Goal: Task Accomplishment & Management: Manage account settings

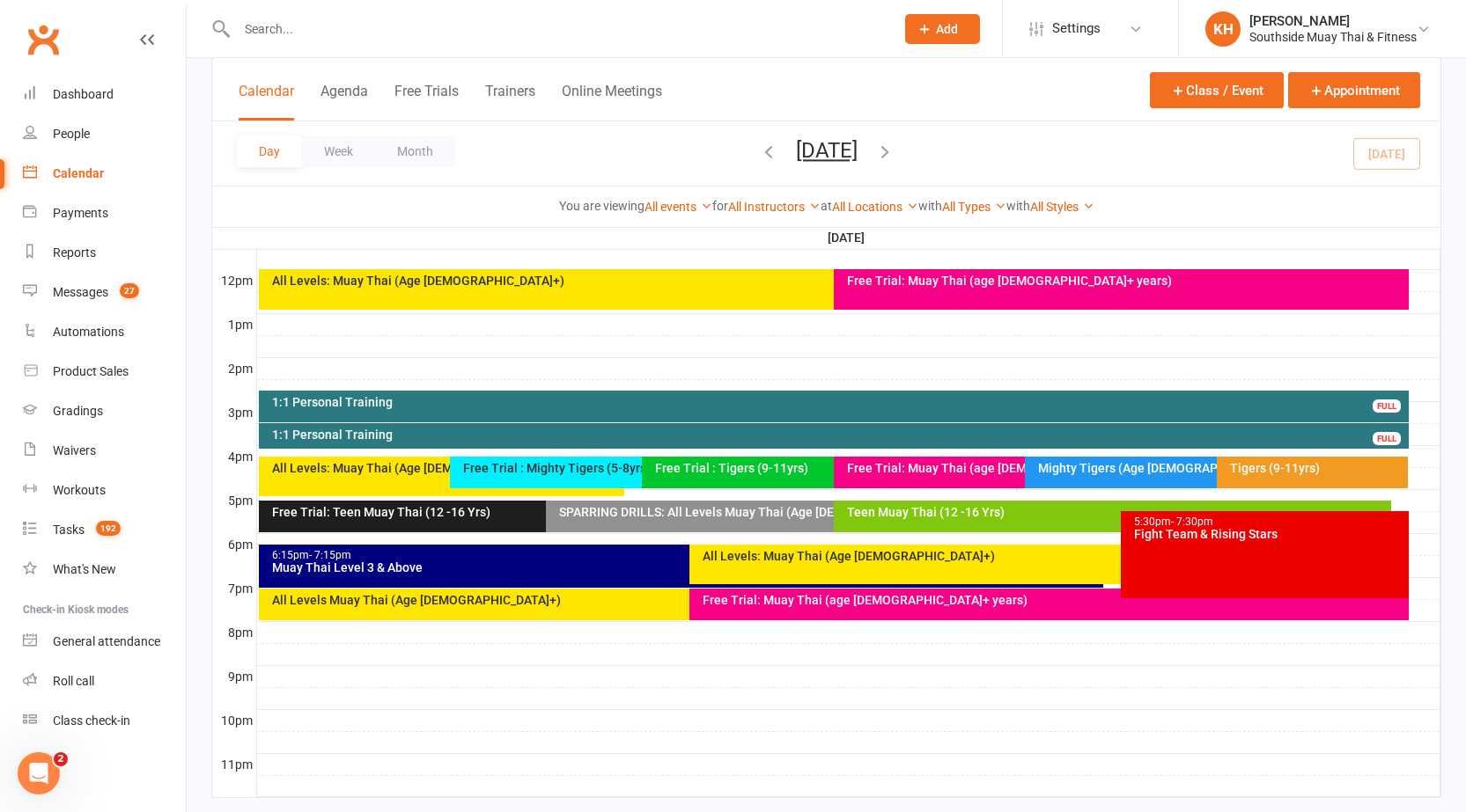
click at [272, 33] on input "text" at bounding box center [557, 29] width 650 height 25
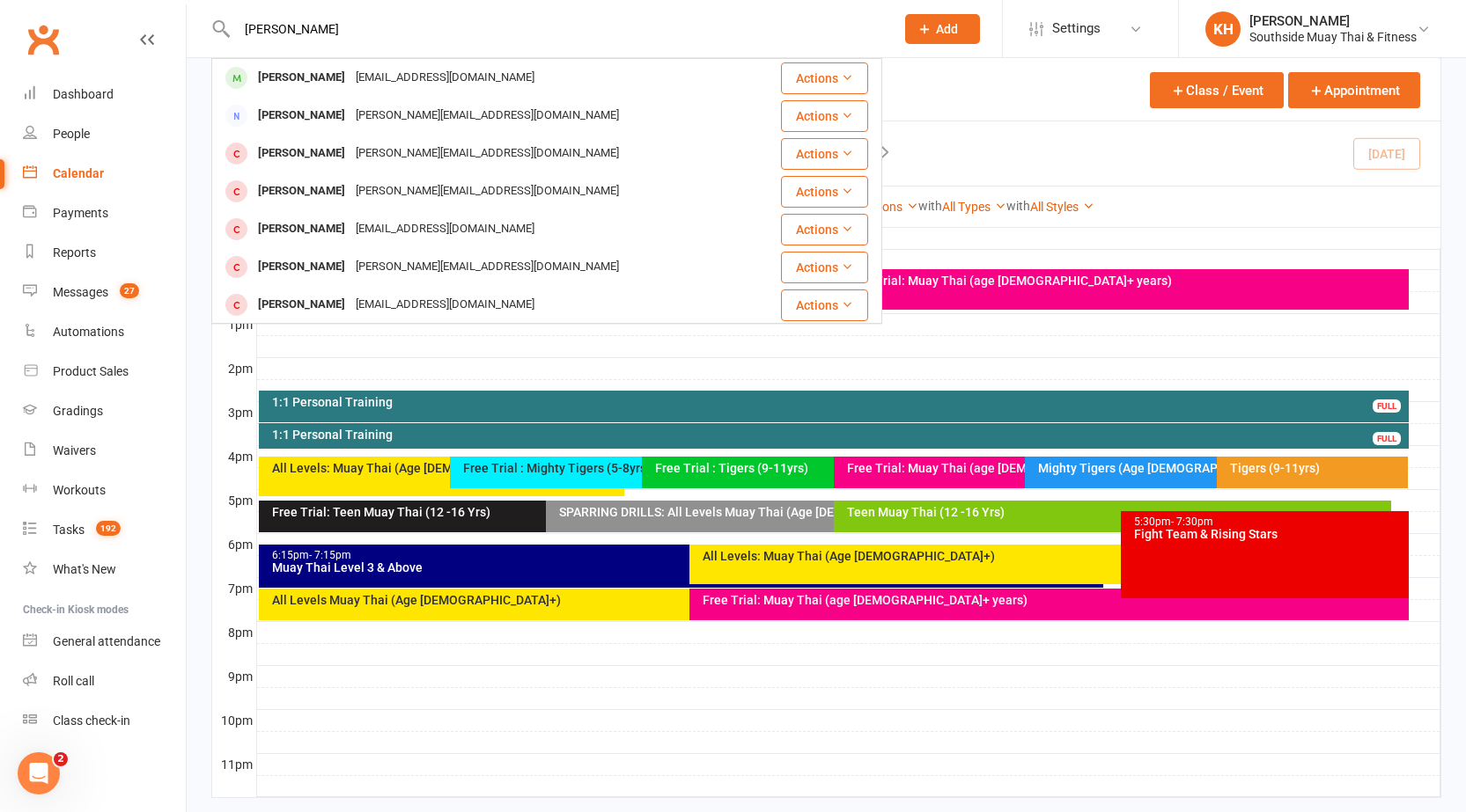
type input "[PERSON_NAME]"
click at [310, 80] on div "[PERSON_NAME]" at bounding box center [302, 77] width 98 height 26
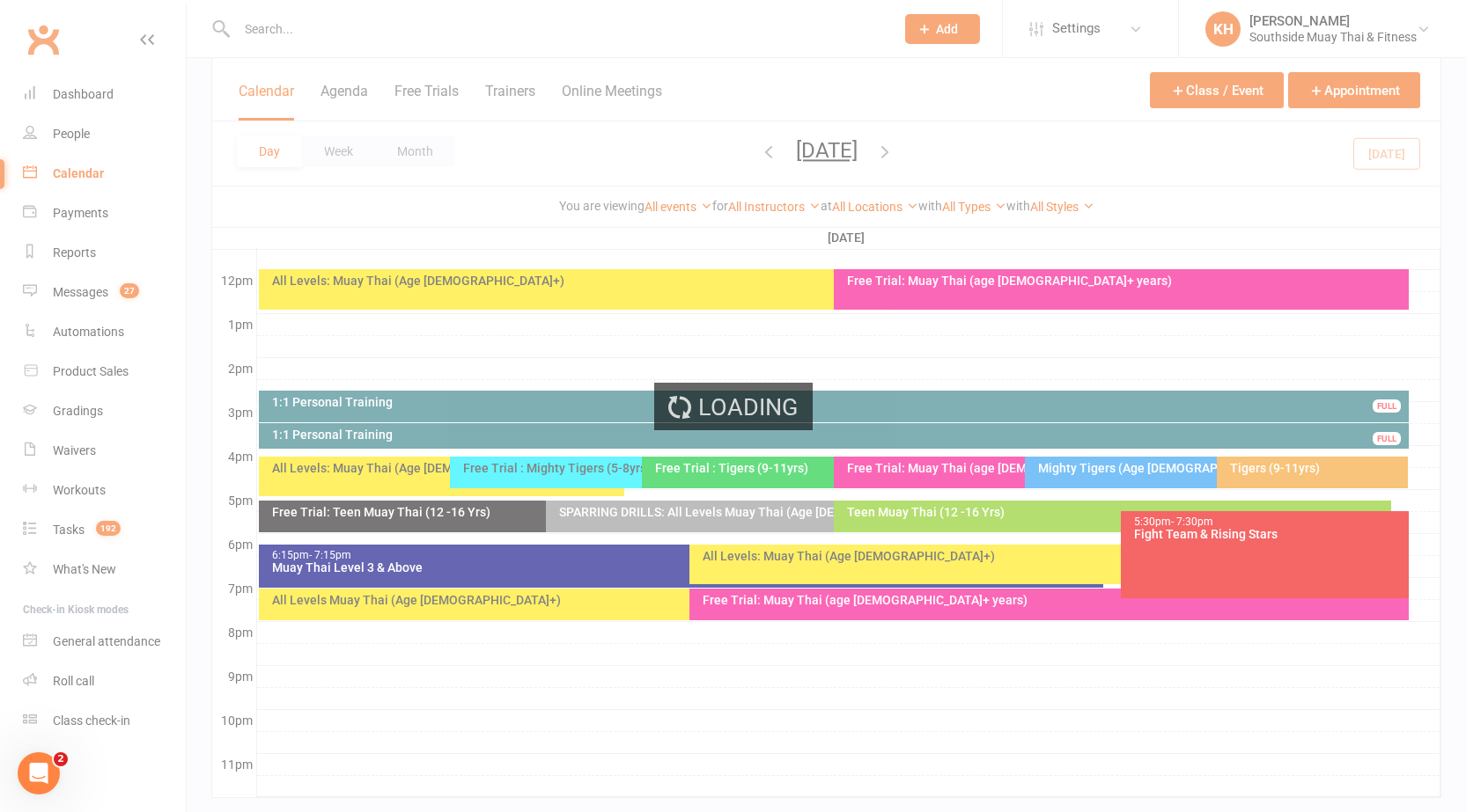
scroll to position [652, 0]
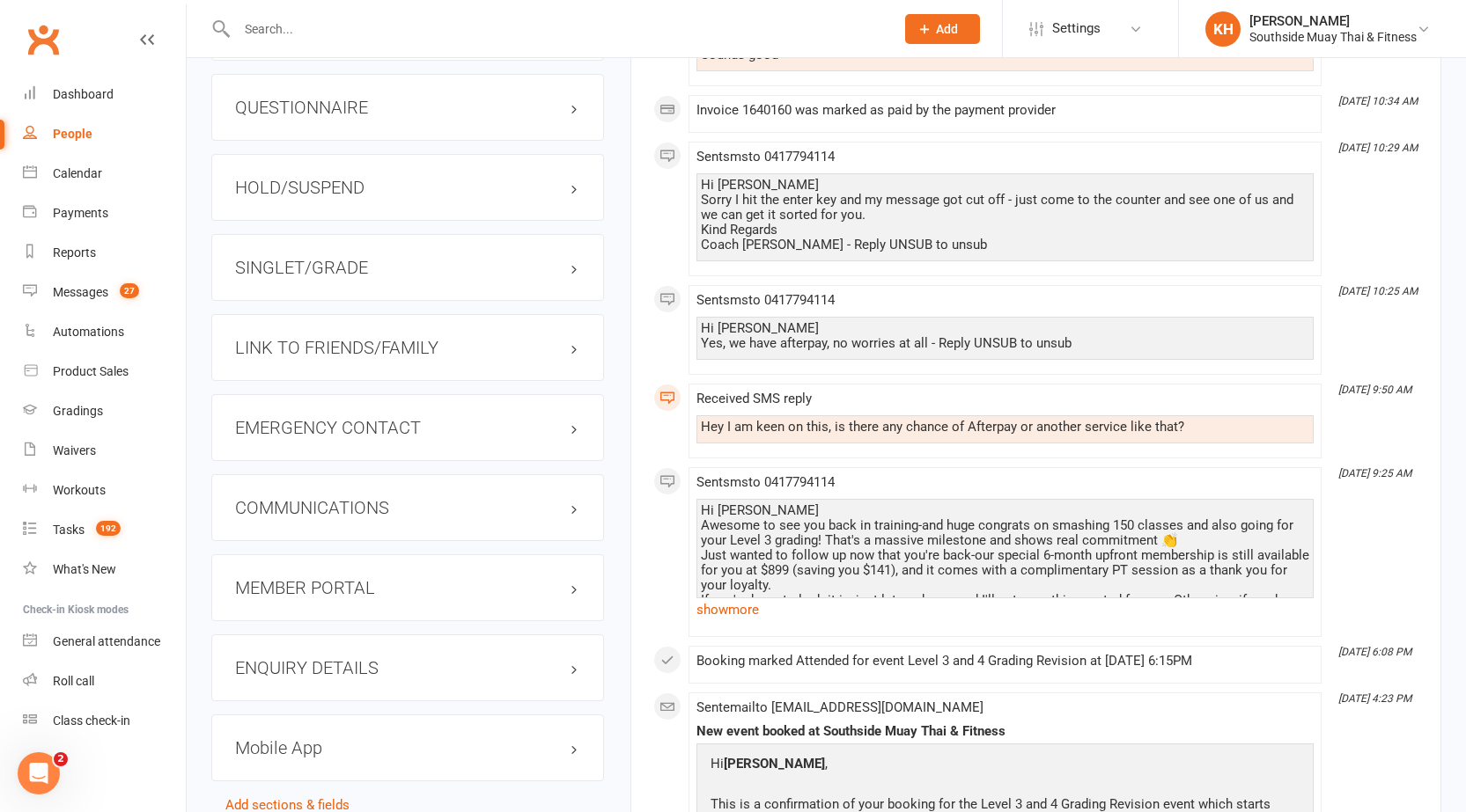
scroll to position [1584, 0]
click at [278, 260] on h3 "SINGLET/GRADE" at bounding box center [407, 267] width 345 height 20
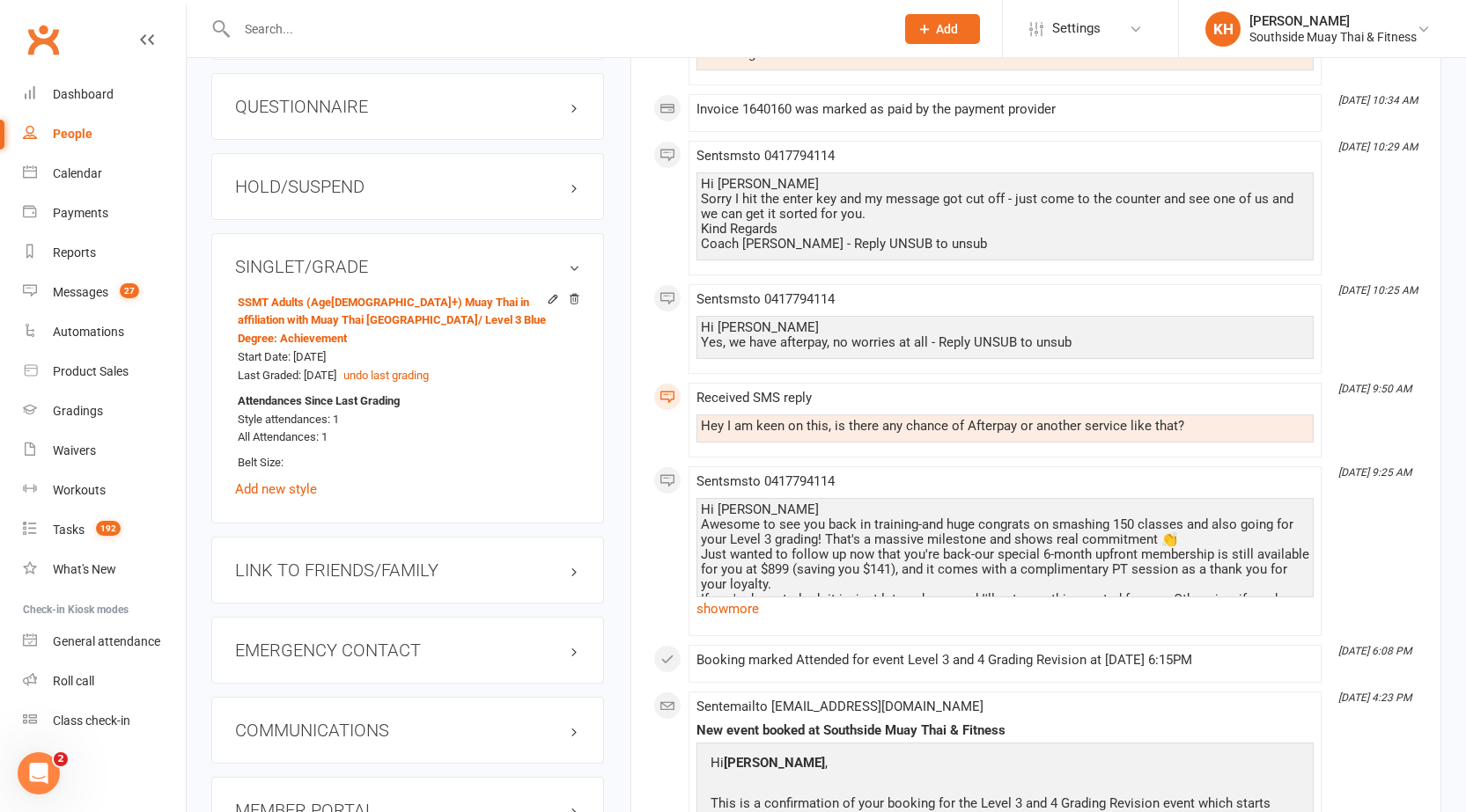
click at [351, 185] on h3 "HOLD/SUSPEND" at bounding box center [407, 187] width 345 height 20
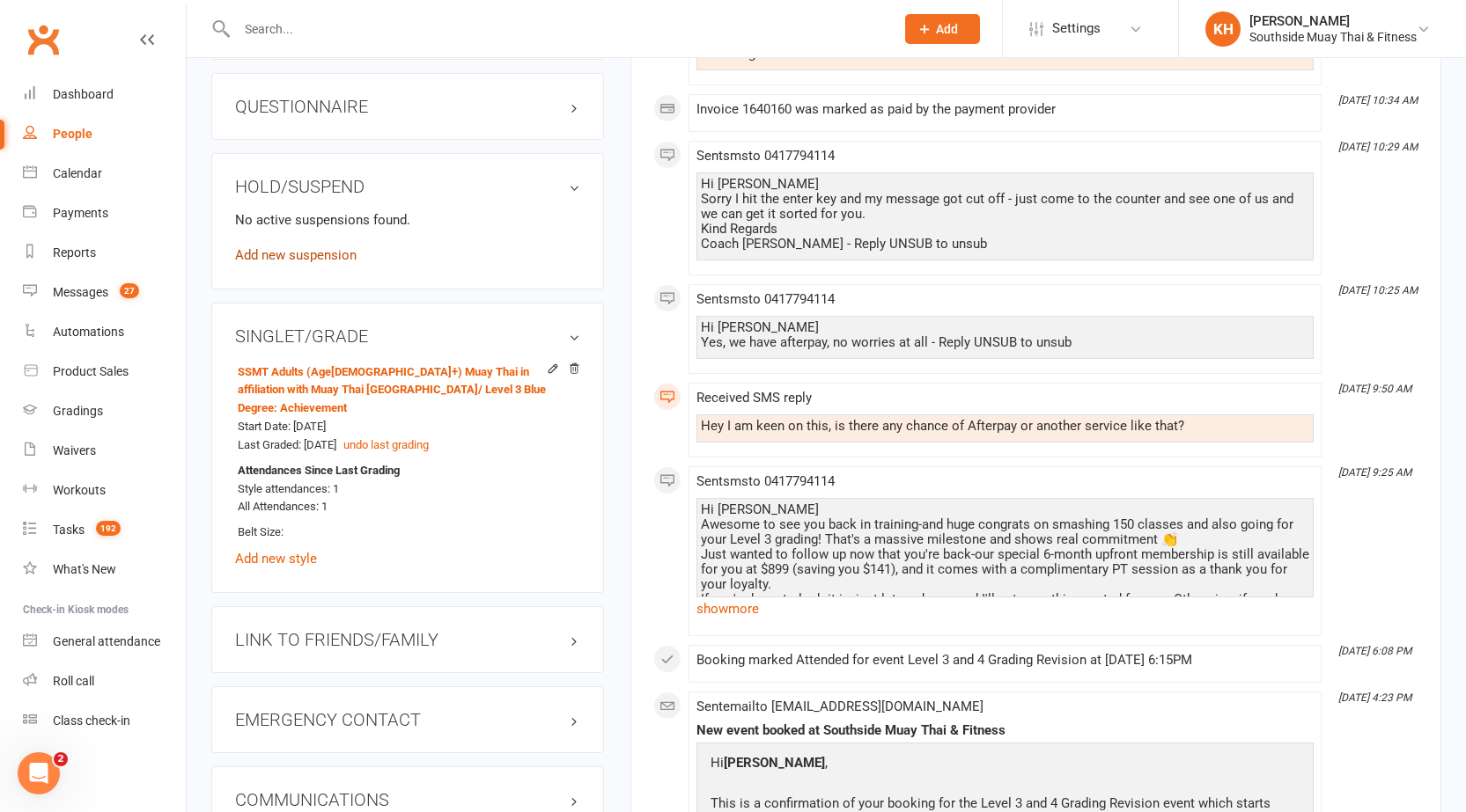
click at [283, 251] on link "Add new suspension" at bounding box center [296, 256] width 121 height 16
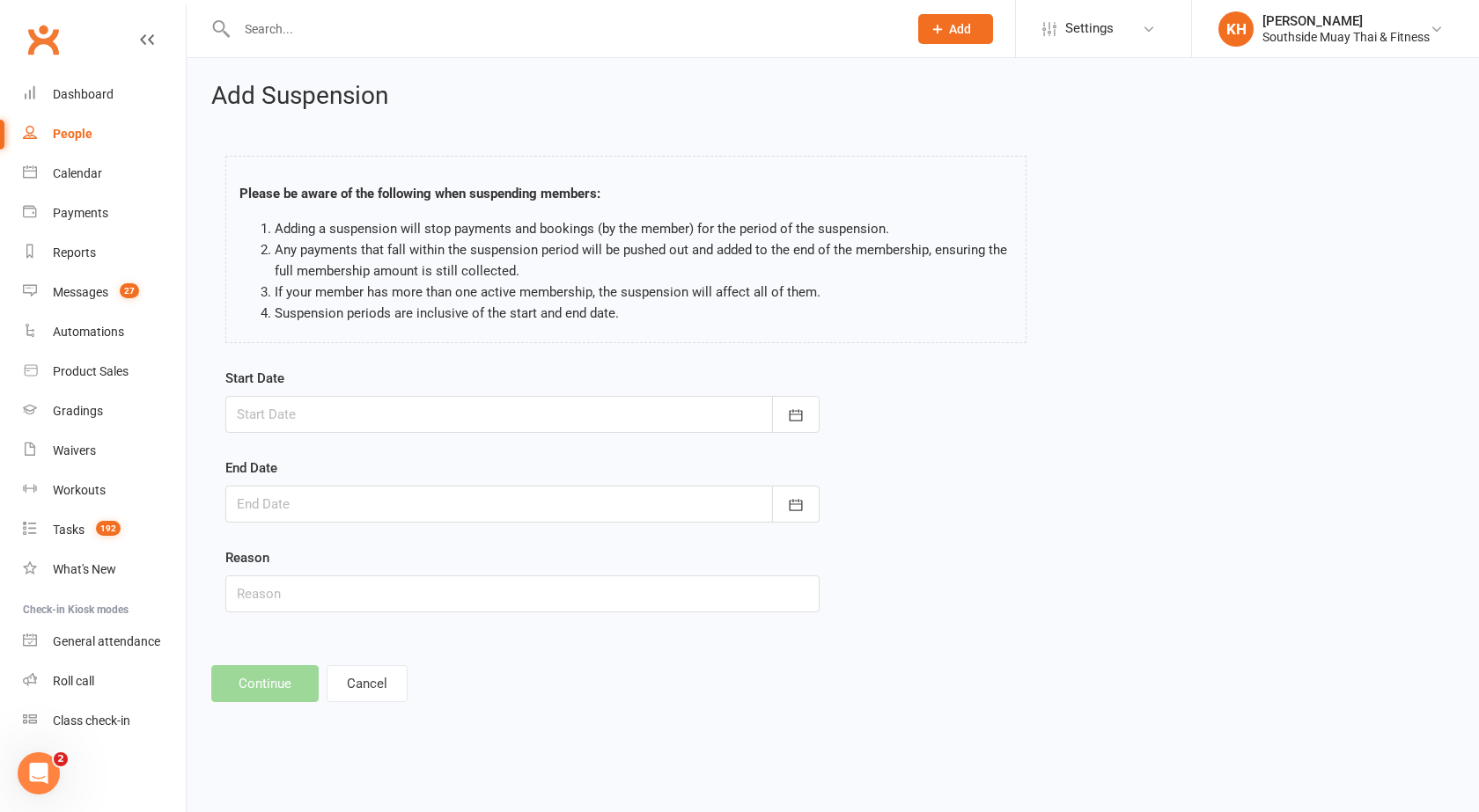
click at [334, 394] on div "Start Date [DATE] Sun Mon Tue Wed Thu Fri Sat 36 31 01 02 03 04 05 06 37 07 08 …" at bounding box center [522, 400] width 594 height 65
click at [325, 410] on div at bounding box center [522, 415] width 594 height 37
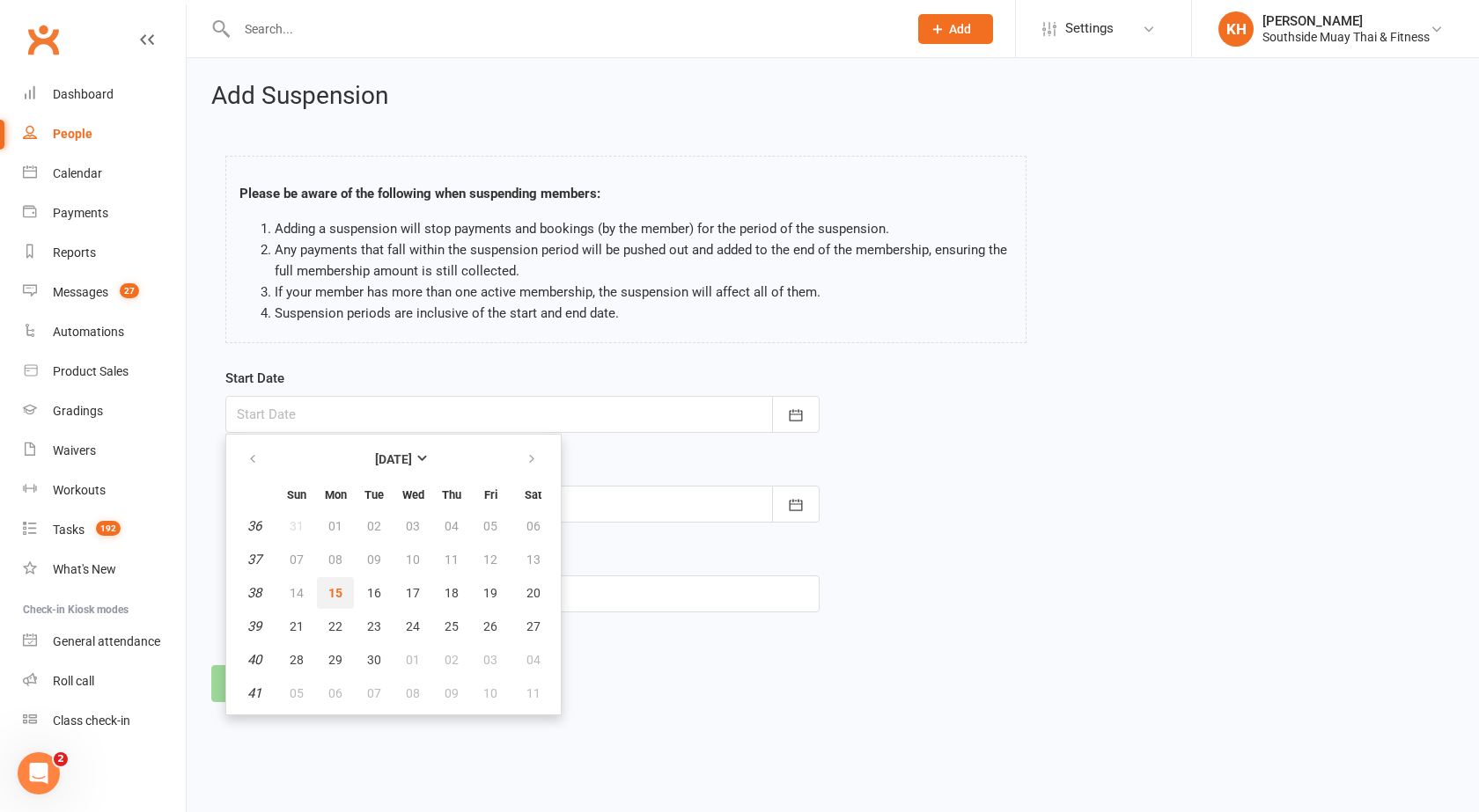
click at [332, 601] on button "15" at bounding box center [336, 593] width 37 height 32
type input "[DATE]"
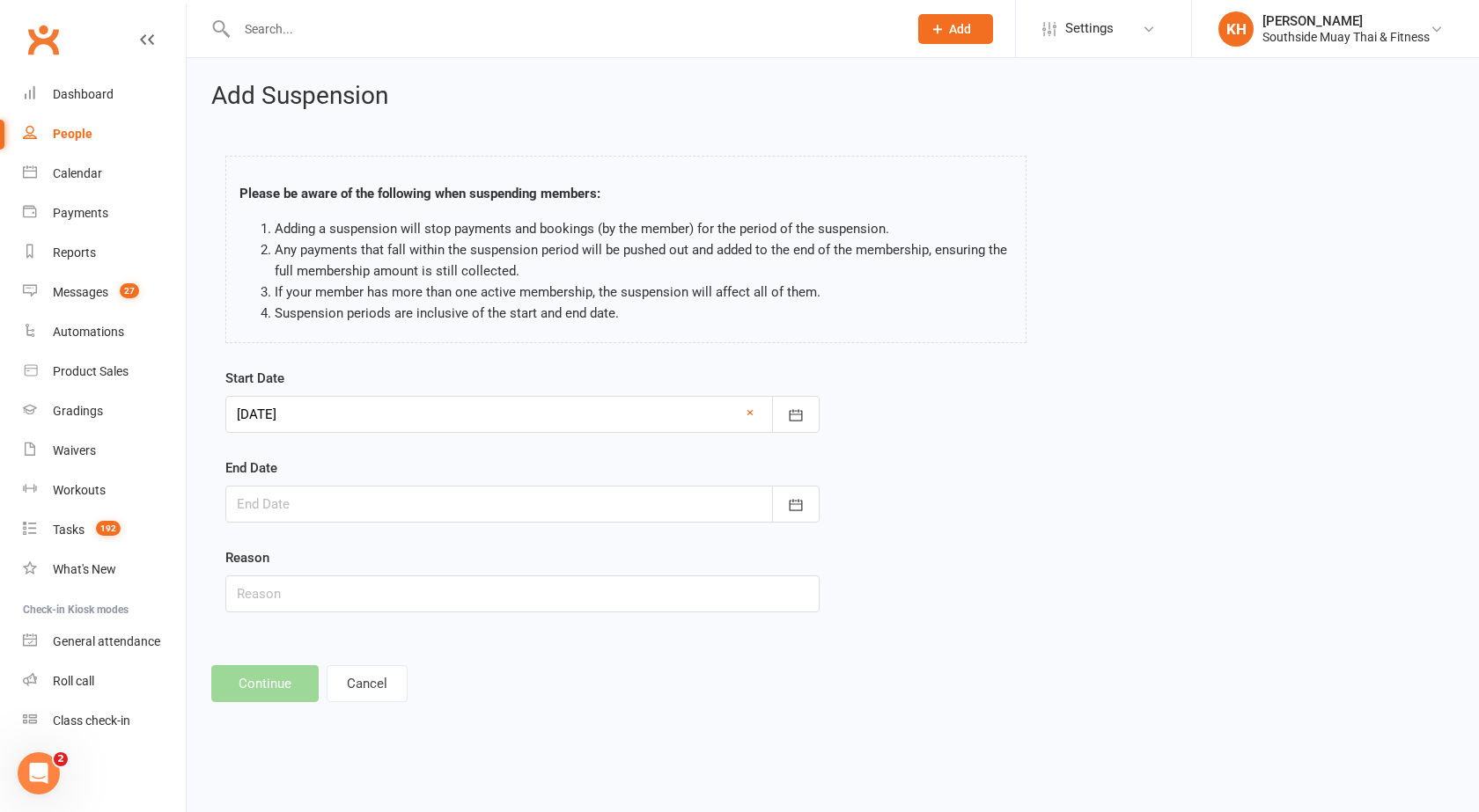
click at [348, 503] on div at bounding box center [522, 505] width 594 height 37
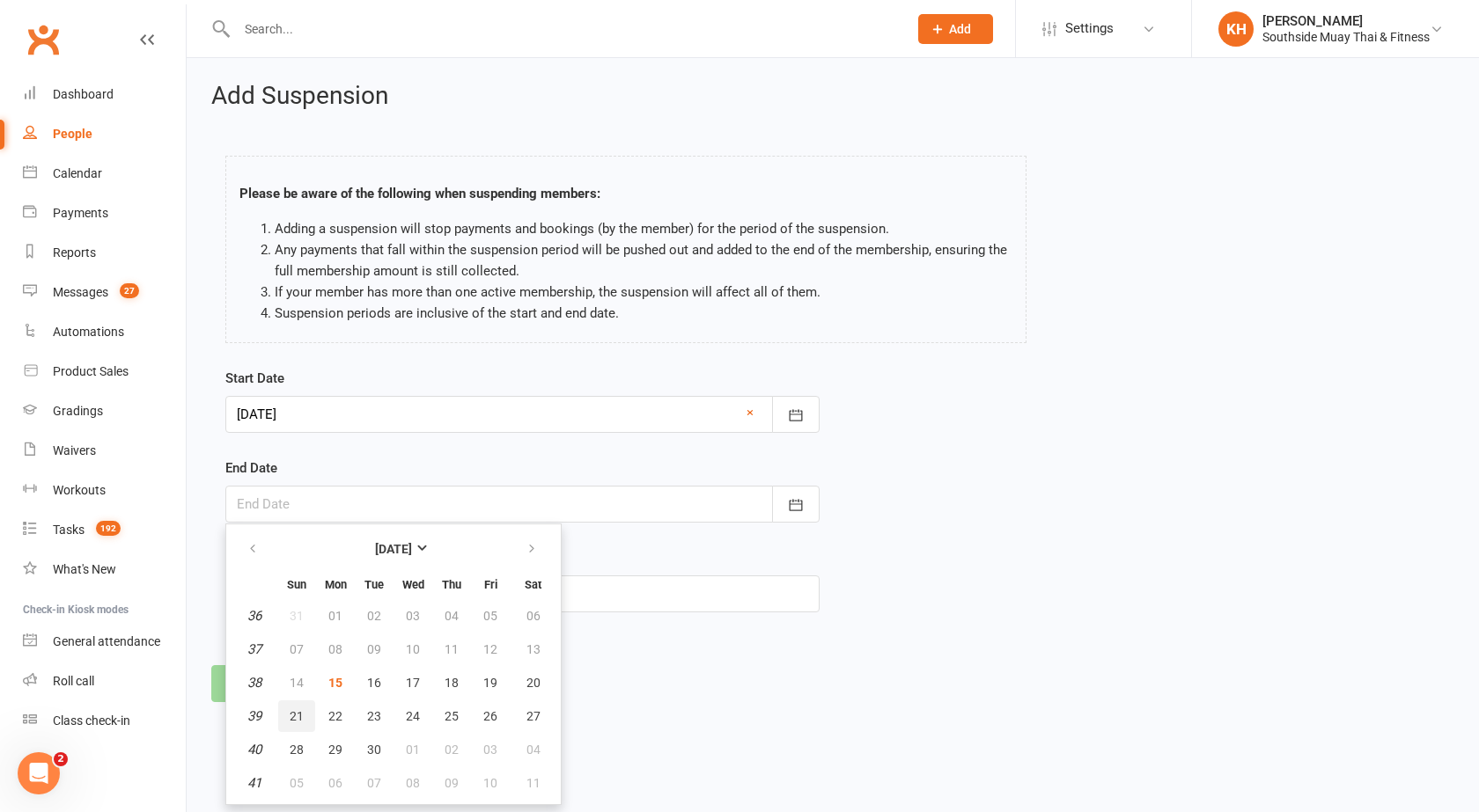
click at [305, 710] on button "21" at bounding box center [297, 717] width 37 height 32
type input "[DATE]"
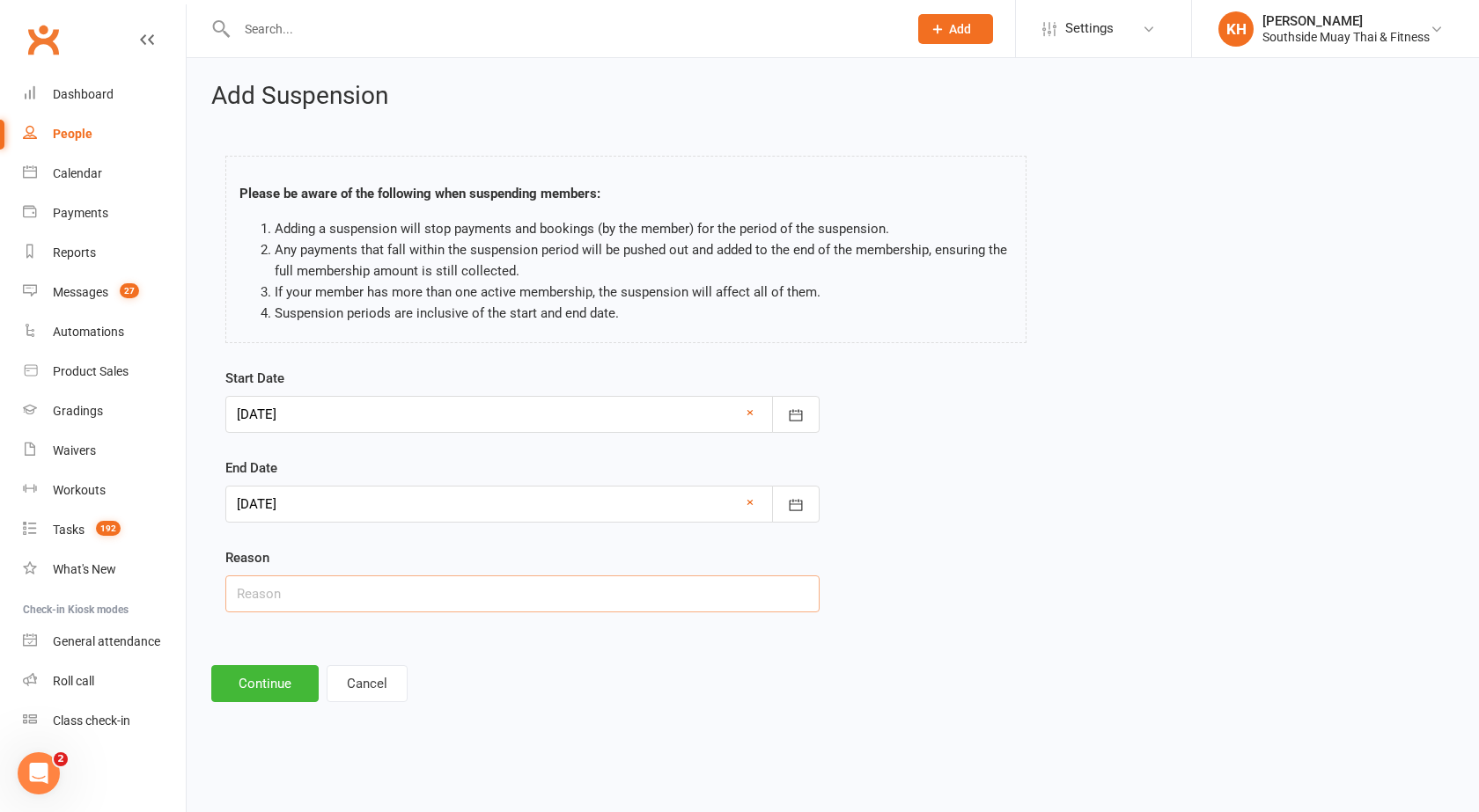
click at [304, 601] on input "text" at bounding box center [522, 594] width 594 height 37
type input "injury - seeing physio"
click at [265, 683] on button "Continue" at bounding box center [264, 684] width 108 height 37
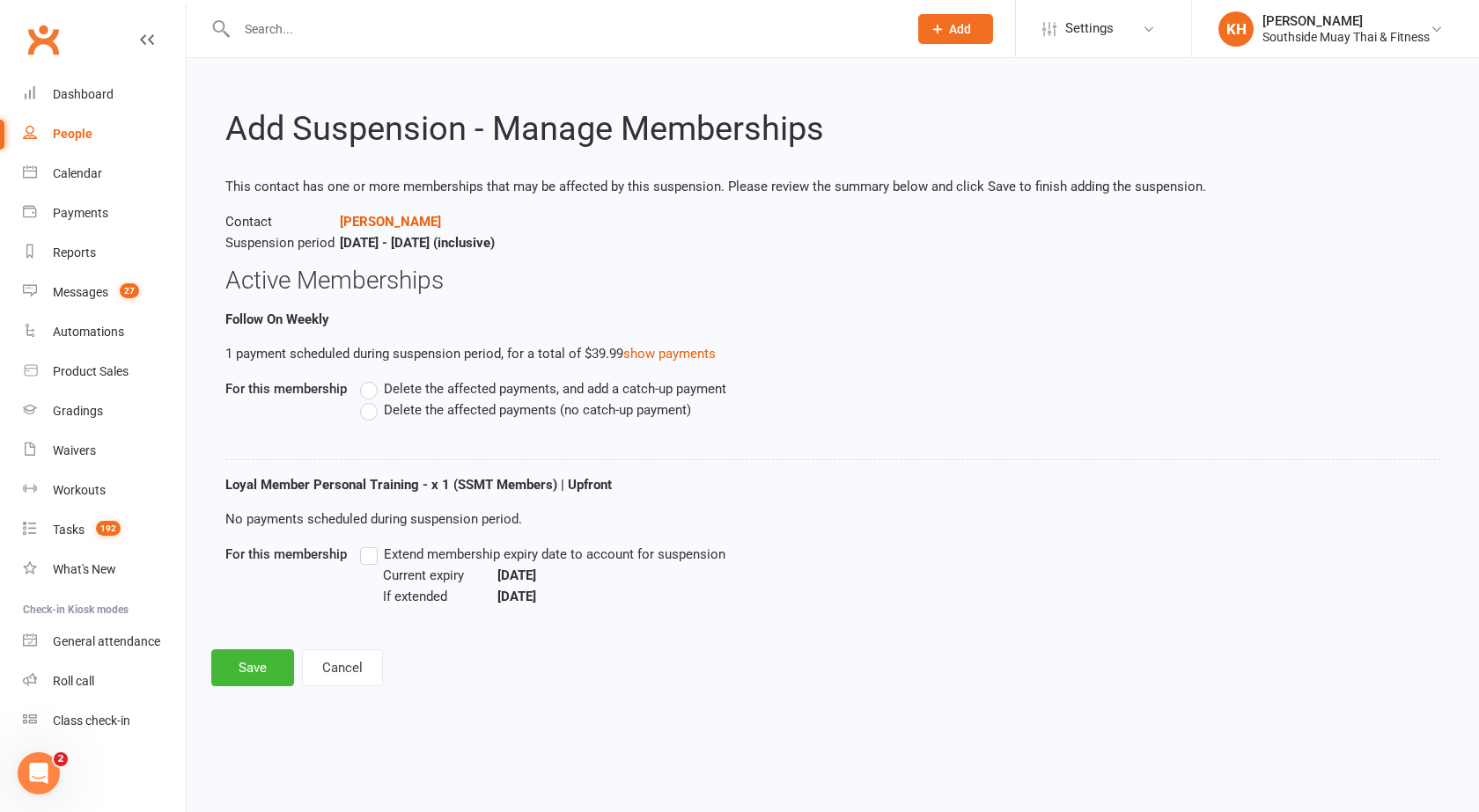
click at [374, 418] on label "Delete the affected payments (no catch-up payment)" at bounding box center [525, 410] width 331 height 21
click at [371, 400] on input "Delete the affected payments (no catch-up payment)" at bounding box center [365, 400] width 12 height 0
click at [377, 560] on label "Extend membership expiry date to account for suspension" at bounding box center [542, 555] width 365 height 21
click at [371, 544] on input "Extend membership expiry date to account for suspension" at bounding box center [365, 544] width 12 height 0
click at [267, 659] on button "Save" at bounding box center [252, 668] width 83 height 37
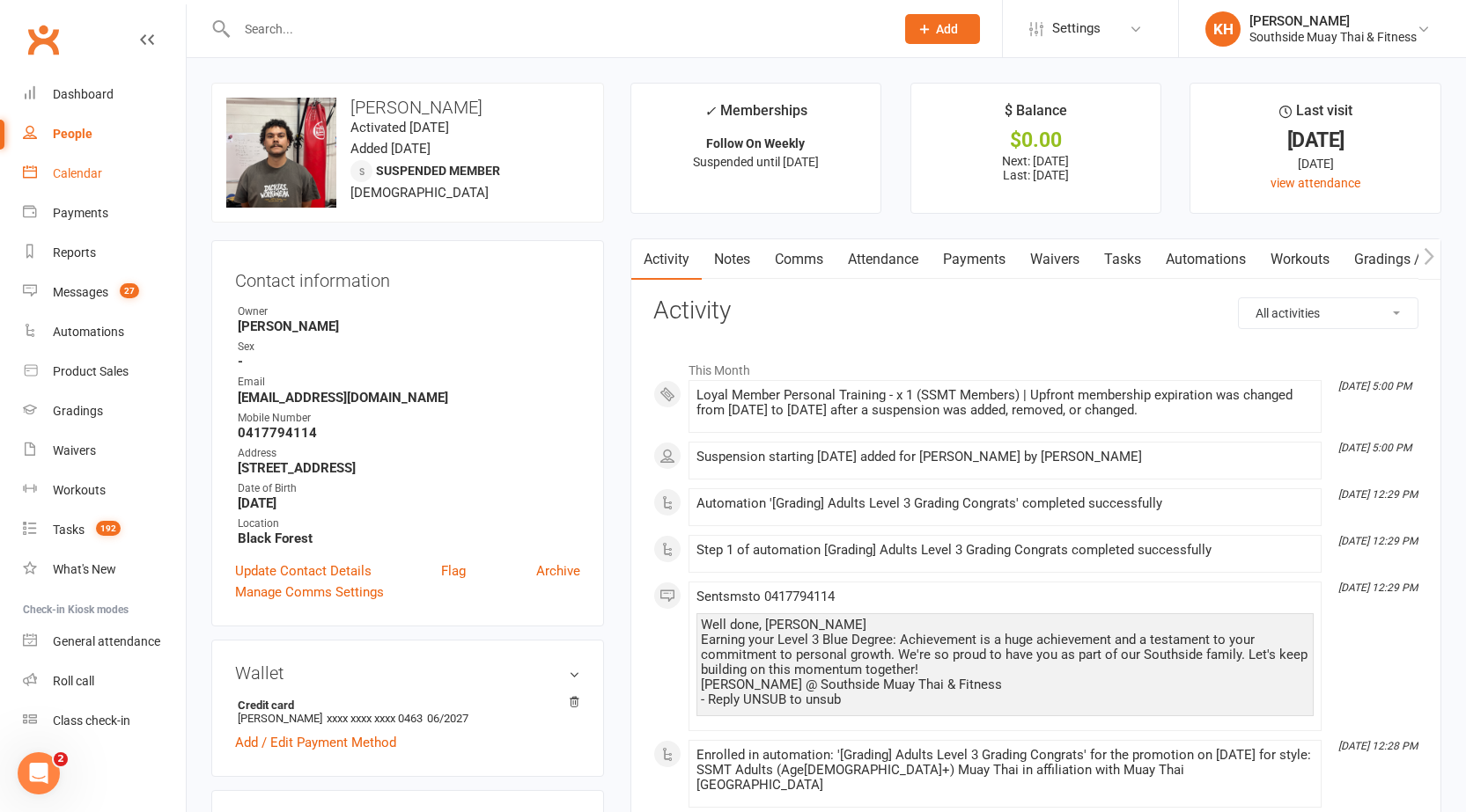
click at [83, 172] on div "Calendar" at bounding box center [77, 174] width 49 height 14
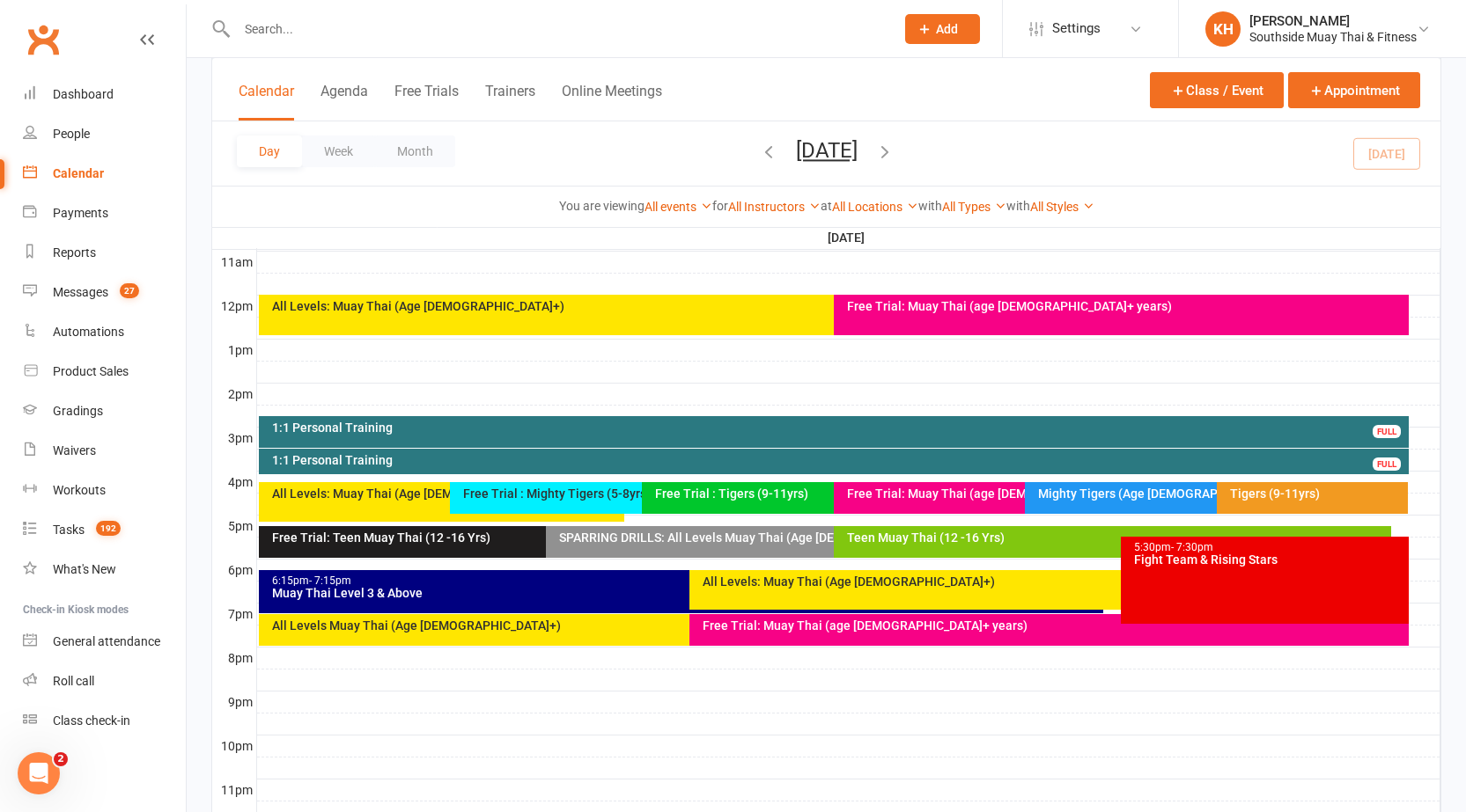
scroll to position [652, 0]
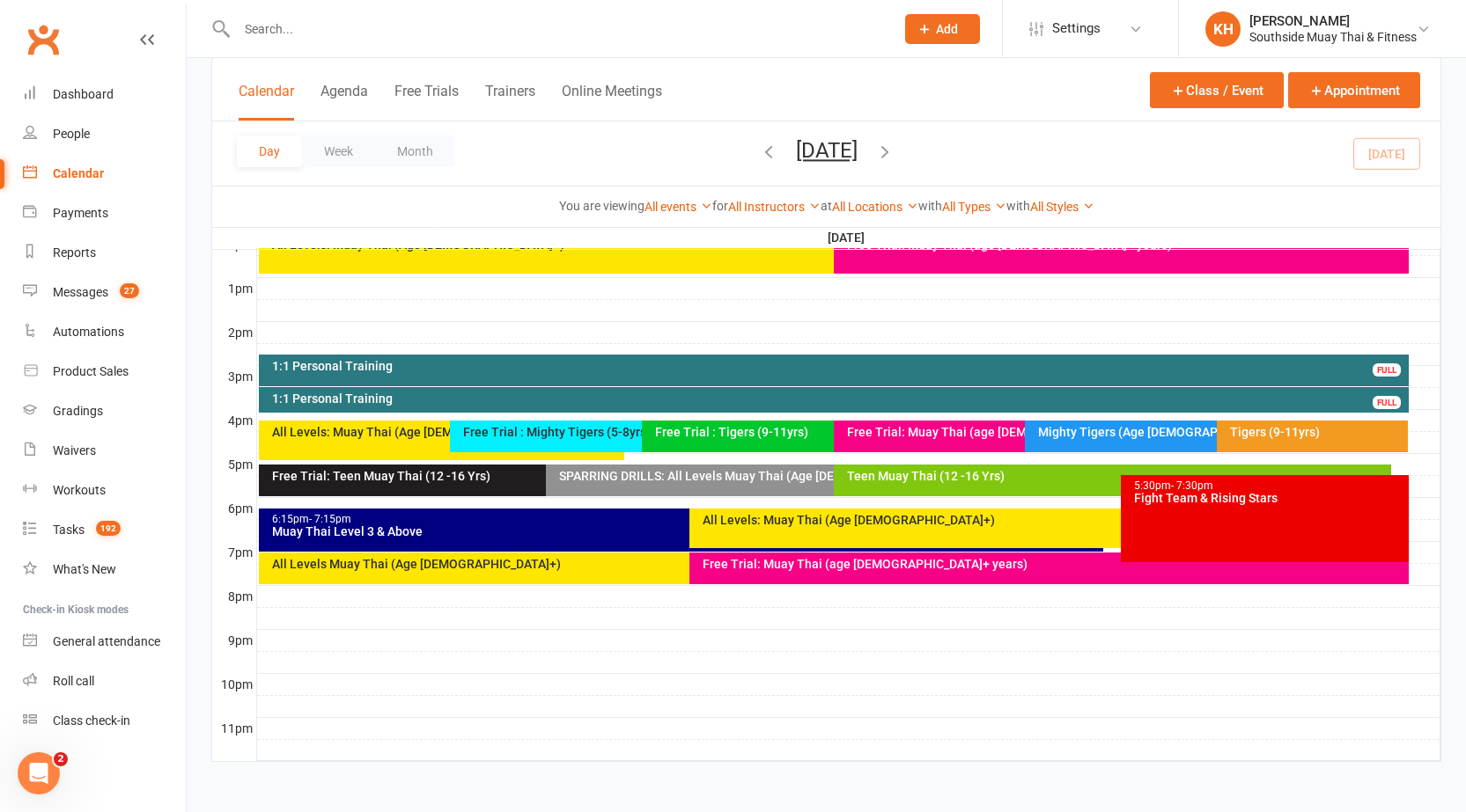
click at [1112, 446] on div "Mighty Tigers (Age [DEMOGRAPHIC_DATA])" at bounding box center [1207, 436] width 365 height 32
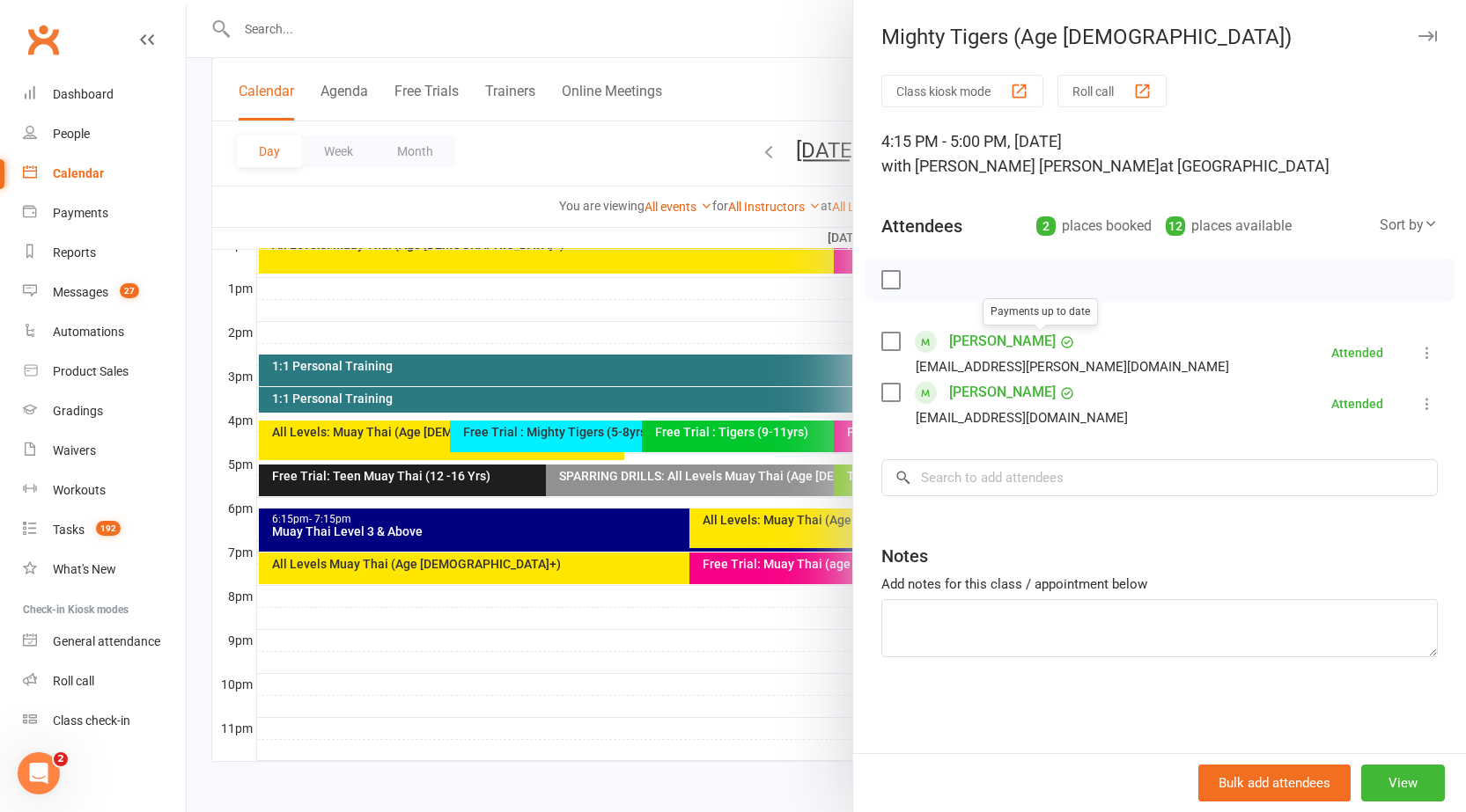
click at [958, 388] on link "[PERSON_NAME]" at bounding box center [1002, 393] width 107 height 28
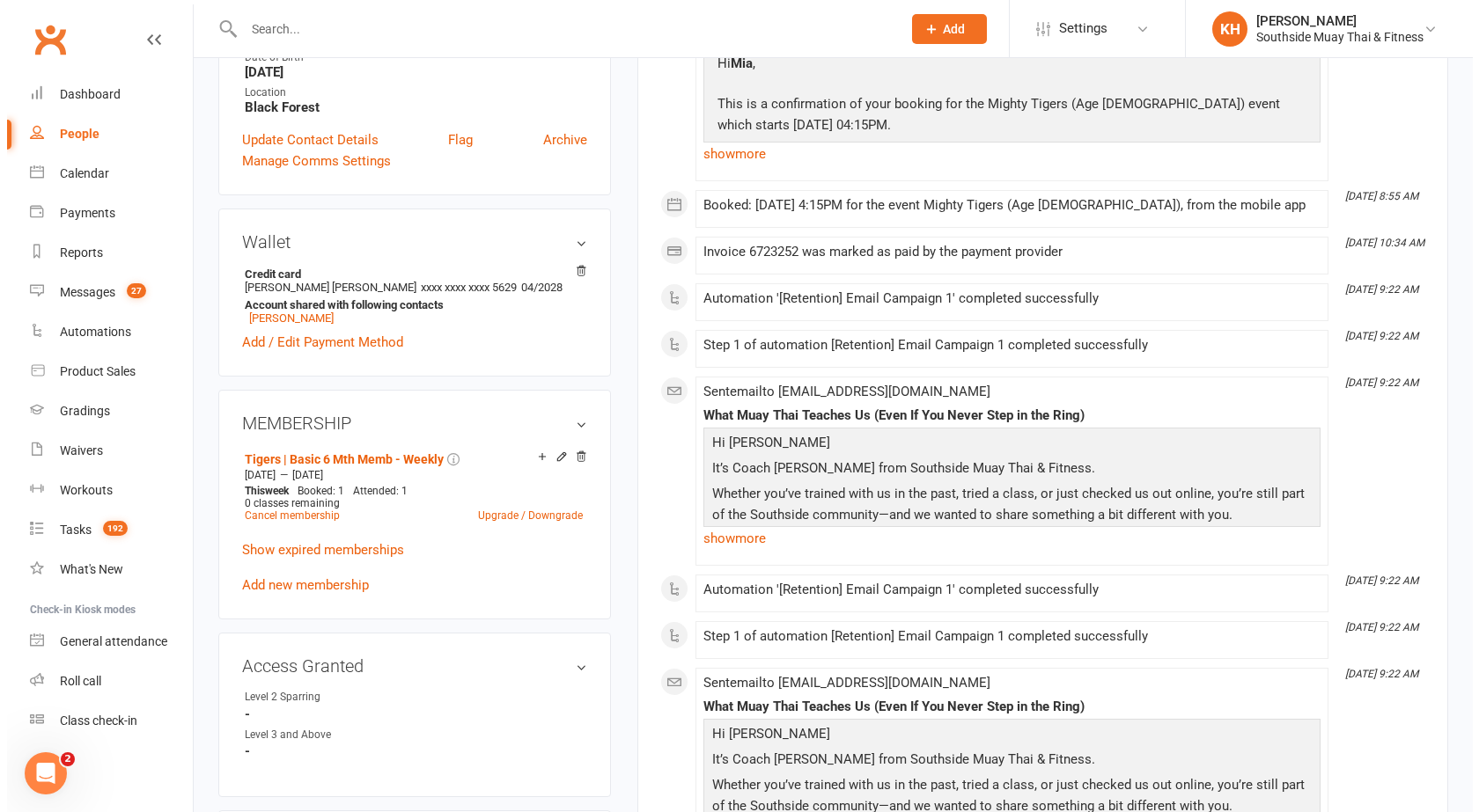
scroll to position [440, 0]
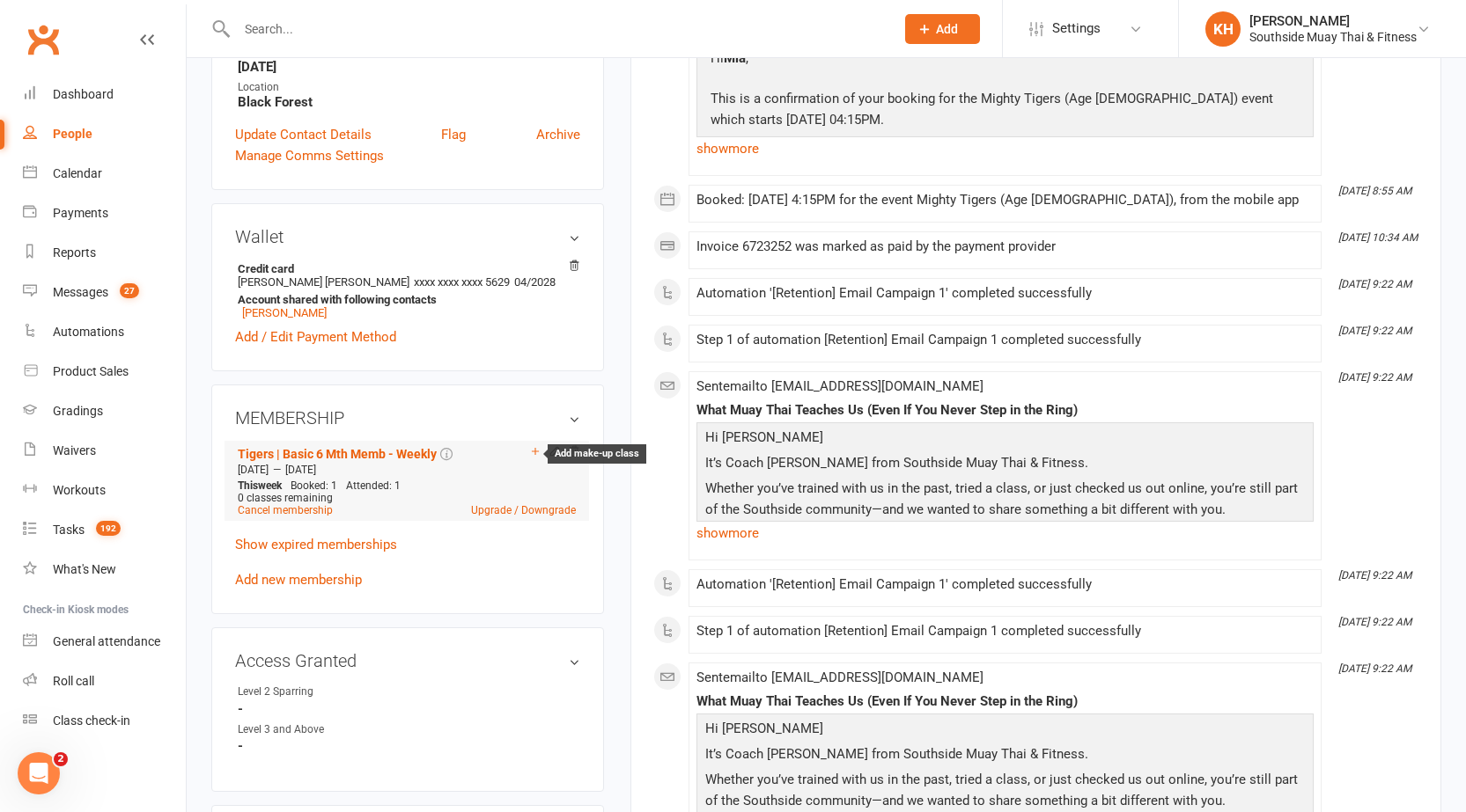
click at [534, 454] on icon at bounding box center [535, 451] width 7 height 7
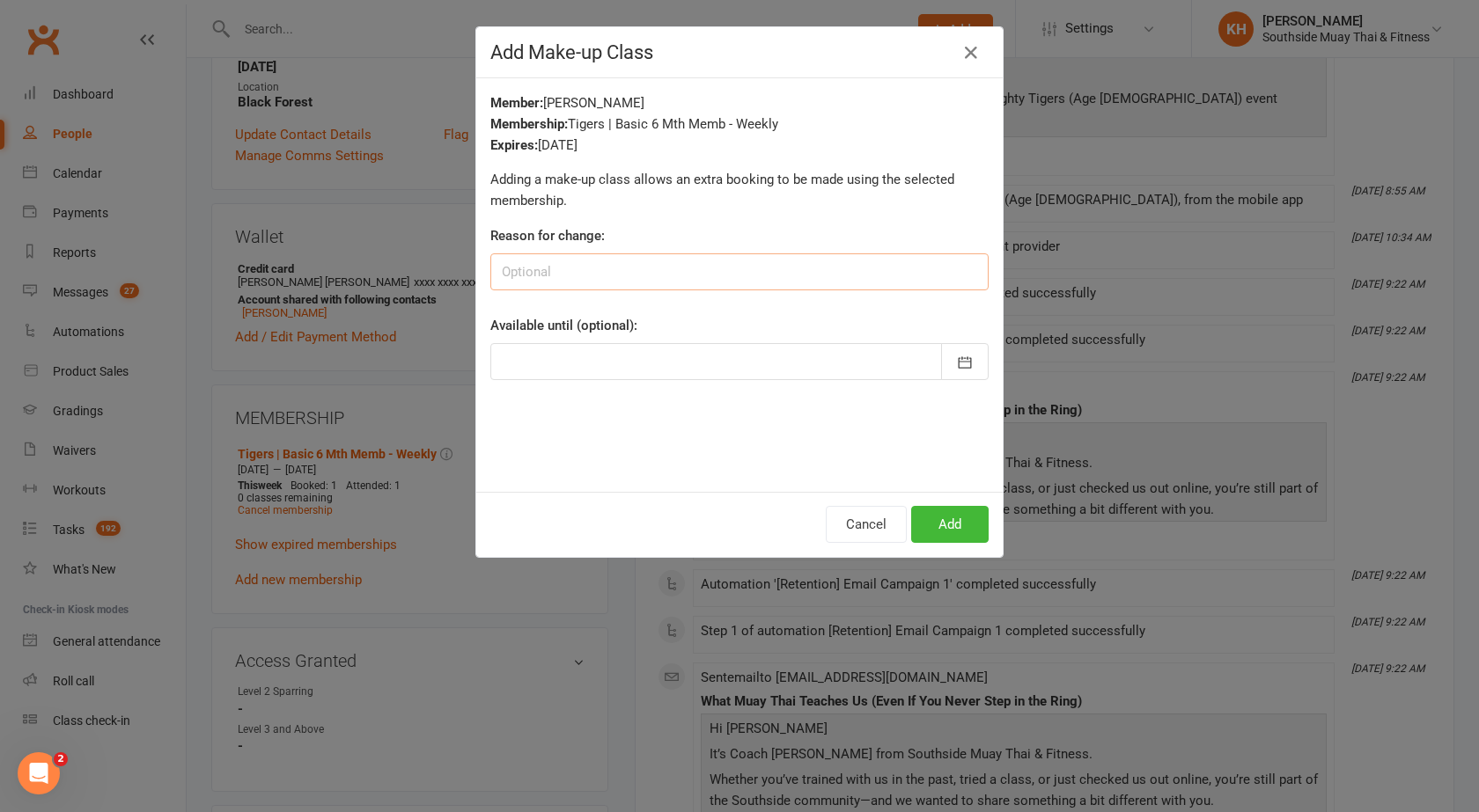
click at [595, 267] on input at bounding box center [739, 272] width 498 height 37
type input "away"
click at [603, 359] on div at bounding box center [739, 361] width 498 height 37
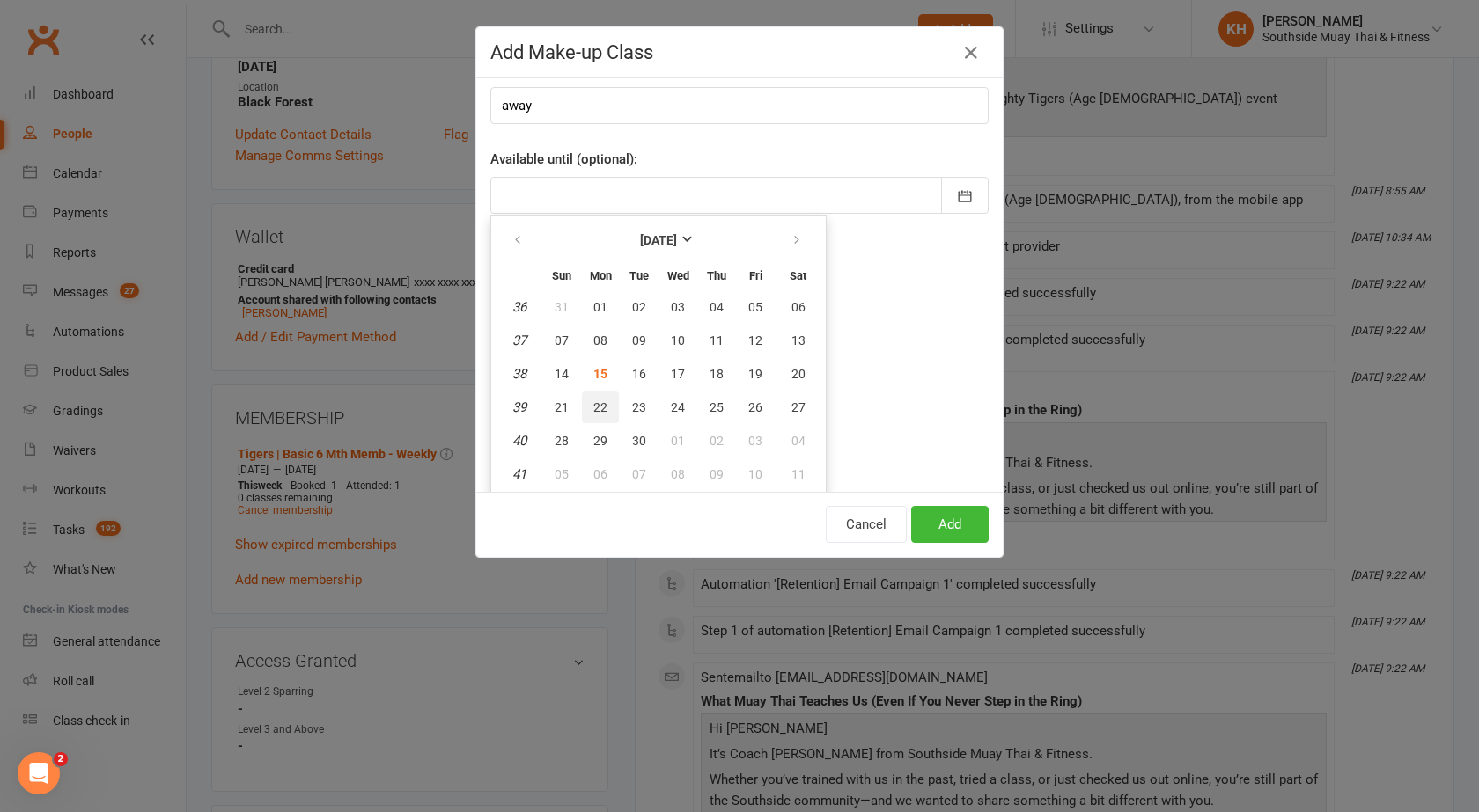
click at [605, 403] on button "22" at bounding box center [600, 408] width 37 height 32
type input "[DATE]"
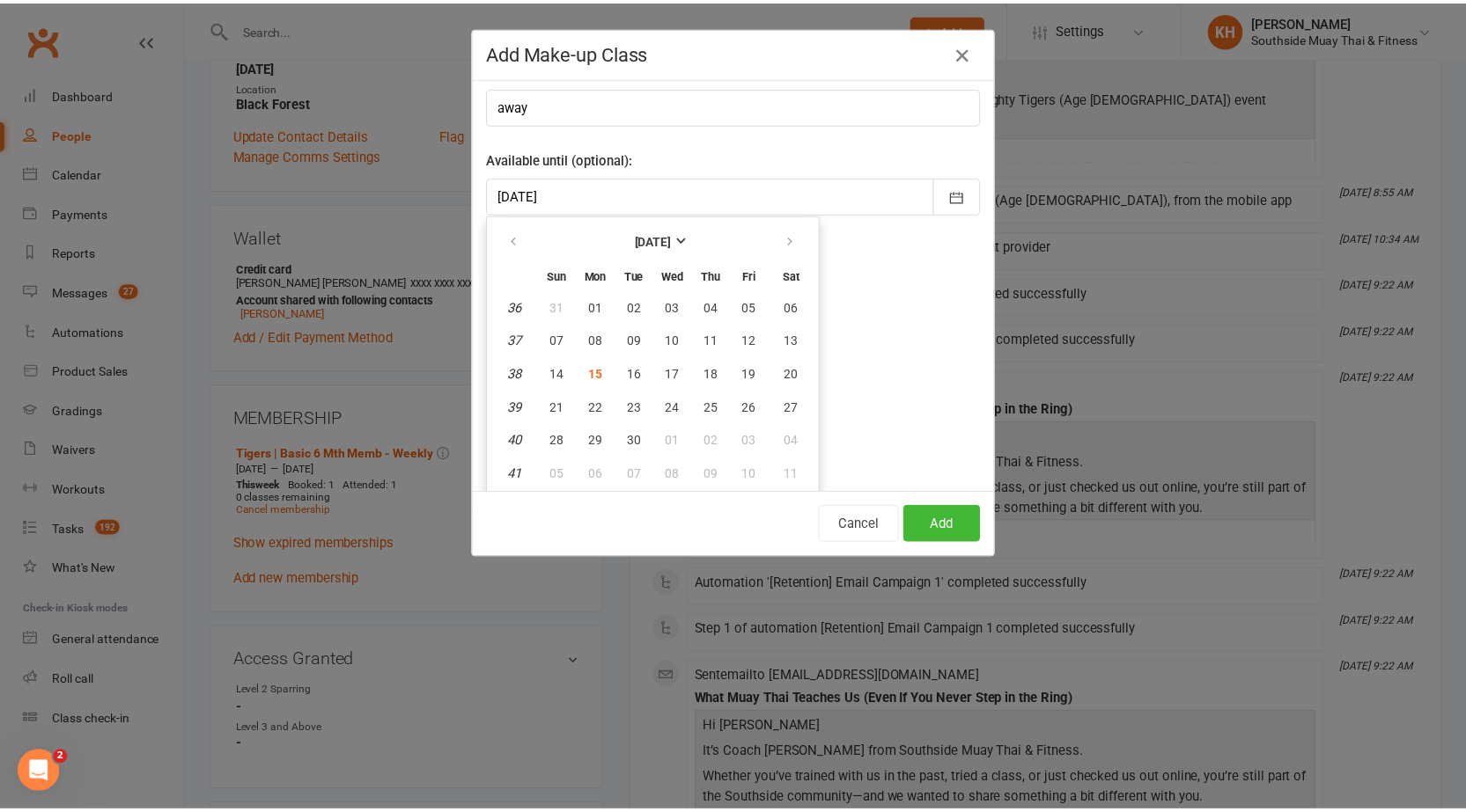
scroll to position [0, 0]
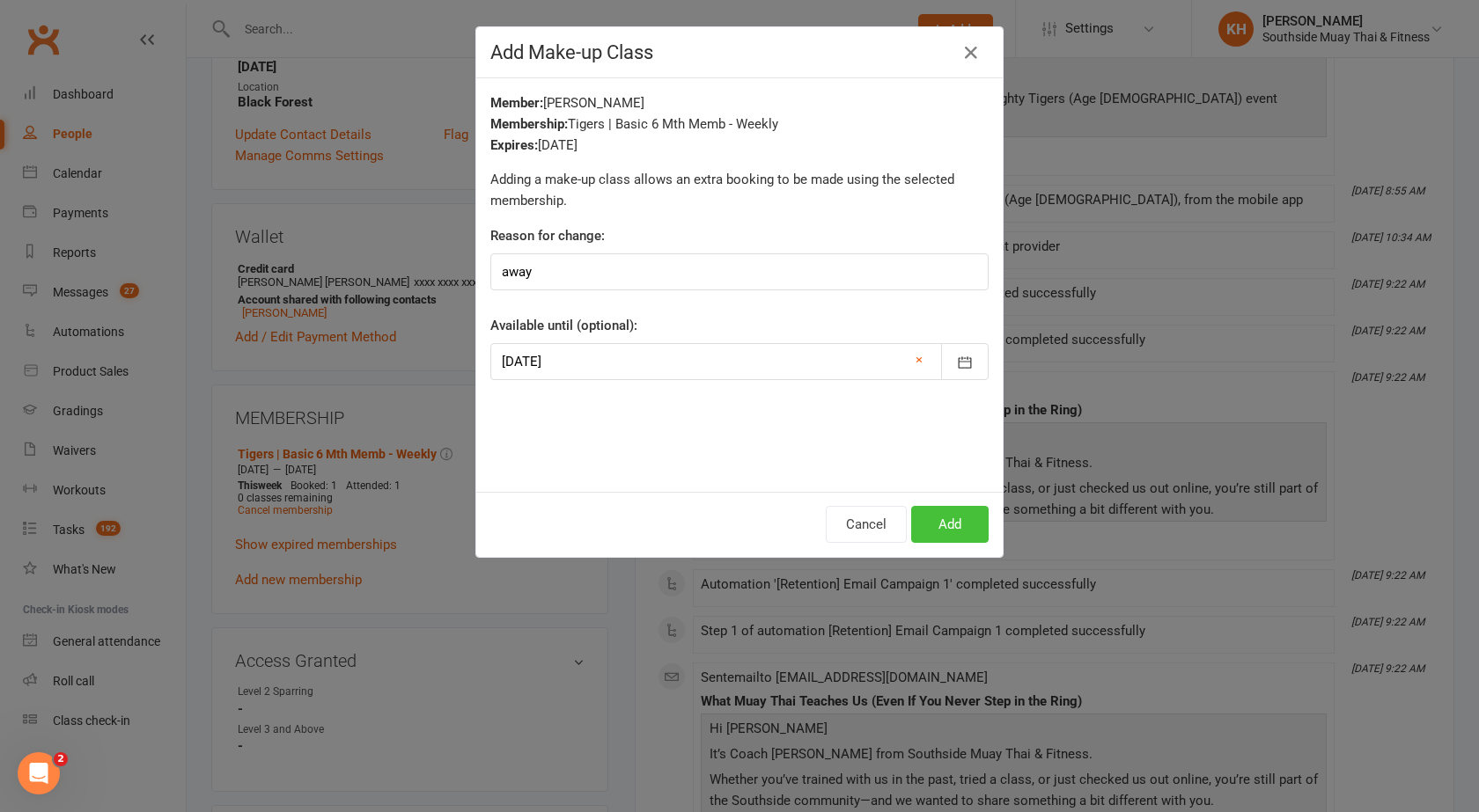
drag, startPoint x: 961, startPoint y: 518, endPoint x: 975, endPoint y: 528, distance: 17.2
click at [961, 519] on button "Add" at bounding box center [949, 524] width 77 height 37
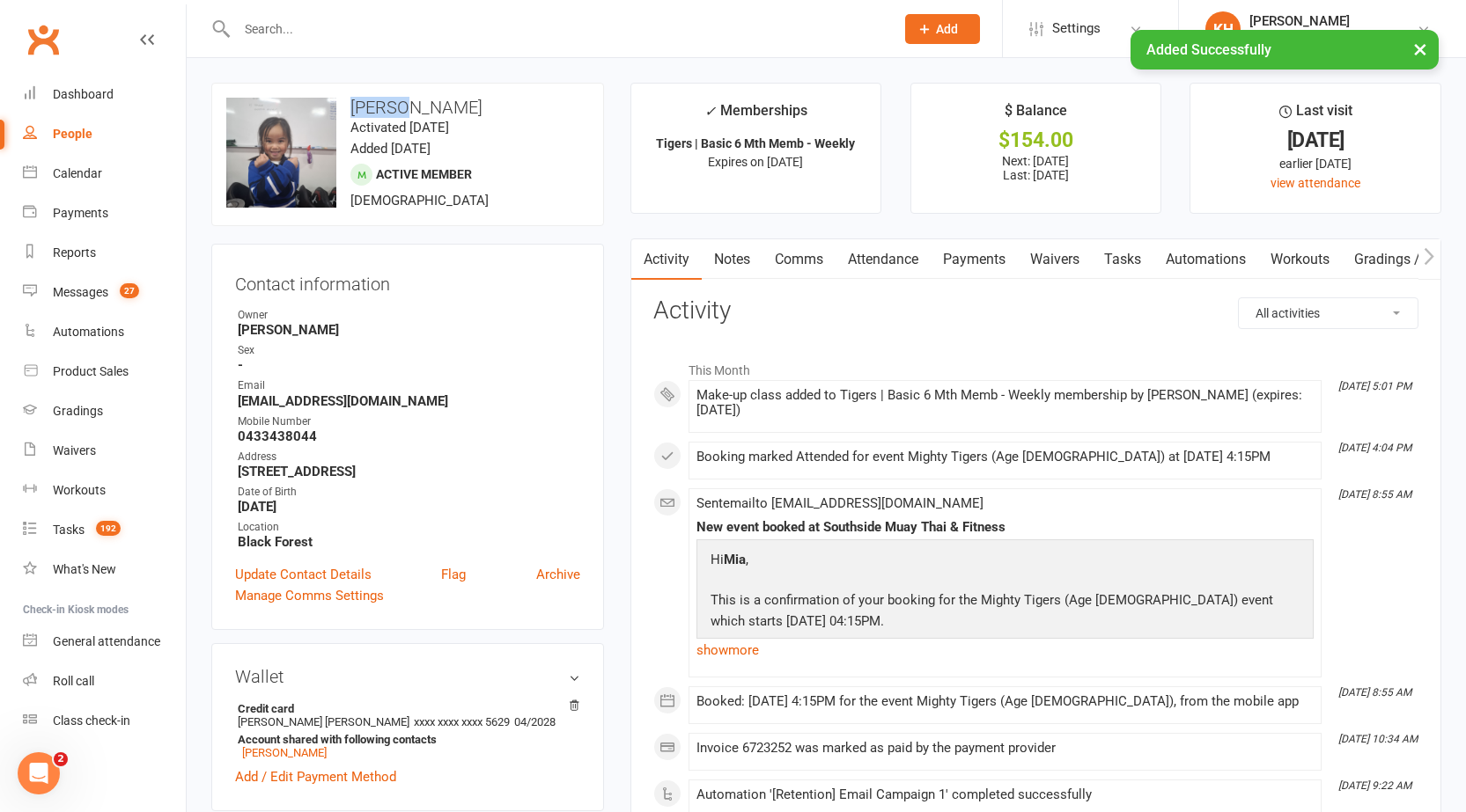
drag, startPoint x: 448, startPoint y: 99, endPoint x: 348, endPoint y: 97, distance: 100.0
click at [348, 97] on div "upload photo change photo [PERSON_NAME] Activated [DATE] Added [DATE] Active me…" at bounding box center [407, 154] width 393 height 143
copy h3 "[PERSON_NAME]"
click at [67, 183] on link "Calendar" at bounding box center [104, 174] width 163 height 39
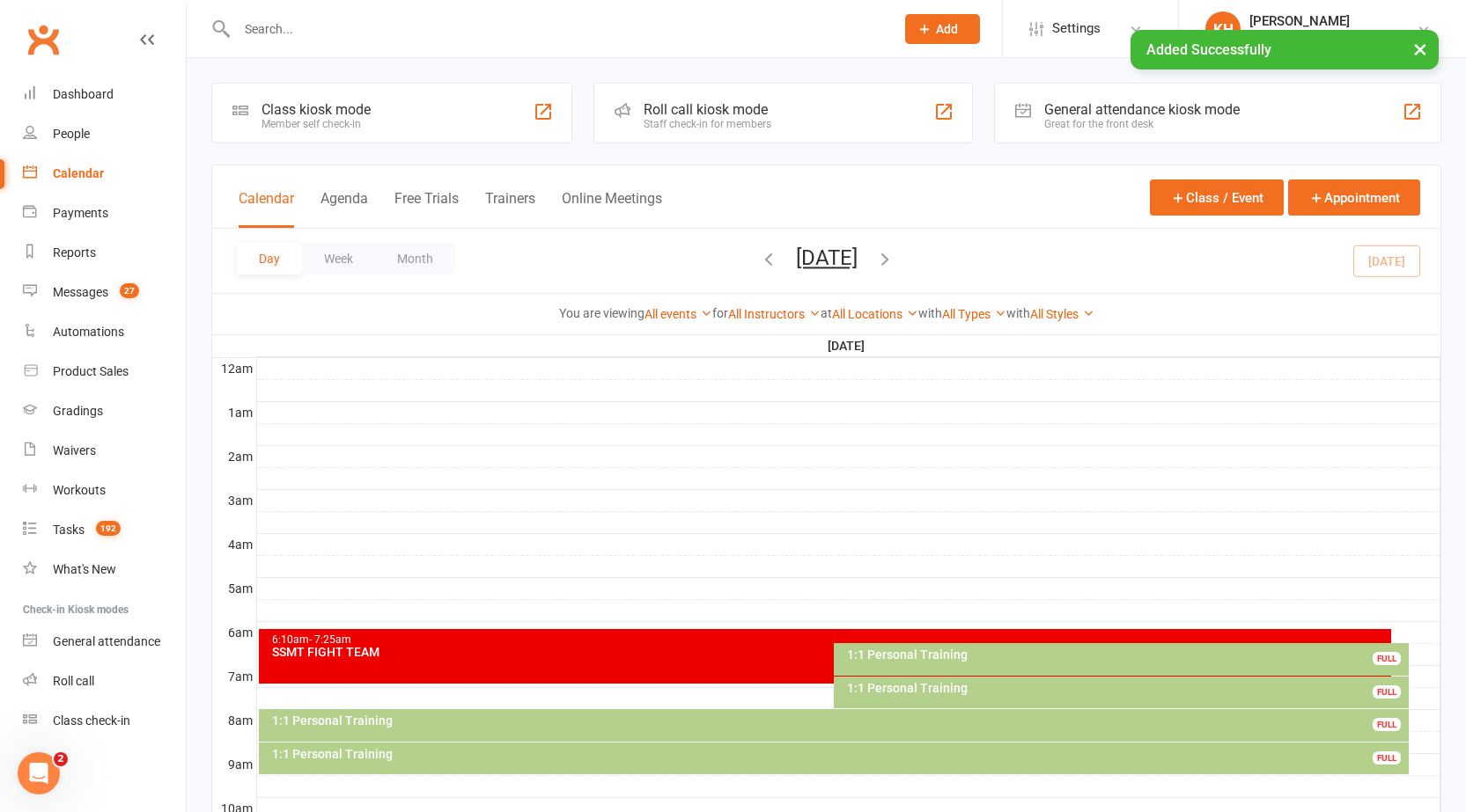
scroll to position [616, 0]
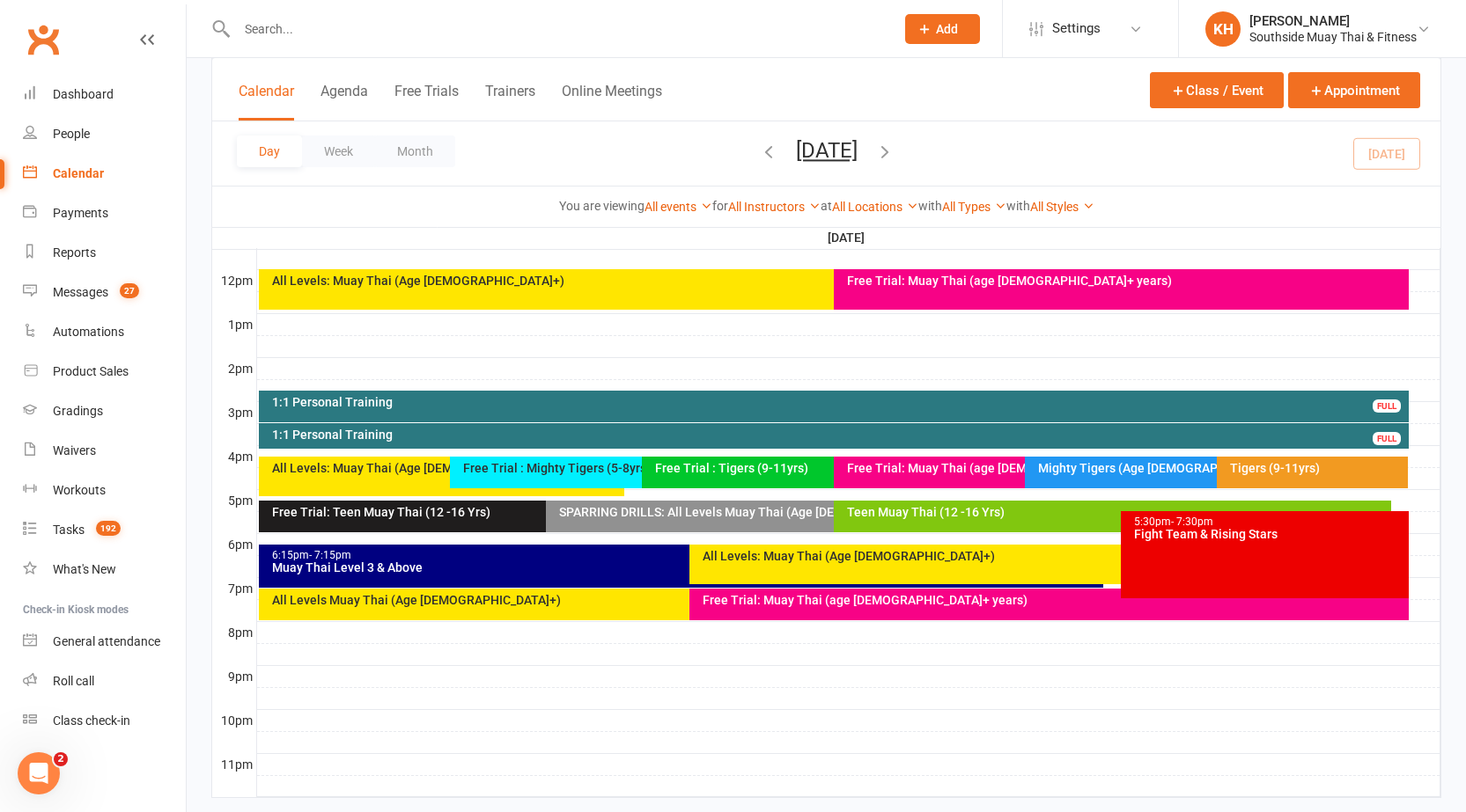
click at [894, 144] on icon "button" at bounding box center [884, 151] width 20 height 20
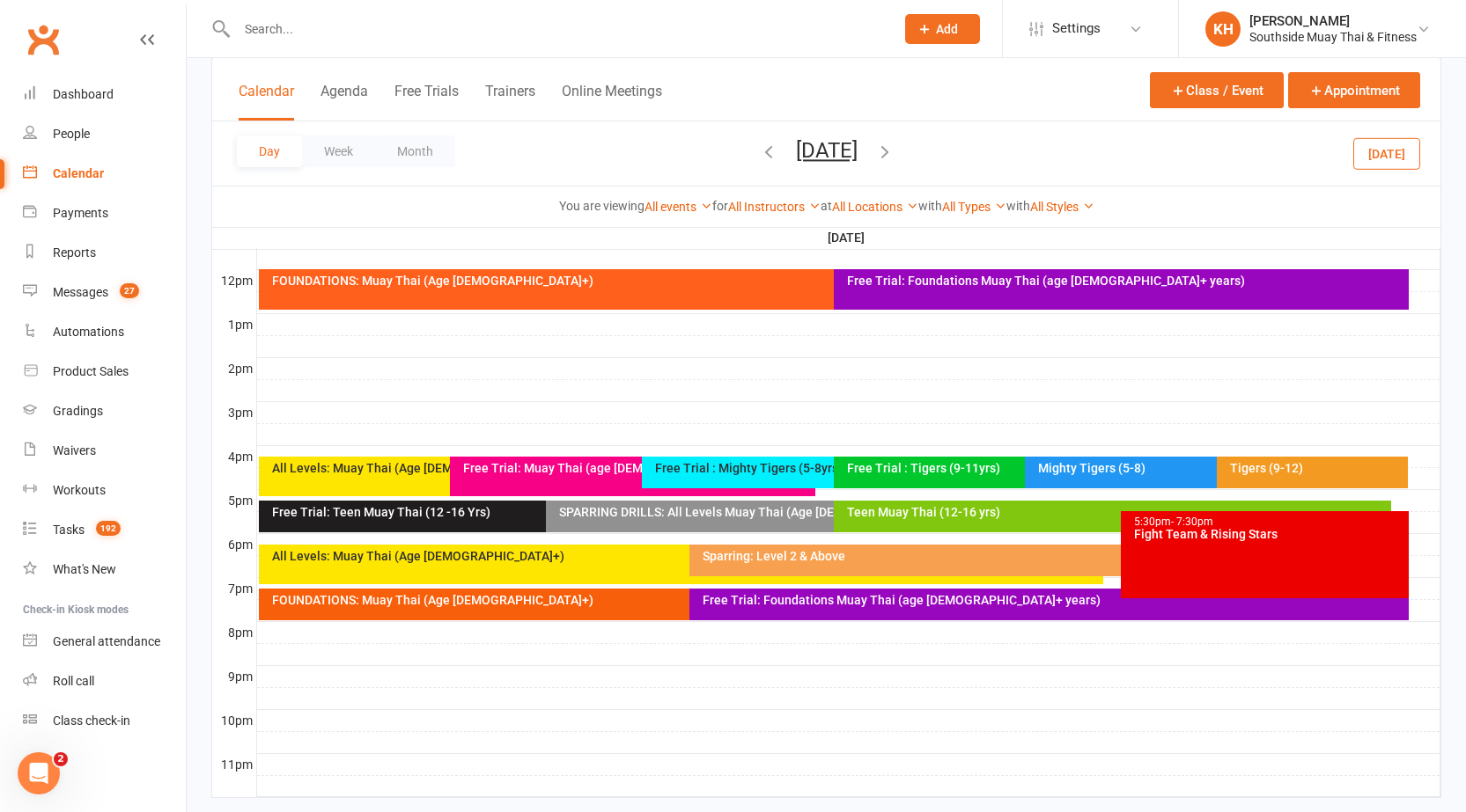
click at [1078, 474] on div "Mighty Tigers (5-8)" at bounding box center [1211, 468] width 349 height 12
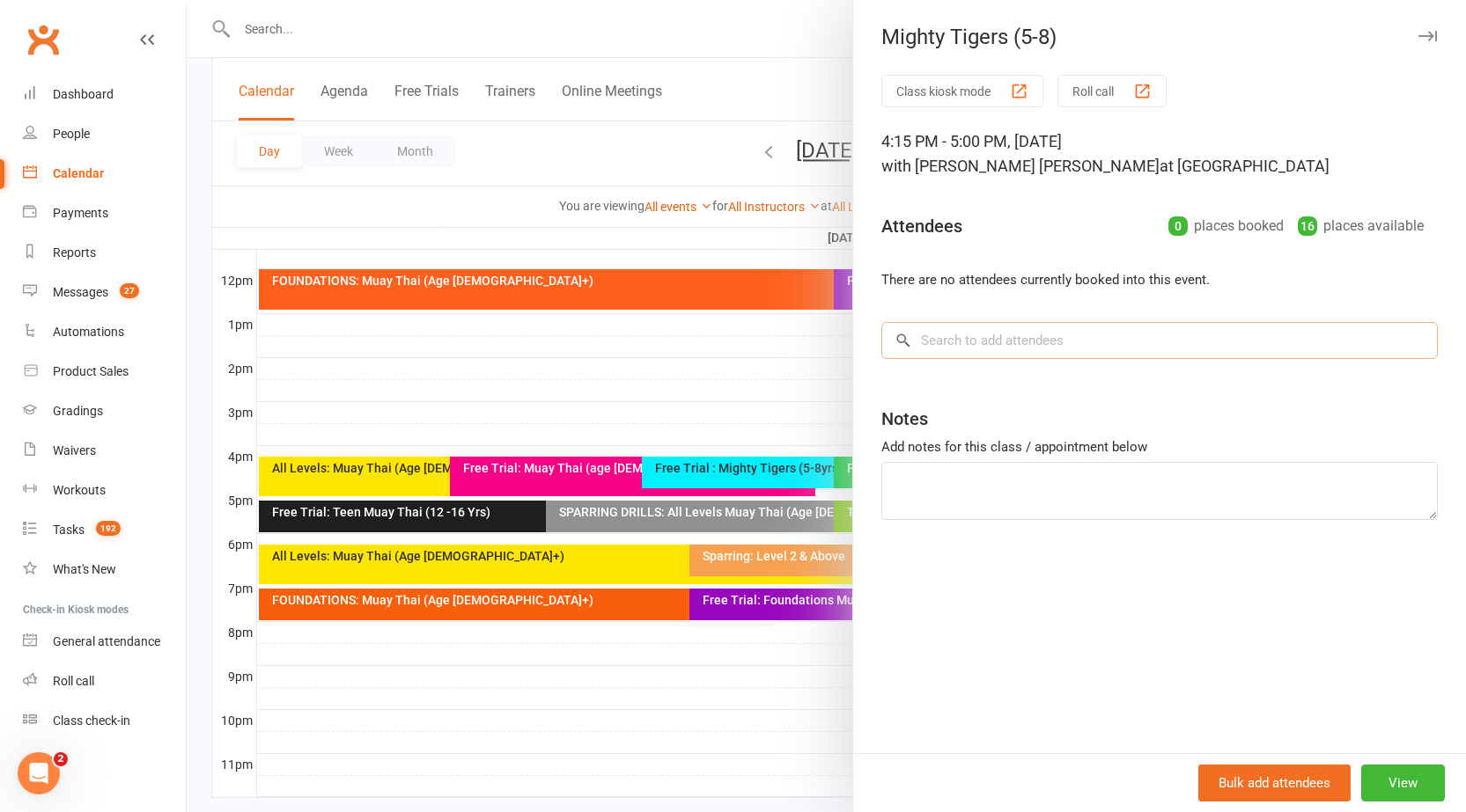
click at [1010, 343] on input "search" at bounding box center [1159, 341] width 557 height 37
paste input "[PERSON_NAME]"
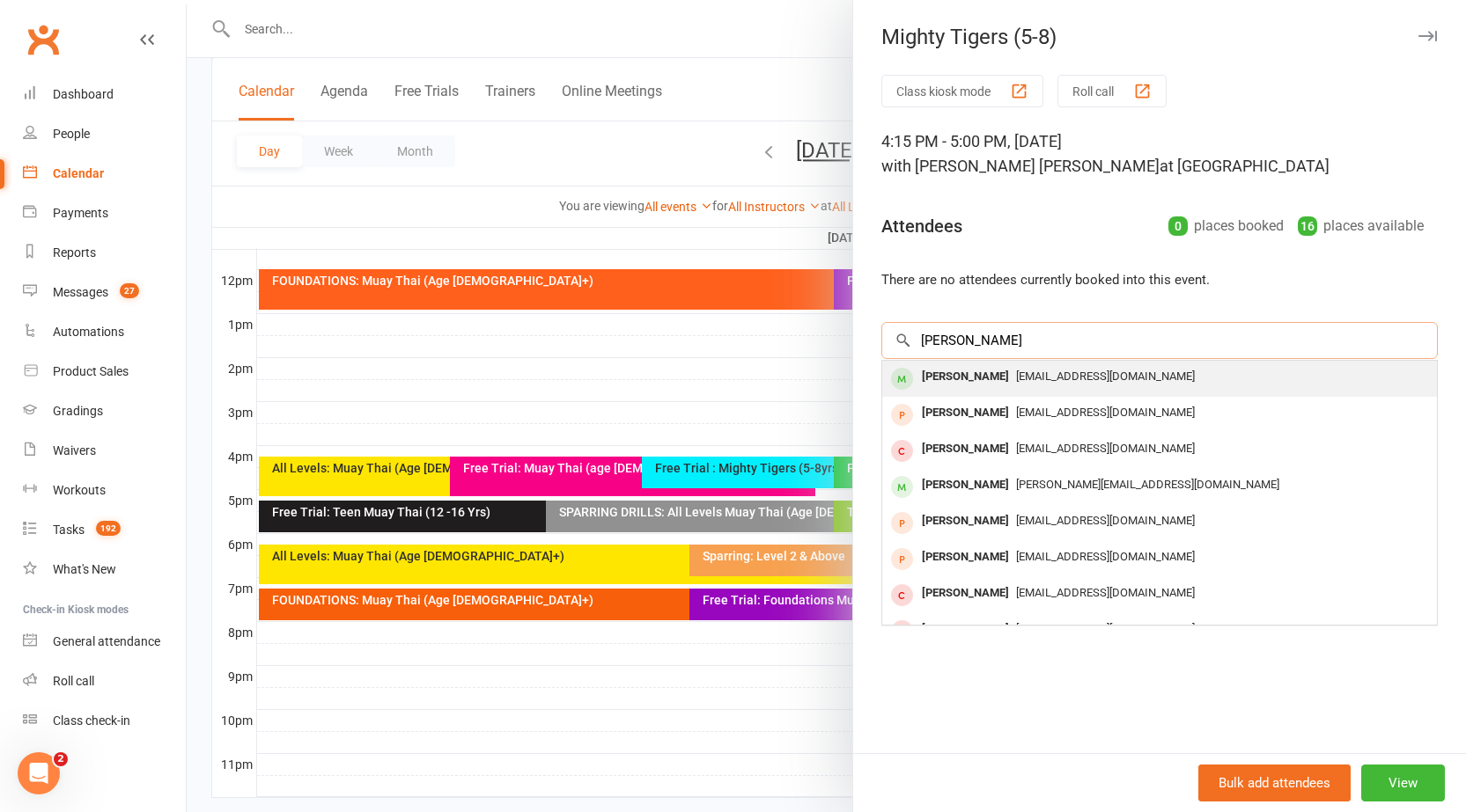
type input "[PERSON_NAME]"
click at [1016, 375] on span "[EMAIL_ADDRESS][DOMAIN_NAME]" at bounding box center [1105, 376] width 179 height 13
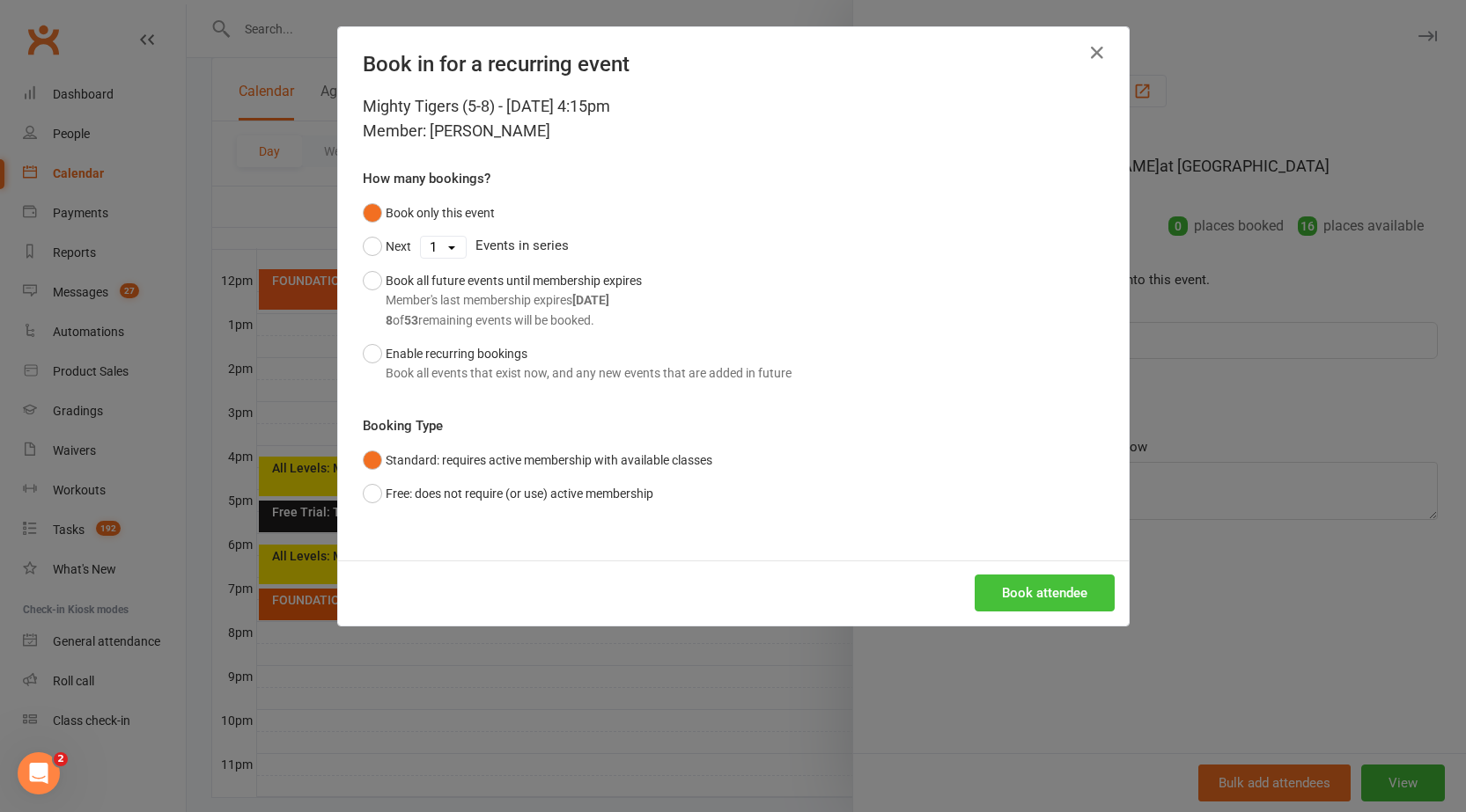
click at [994, 589] on button "Book attendee" at bounding box center [1044, 593] width 140 height 37
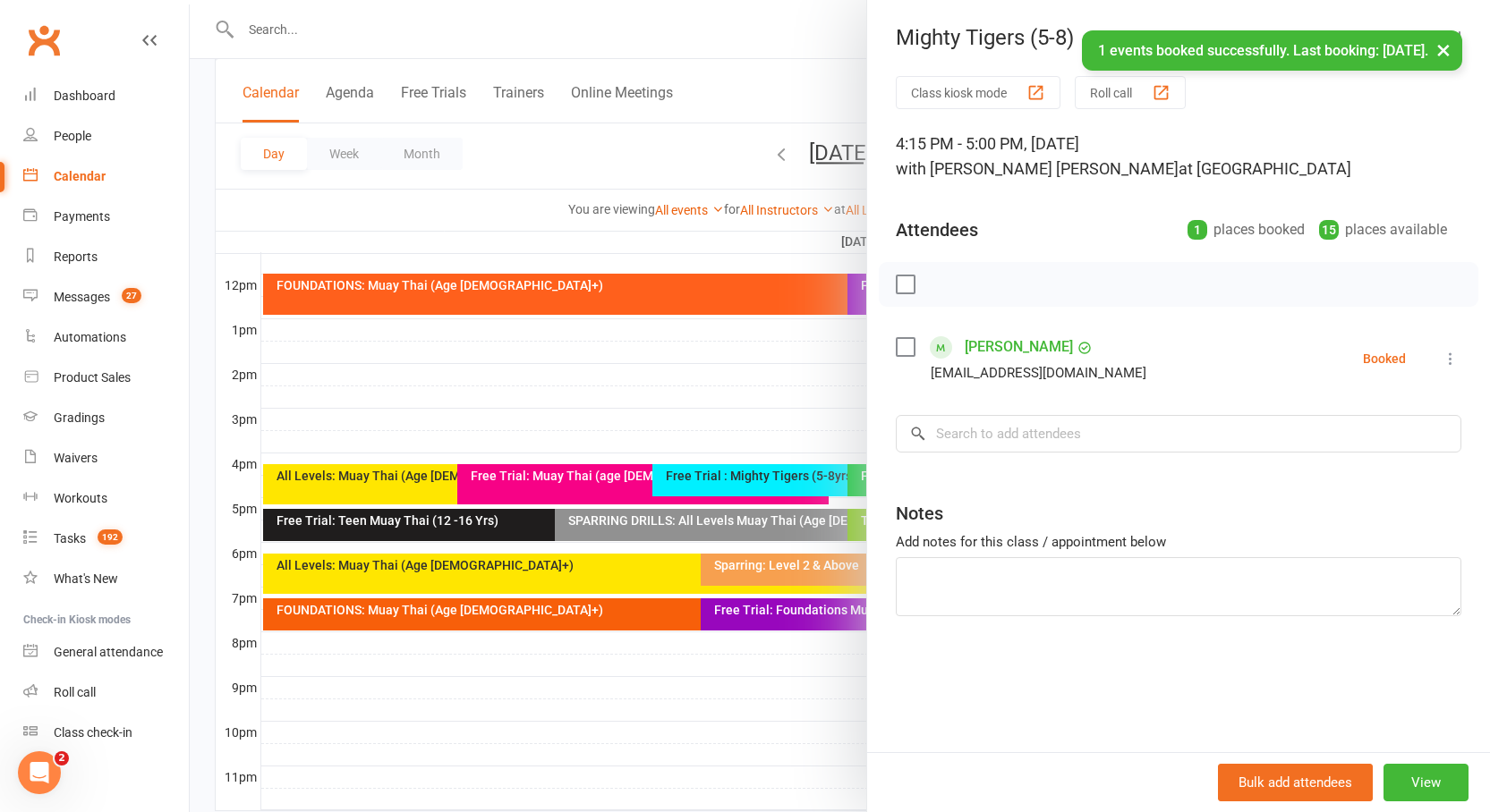
click at [1438, 54] on button "×" at bounding box center [1443, 50] width 33 height 39
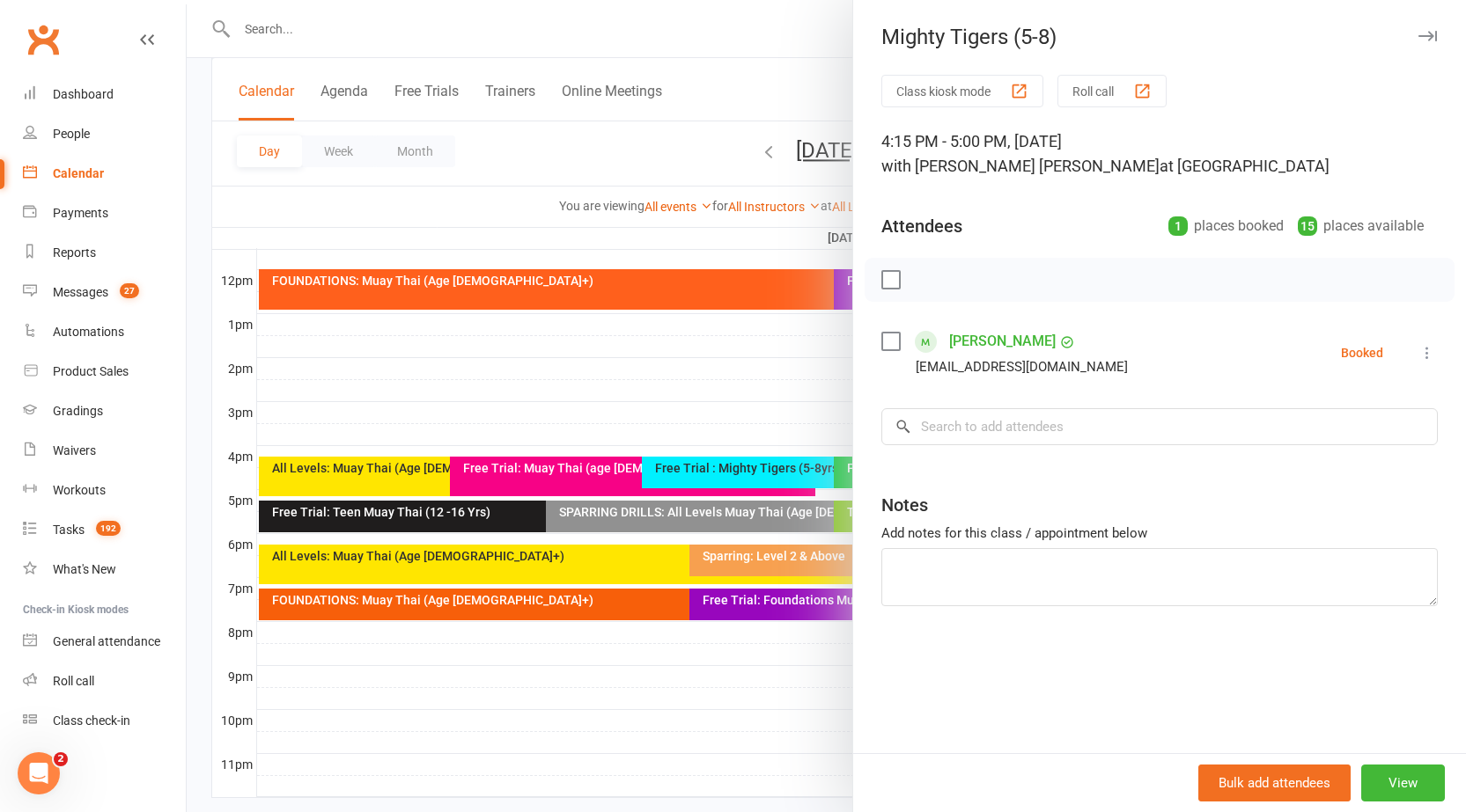
click at [1418, 38] on icon "button" at bounding box center [1427, 37] width 19 height 11
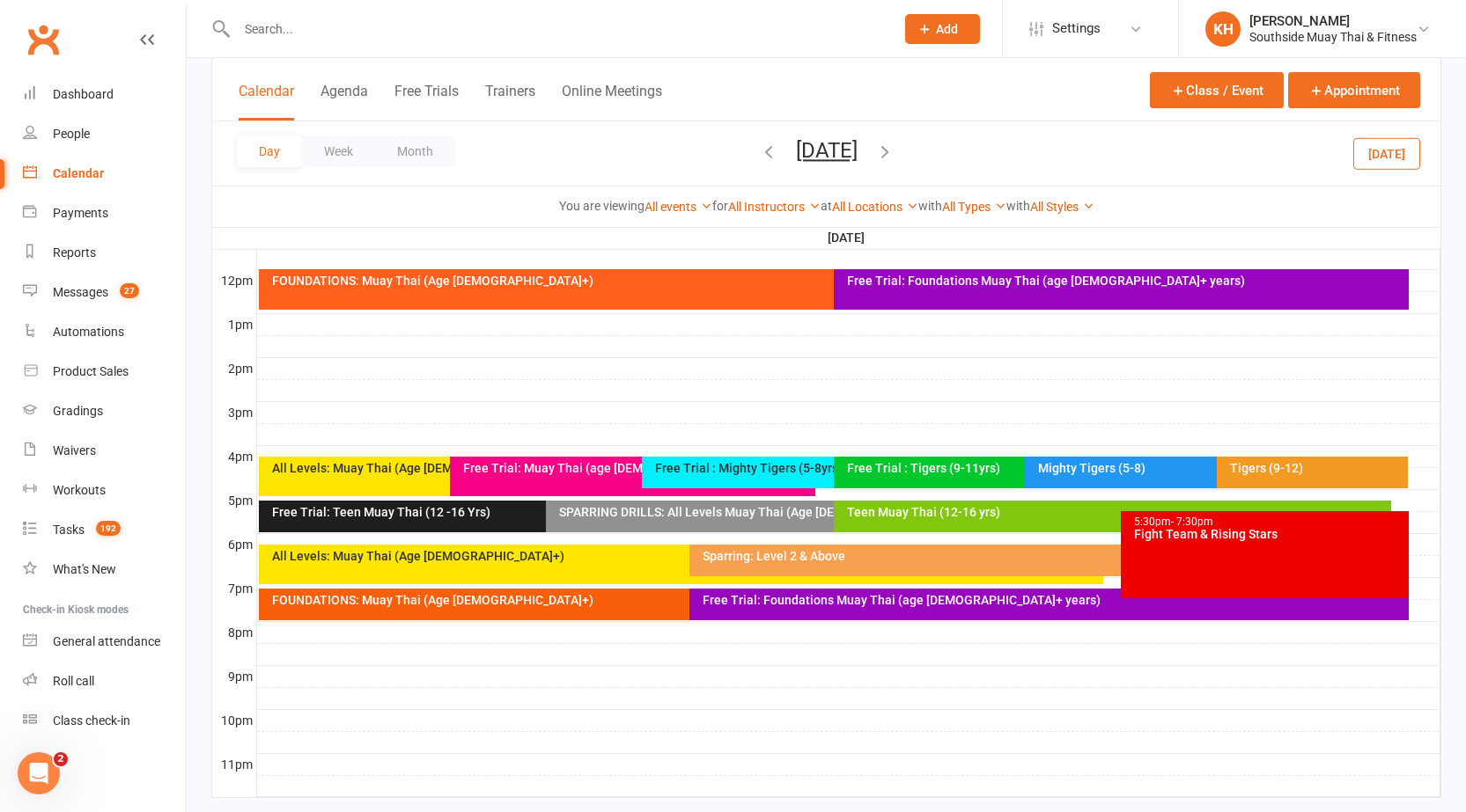
click at [945, 514] on div "Teen Muay Thai (12-16 yrs)" at bounding box center [1117, 512] width 542 height 12
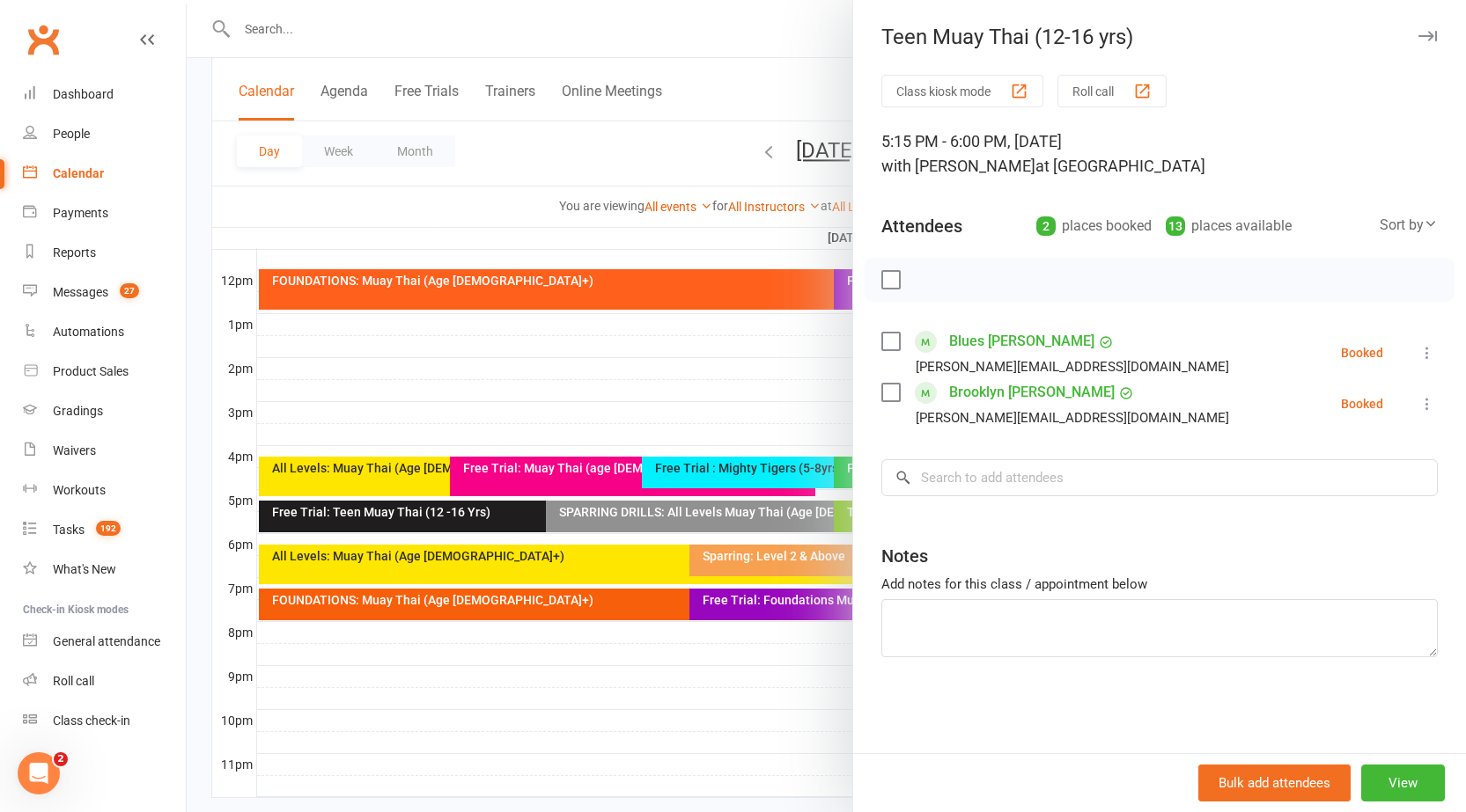
click at [1418, 37] on icon "button" at bounding box center [1427, 37] width 19 height 11
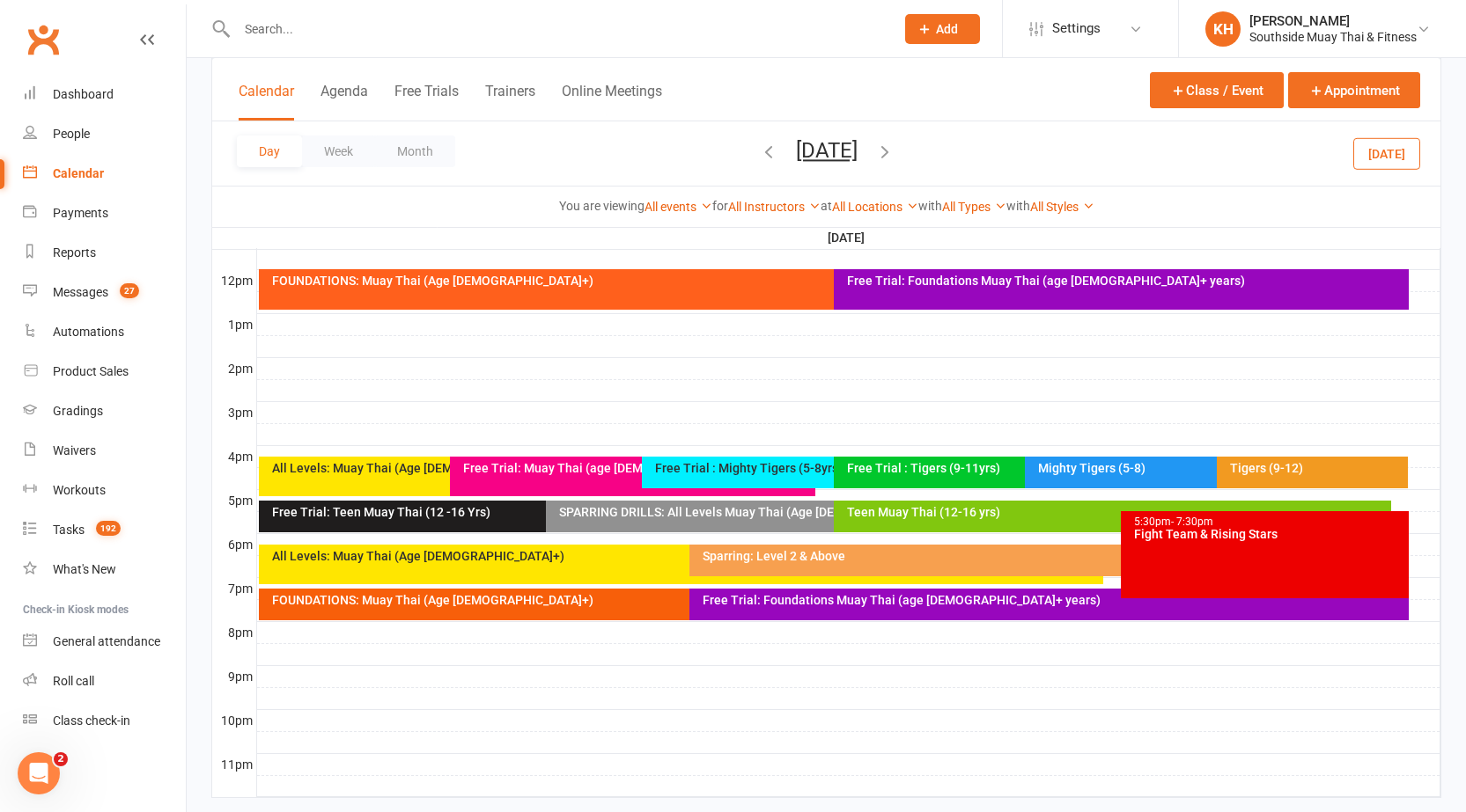
click at [1378, 156] on button "[DATE]" at bounding box center [1386, 153] width 67 height 32
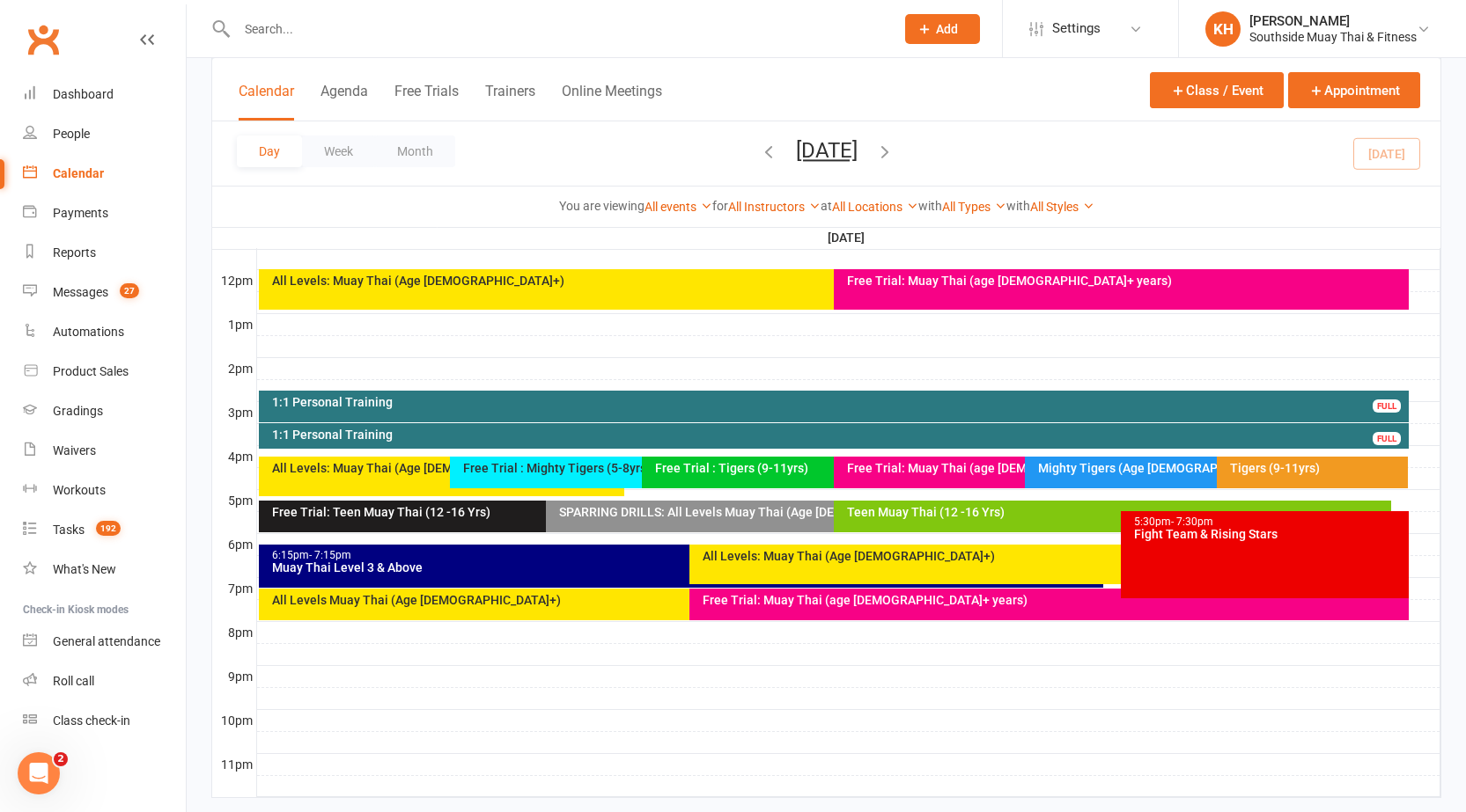
click at [873, 509] on div "Teen Muay Thai (12 -16 Yrs)" at bounding box center [1117, 512] width 542 height 12
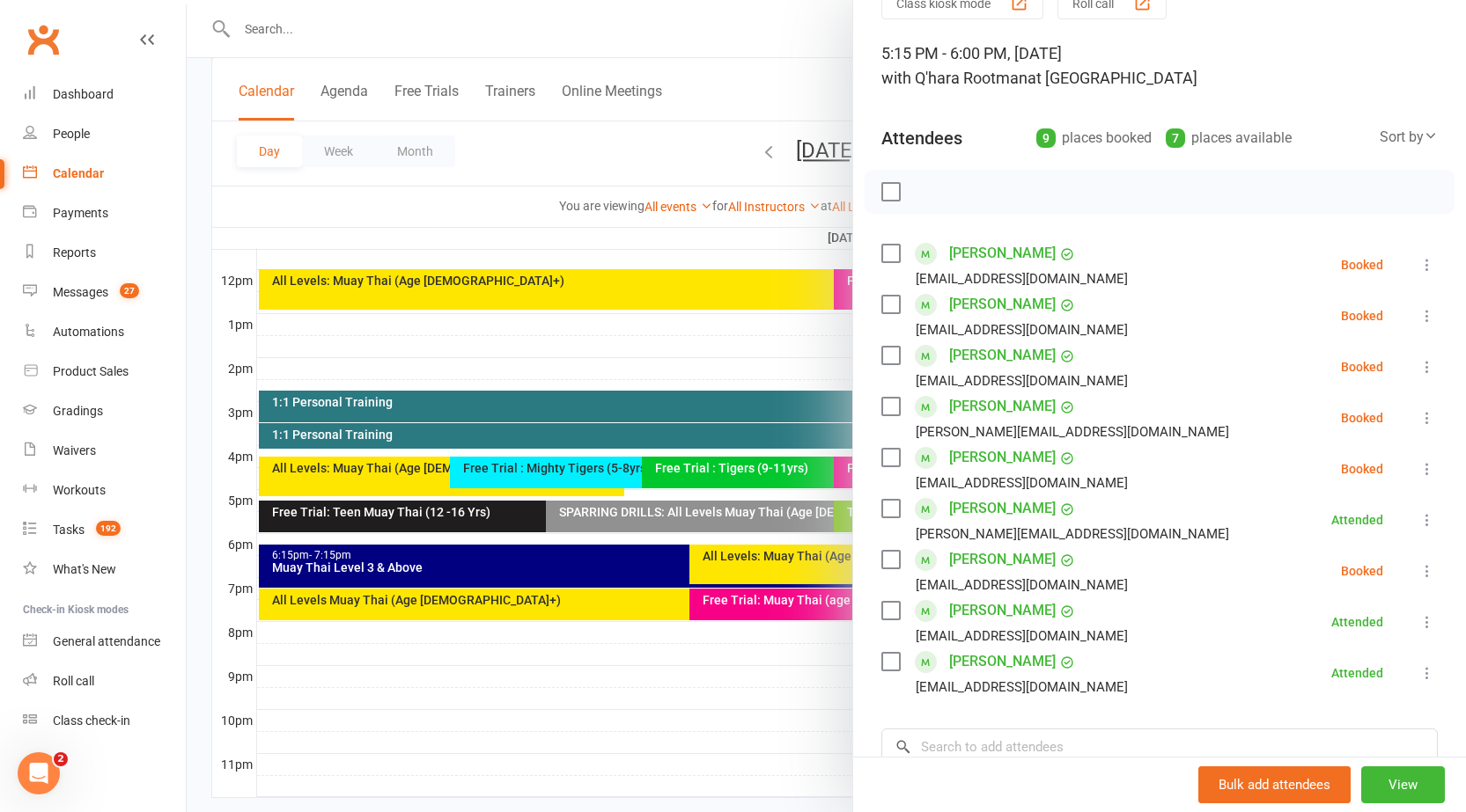
scroll to position [176, 0]
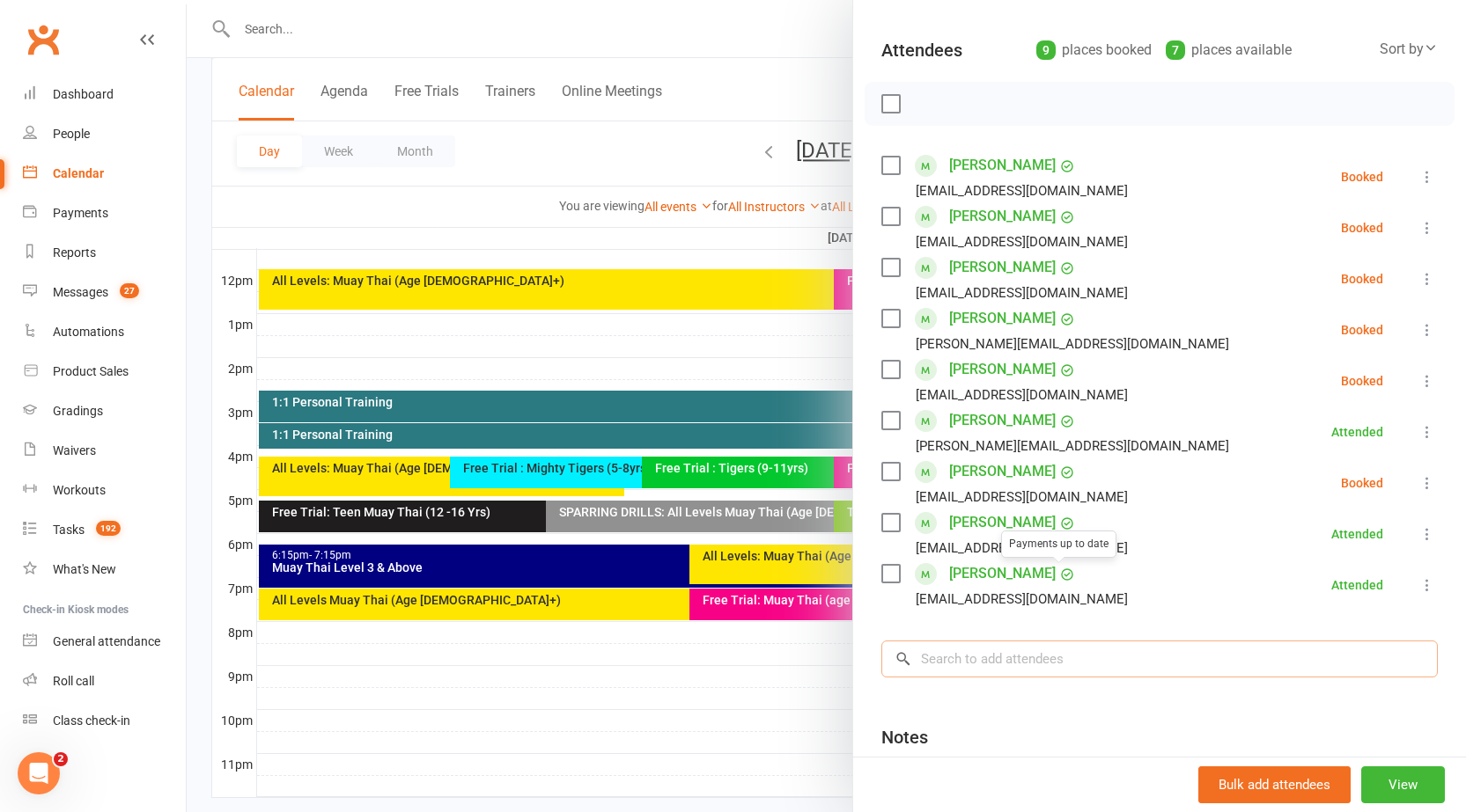
click at [1047, 642] on input "search" at bounding box center [1159, 660] width 557 height 37
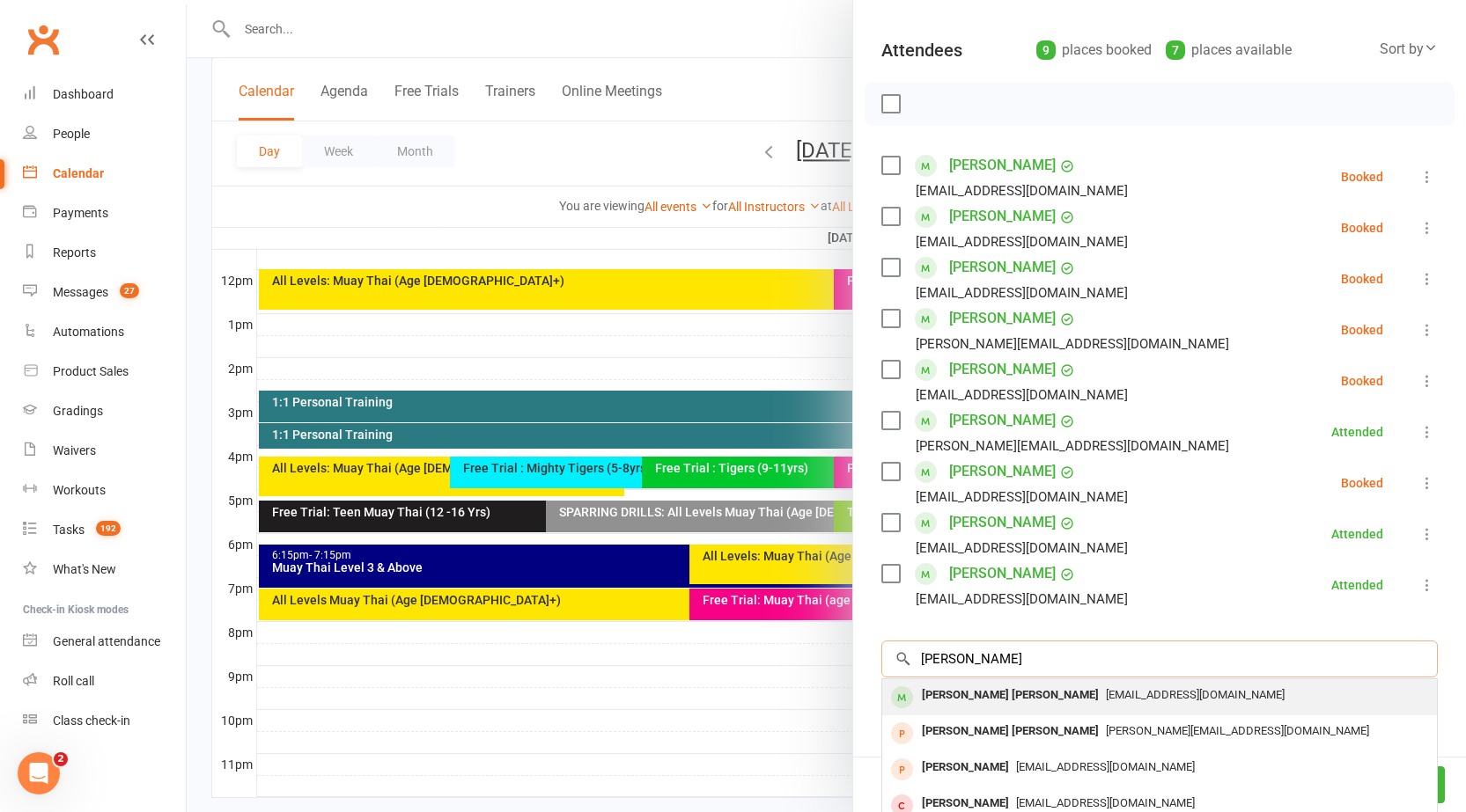
type input "[PERSON_NAME]"
click at [959, 693] on div "[PERSON_NAME] [PERSON_NAME]" at bounding box center [1010, 695] width 191 height 26
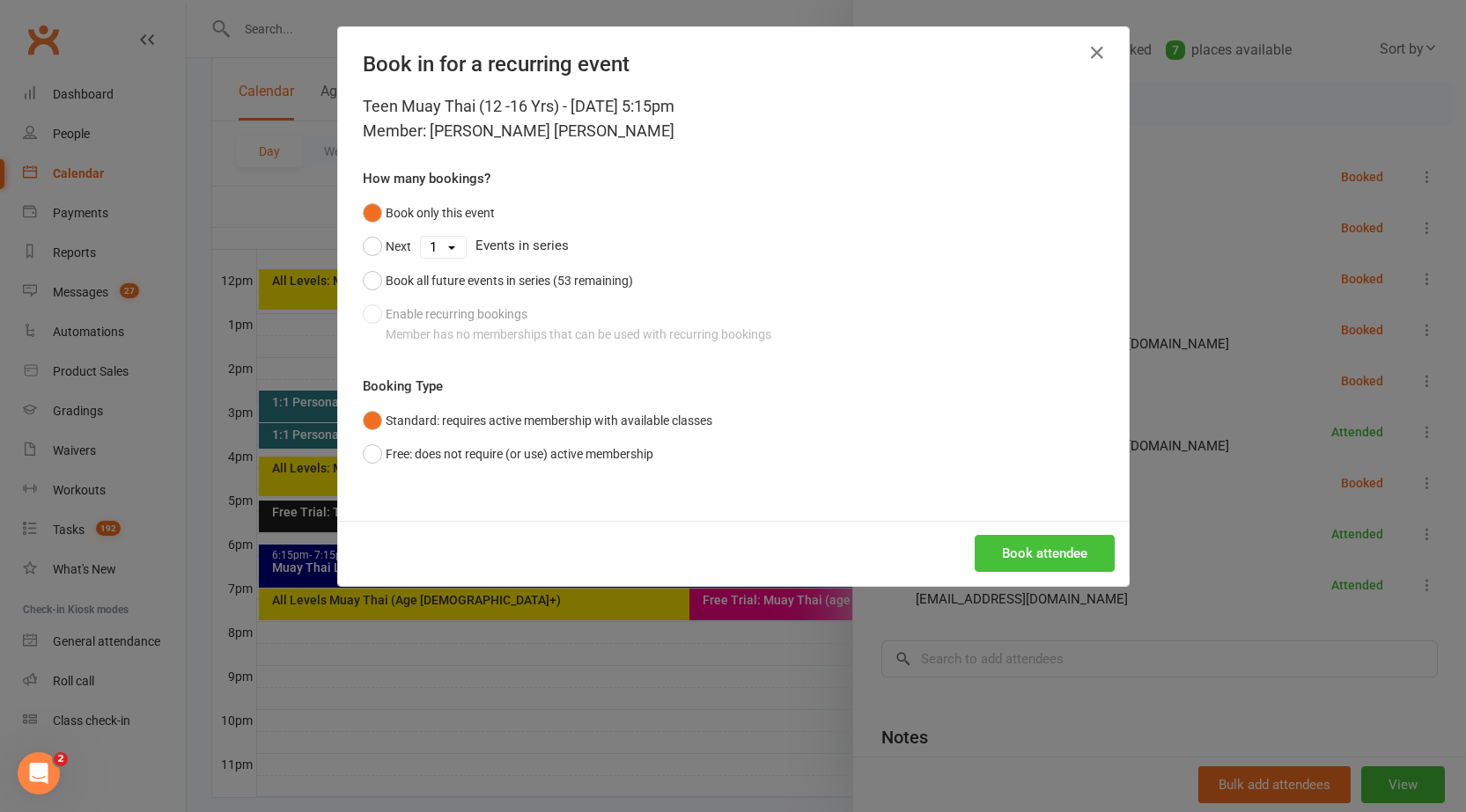
drag, startPoint x: 1045, startPoint y: 532, endPoint x: 1042, endPoint y: 541, distance: 9.5
click at [1045, 531] on div "Book attendee" at bounding box center [734, 553] width 791 height 65
click at [1042, 551] on button "Book attendee" at bounding box center [1044, 554] width 140 height 37
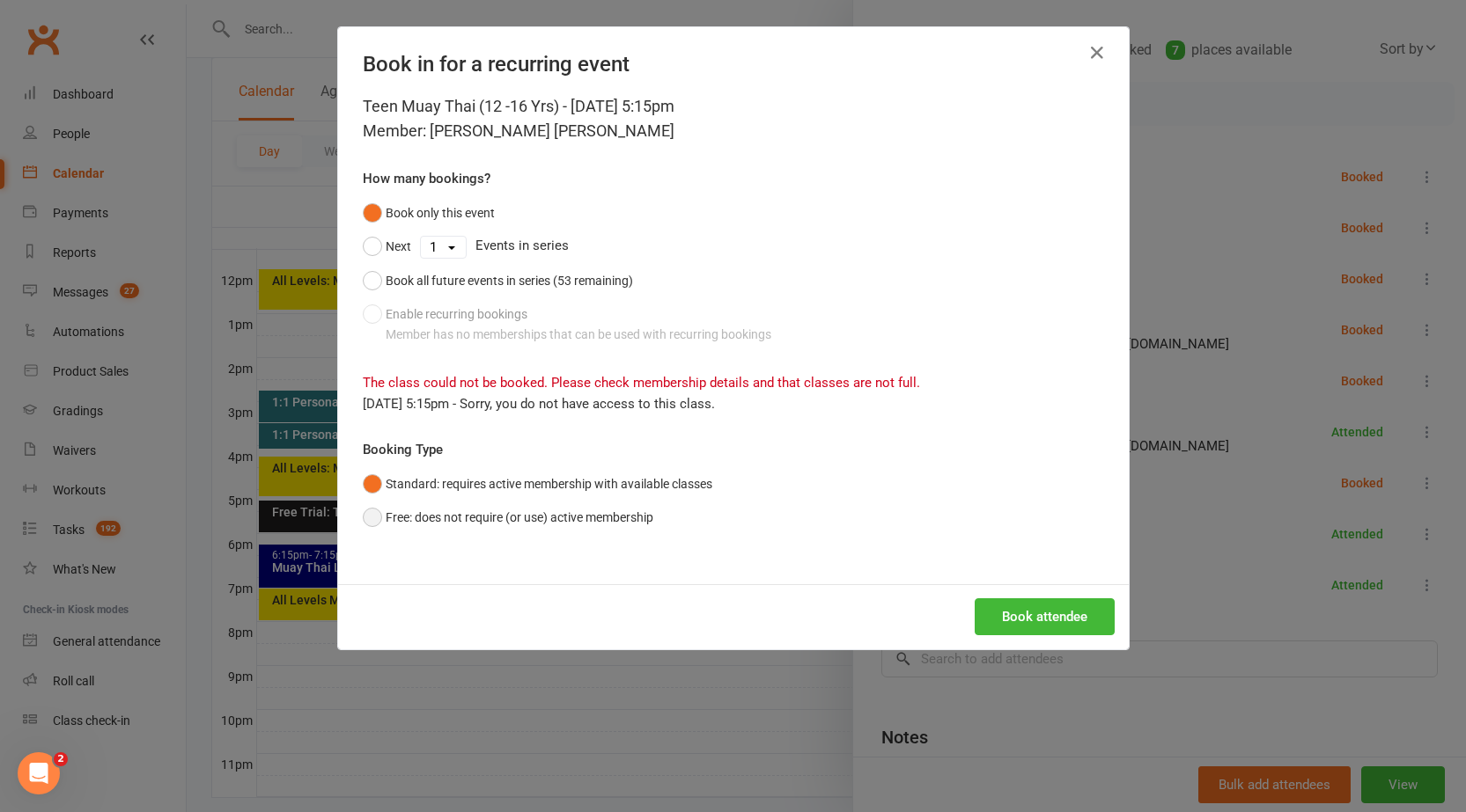
drag, startPoint x: 499, startPoint y: 519, endPoint x: 523, endPoint y: 515, distance: 24.3
click at [499, 519] on button "Free: does not require (or use) active membership" at bounding box center [508, 517] width 290 height 34
click at [1001, 610] on button "Book attendee" at bounding box center [1044, 617] width 140 height 37
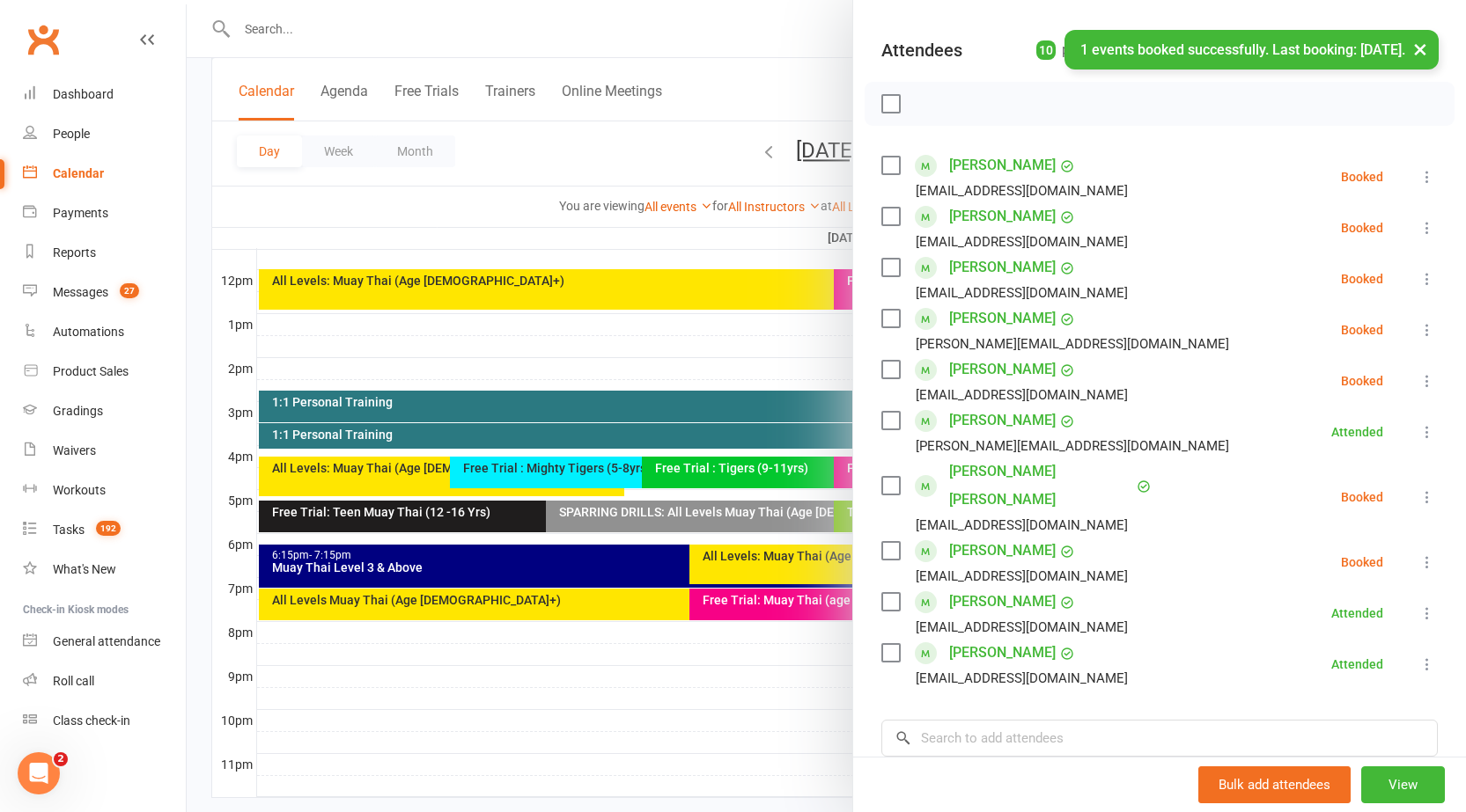
click at [1418, 489] on icon at bounding box center [1427, 498] width 18 height 18
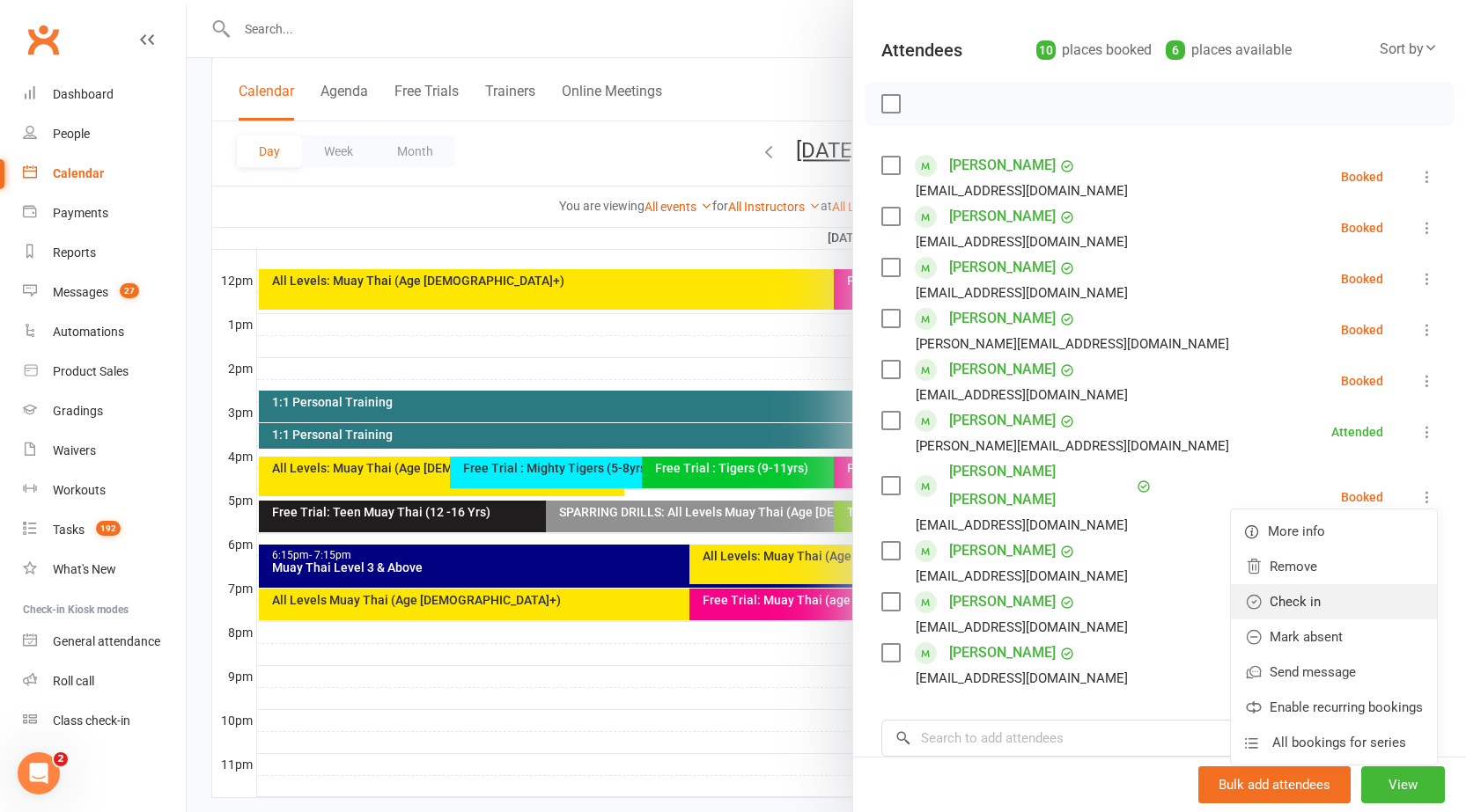
click at [1269, 587] on link "Check in" at bounding box center [1333, 602] width 206 height 36
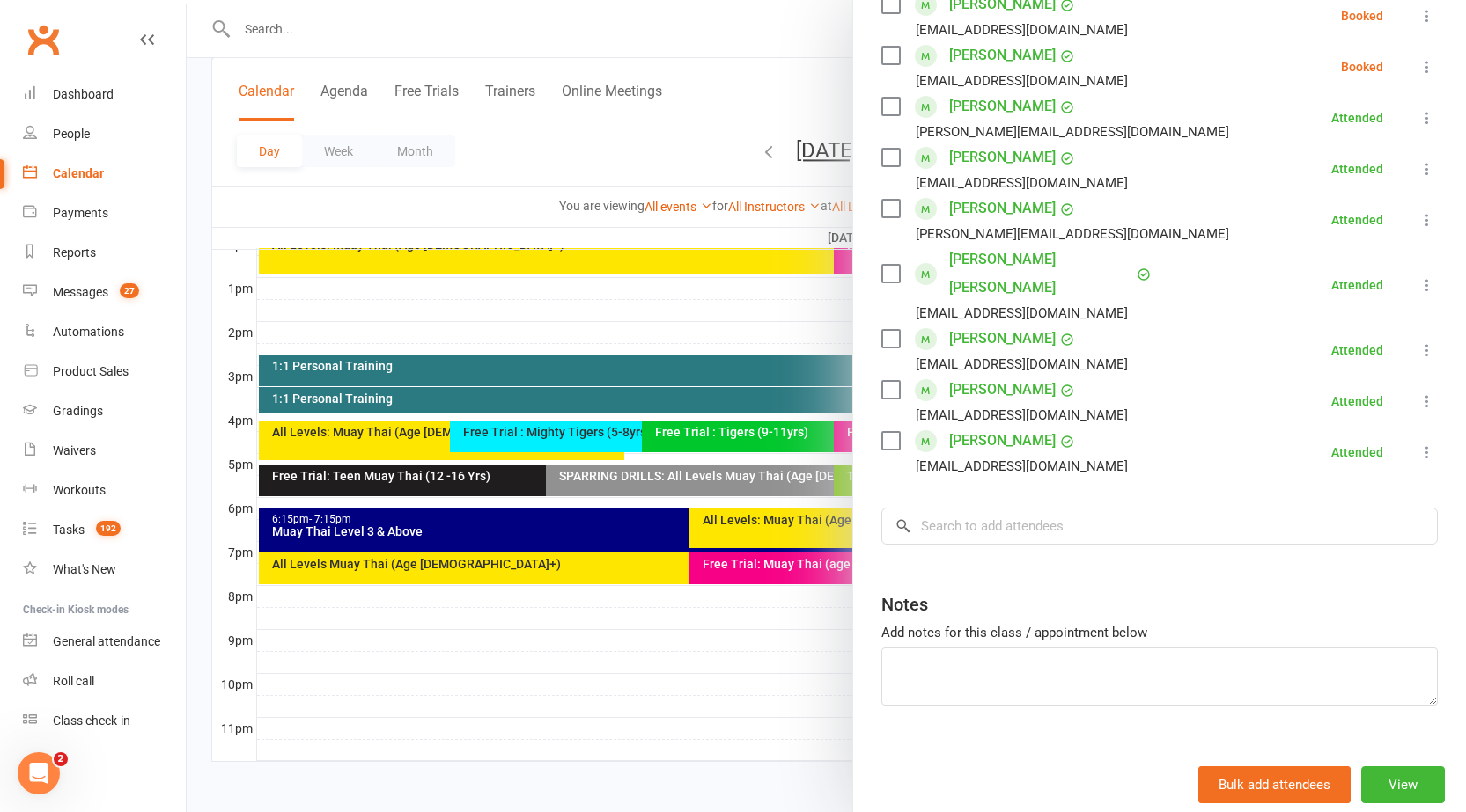
scroll to position [440, 0]
click at [1041, 507] on input "search" at bounding box center [1159, 525] width 557 height 37
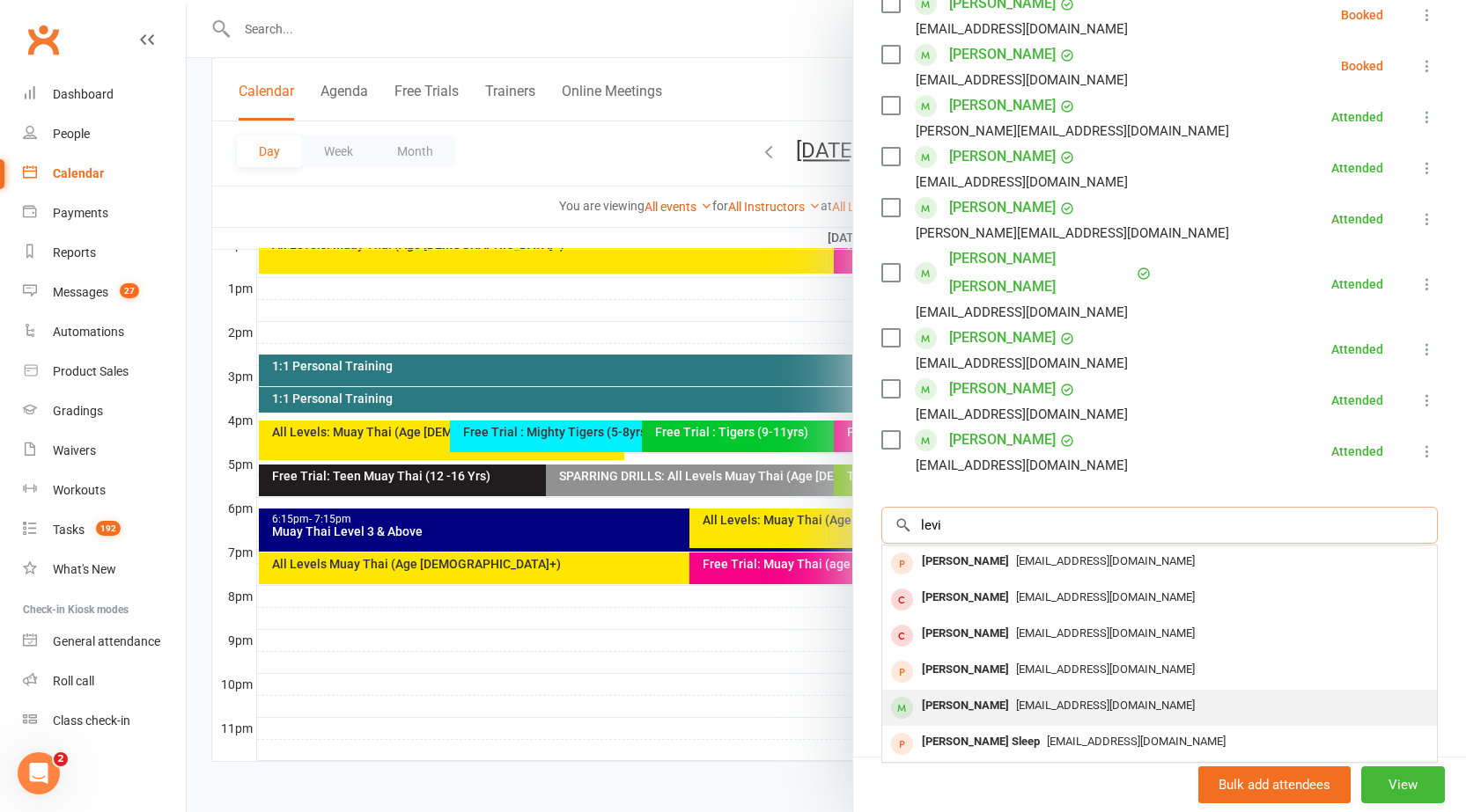
type input "levi"
click at [995, 693] on div "[PERSON_NAME] [PERSON_NAME][EMAIL_ADDRESS][DOMAIN_NAME]" at bounding box center [1159, 708] width 555 height 37
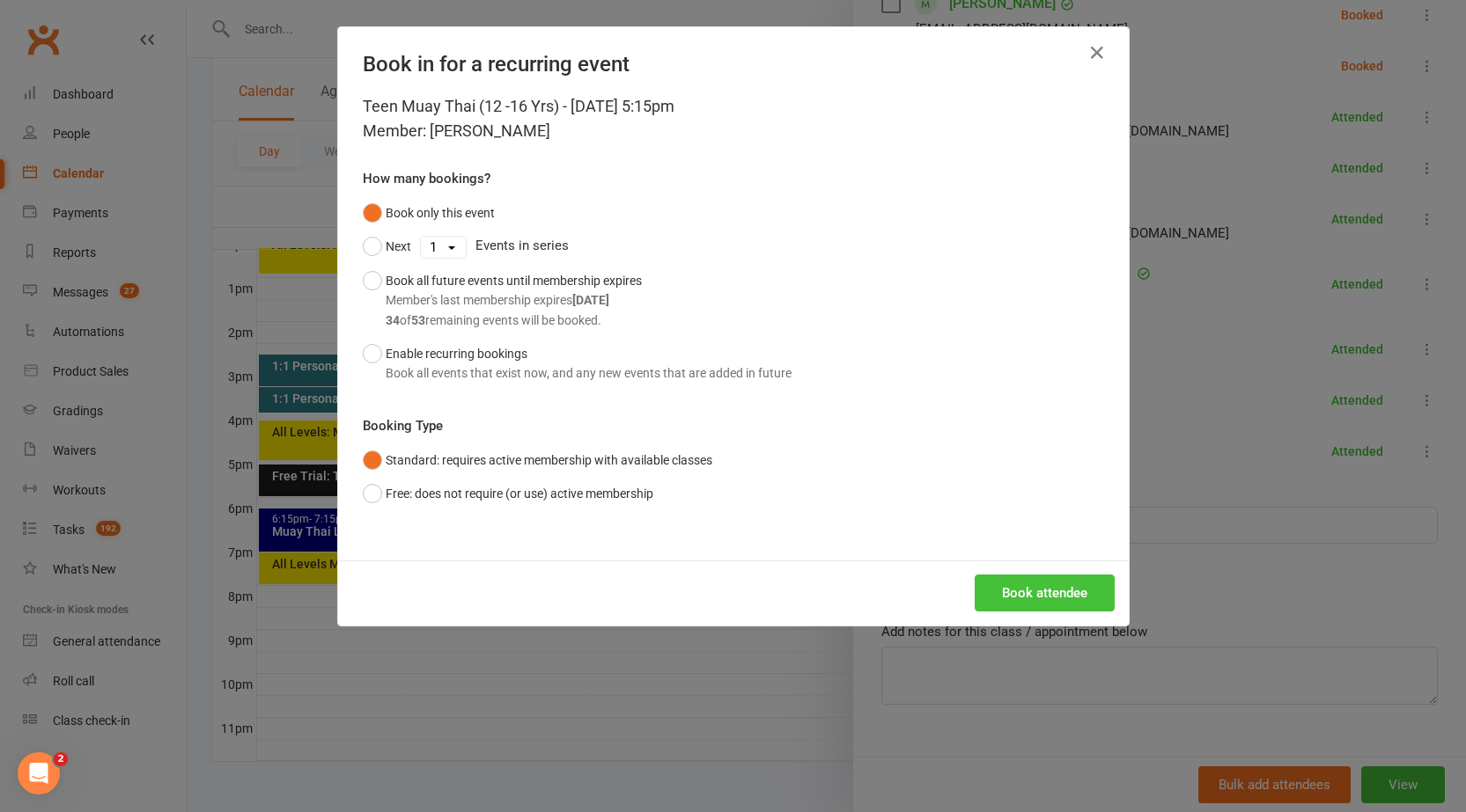
click at [1036, 580] on button "Book attendee" at bounding box center [1044, 593] width 140 height 37
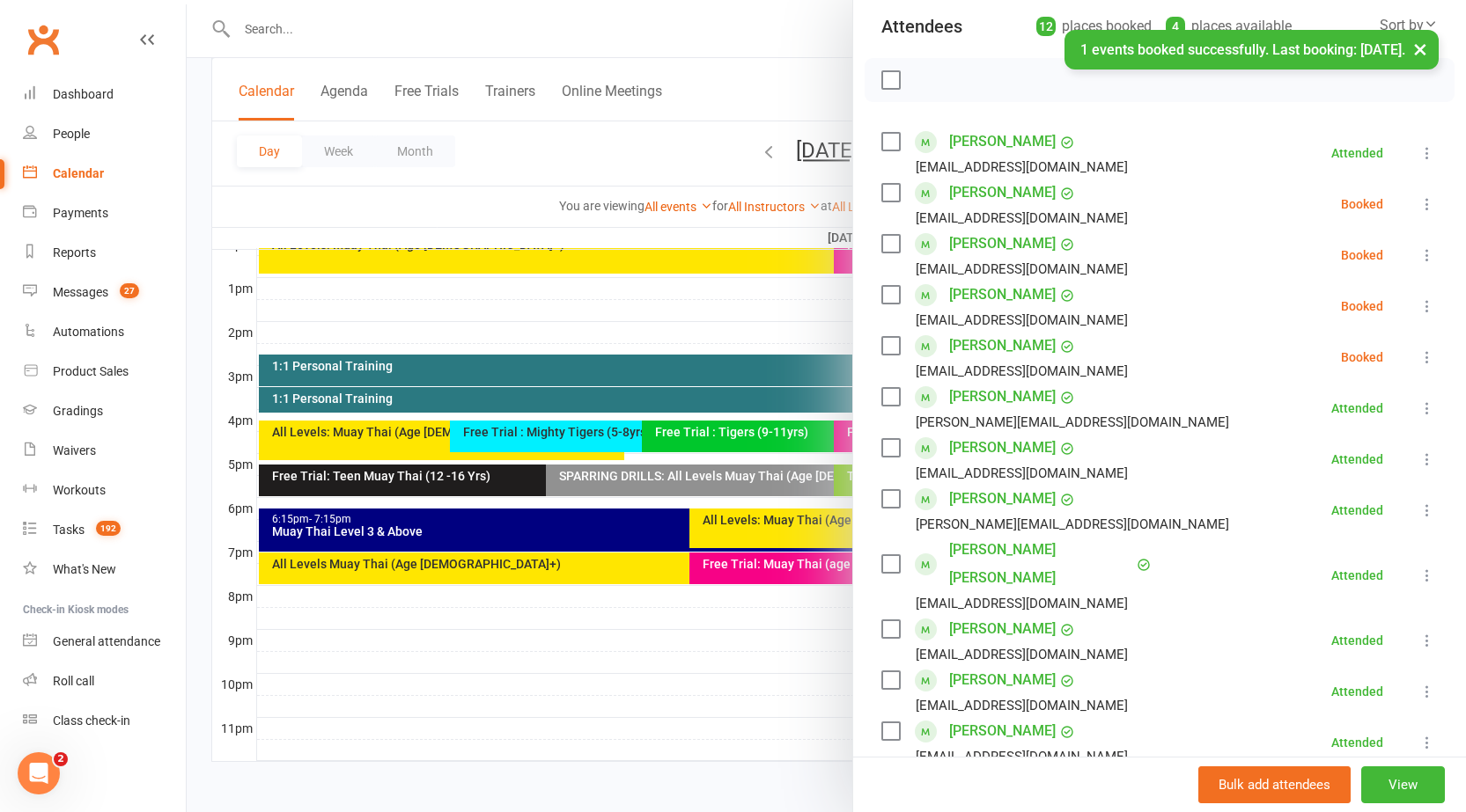
scroll to position [176, 0]
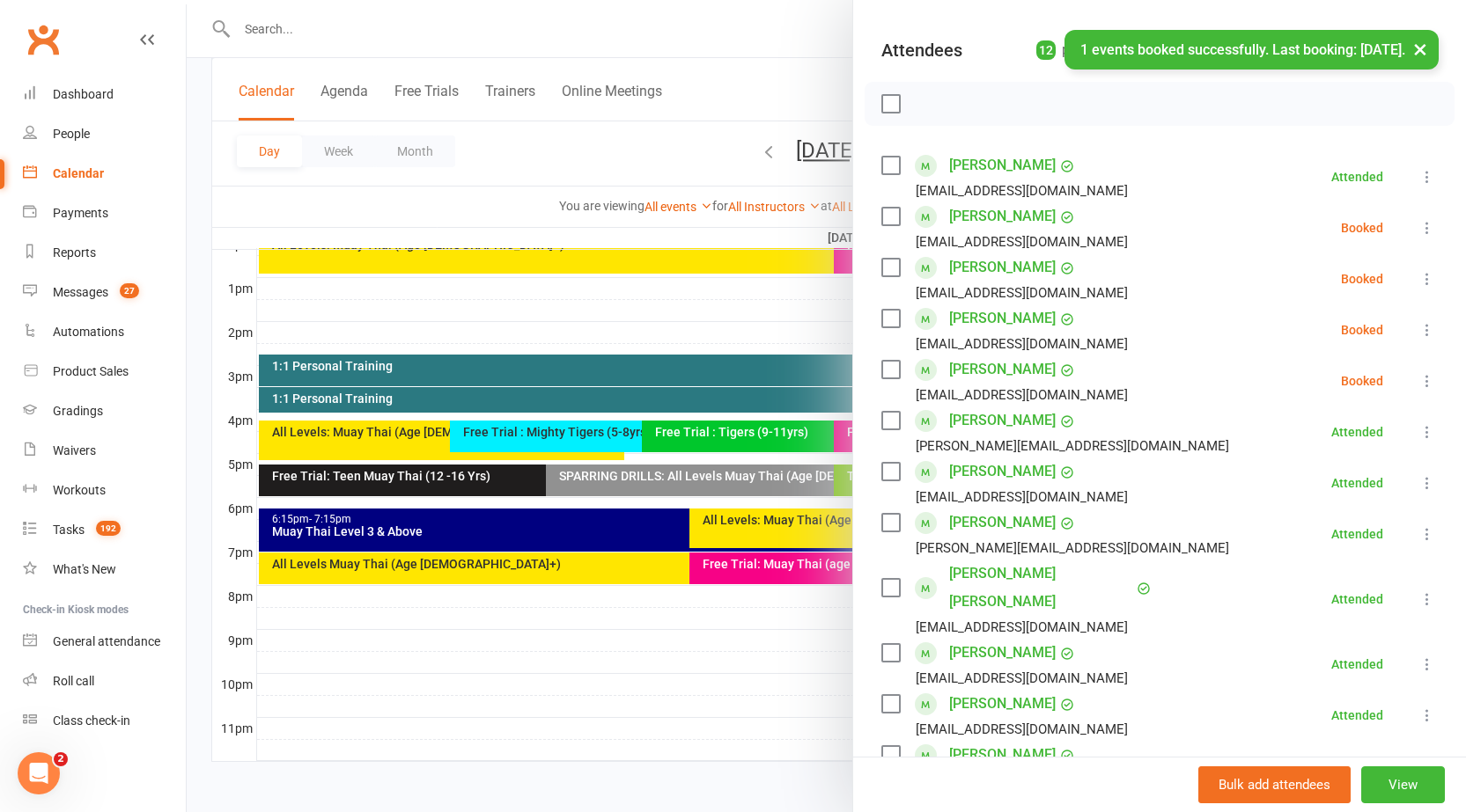
click at [1418, 226] on icon at bounding box center [1427, 228] width 18 height 18
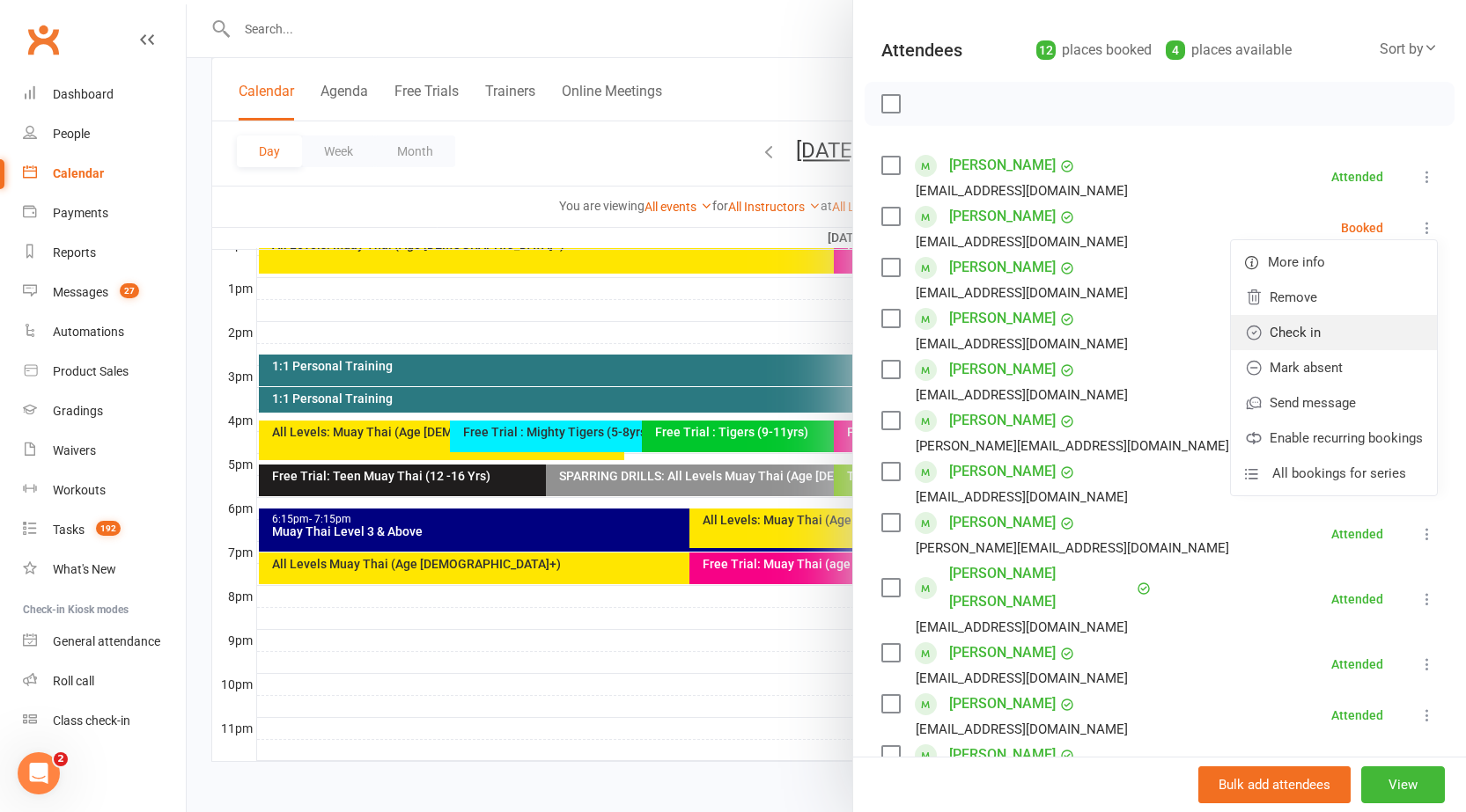
click at [1284, 329] on link "Check in" at bounding box center [1333, 333] width 206 height 36
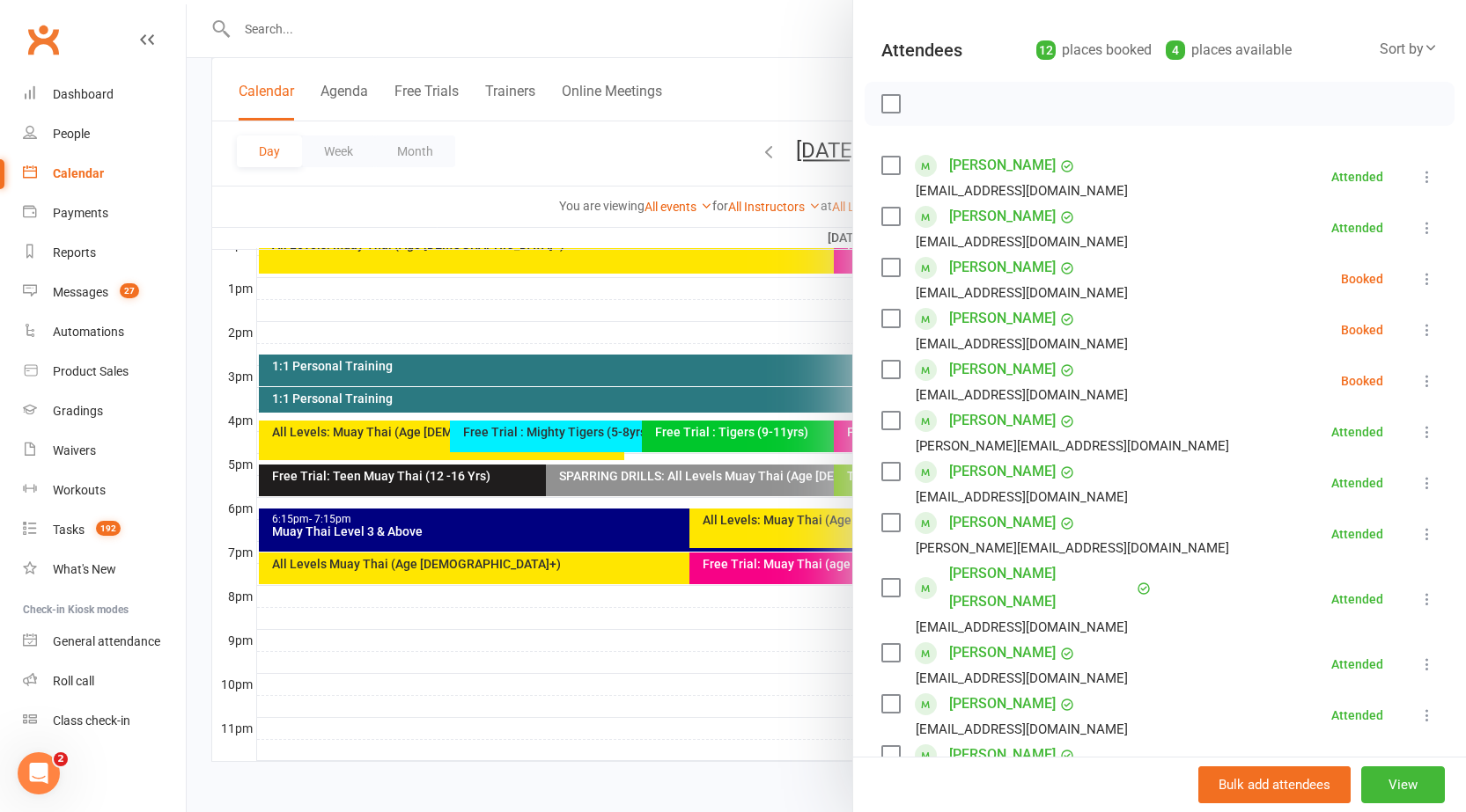
scroll to position [264, 0]
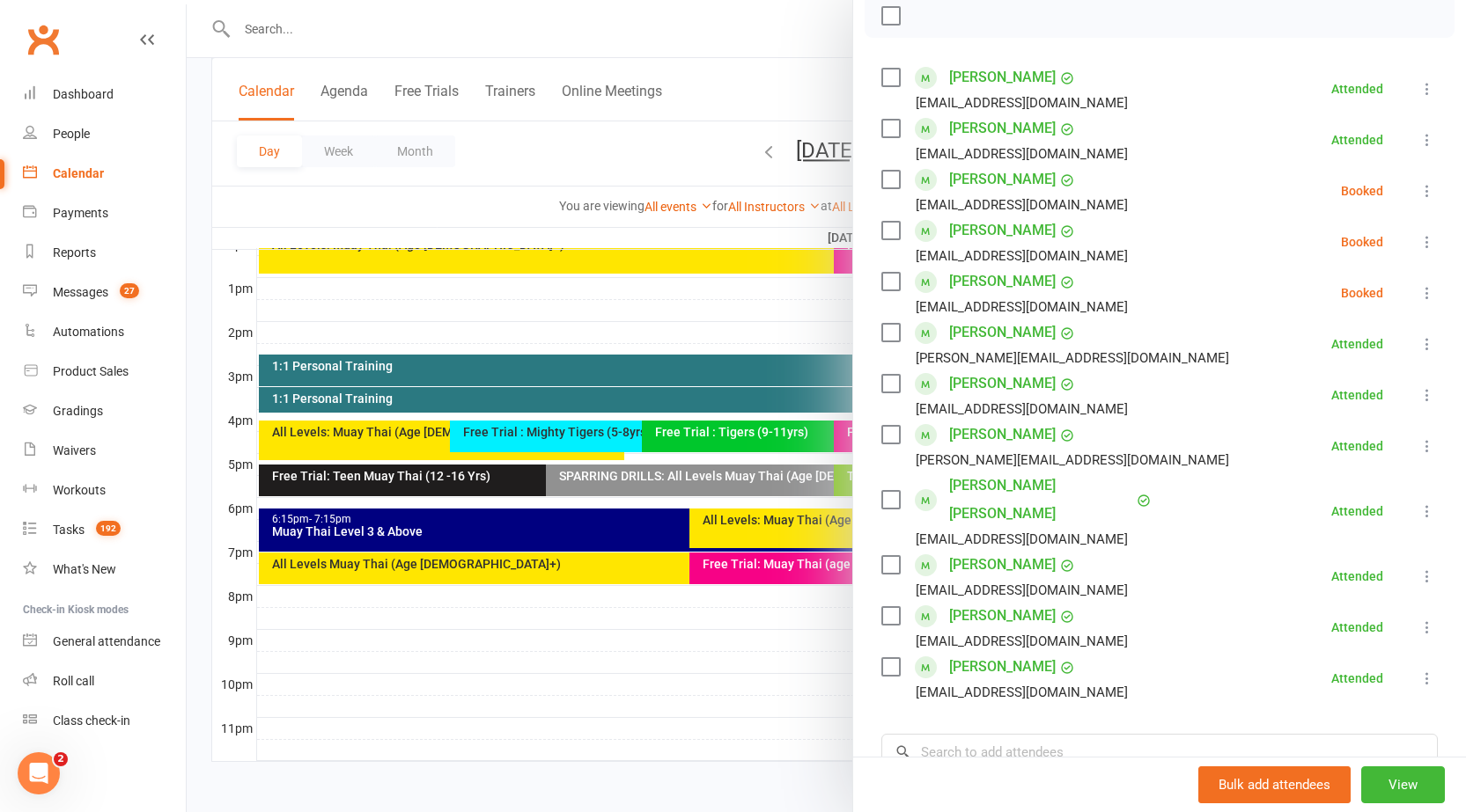
click at [816, 719] on div at bounding box center [827, 406] width 1279 height 812
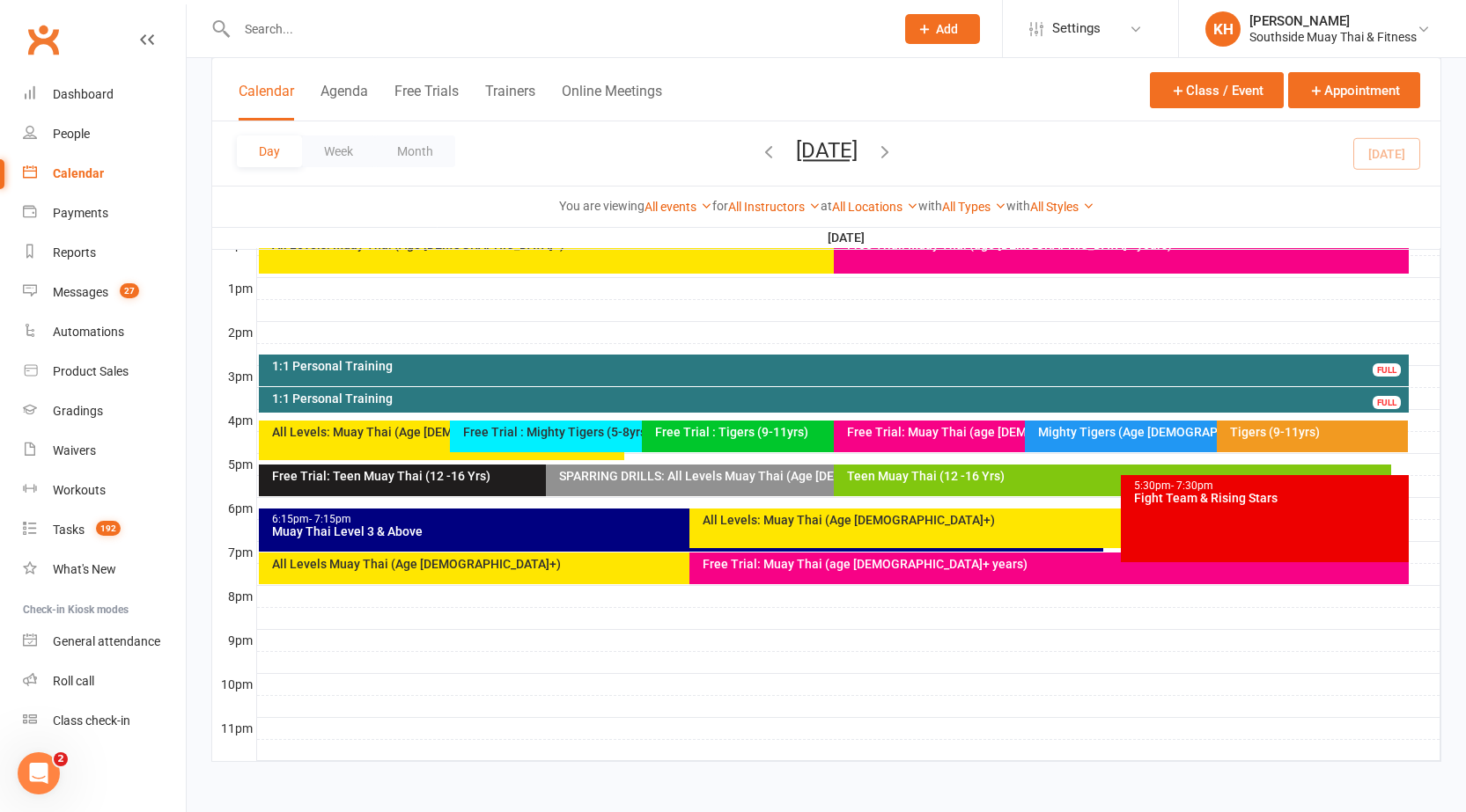
click at [370, 483] on div "Free Trial: Teen Muay Thai (12 -16 Yrs)" at bounding box center [538, 481] width 558 height 32
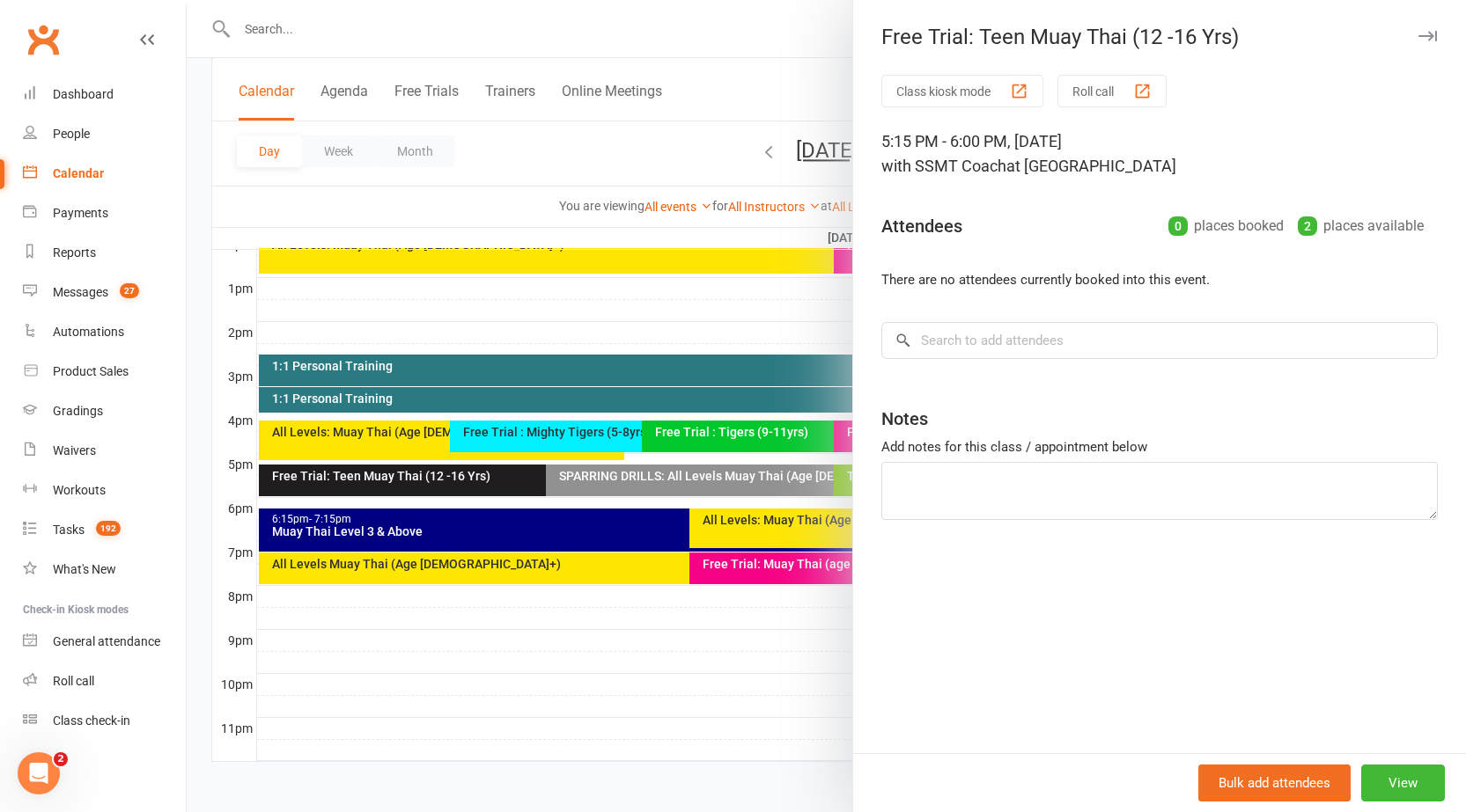
click at [1419, 38] on icon "button" at bounding box center [1427, 37] width 19 height 11
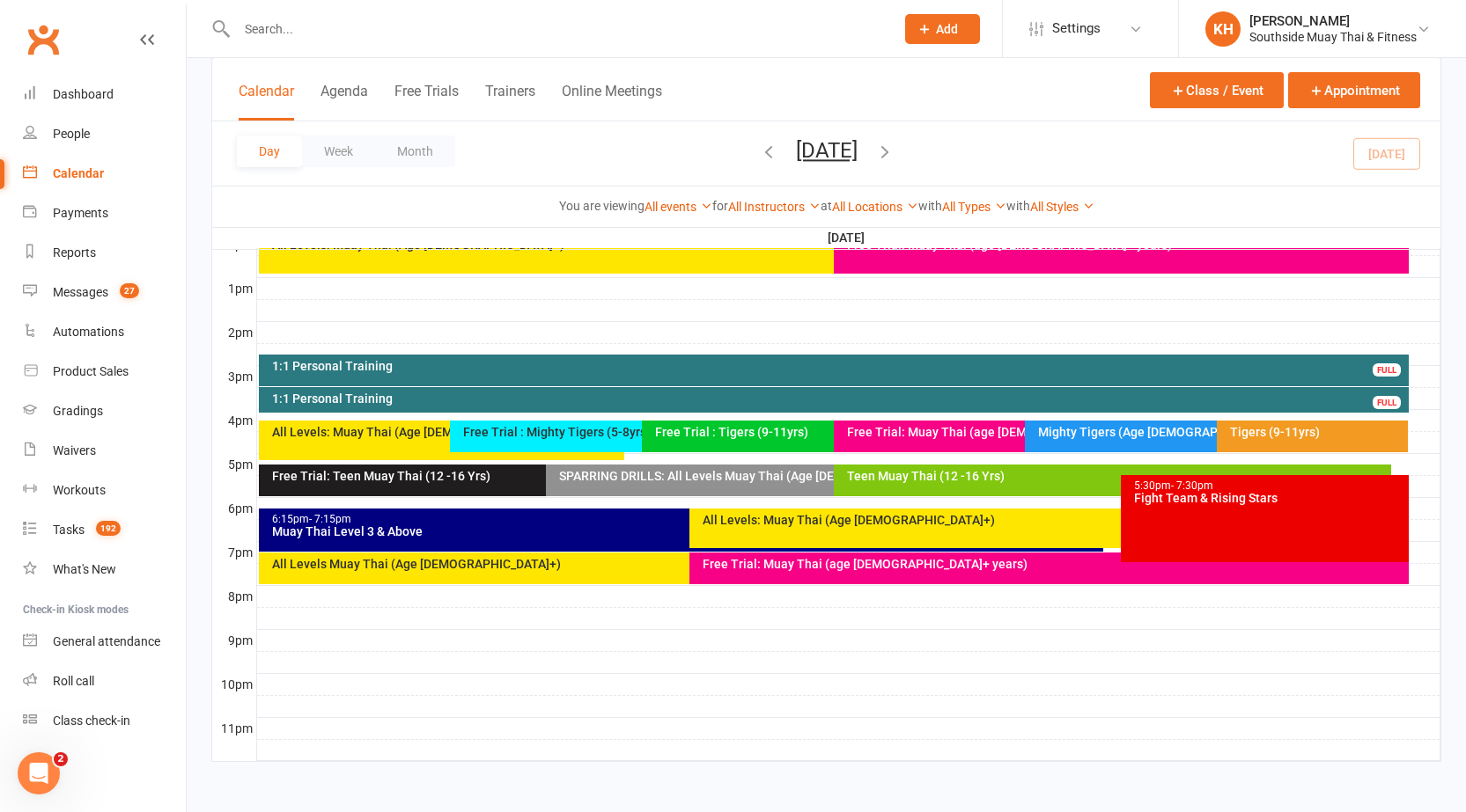
click at [783, 491] on div "SPARRING DRILLS: All Levels Muay Thai (Age [DEMOGRAPHIC_DATA]+)" at bounding box center [825, 481] width 558 height 32
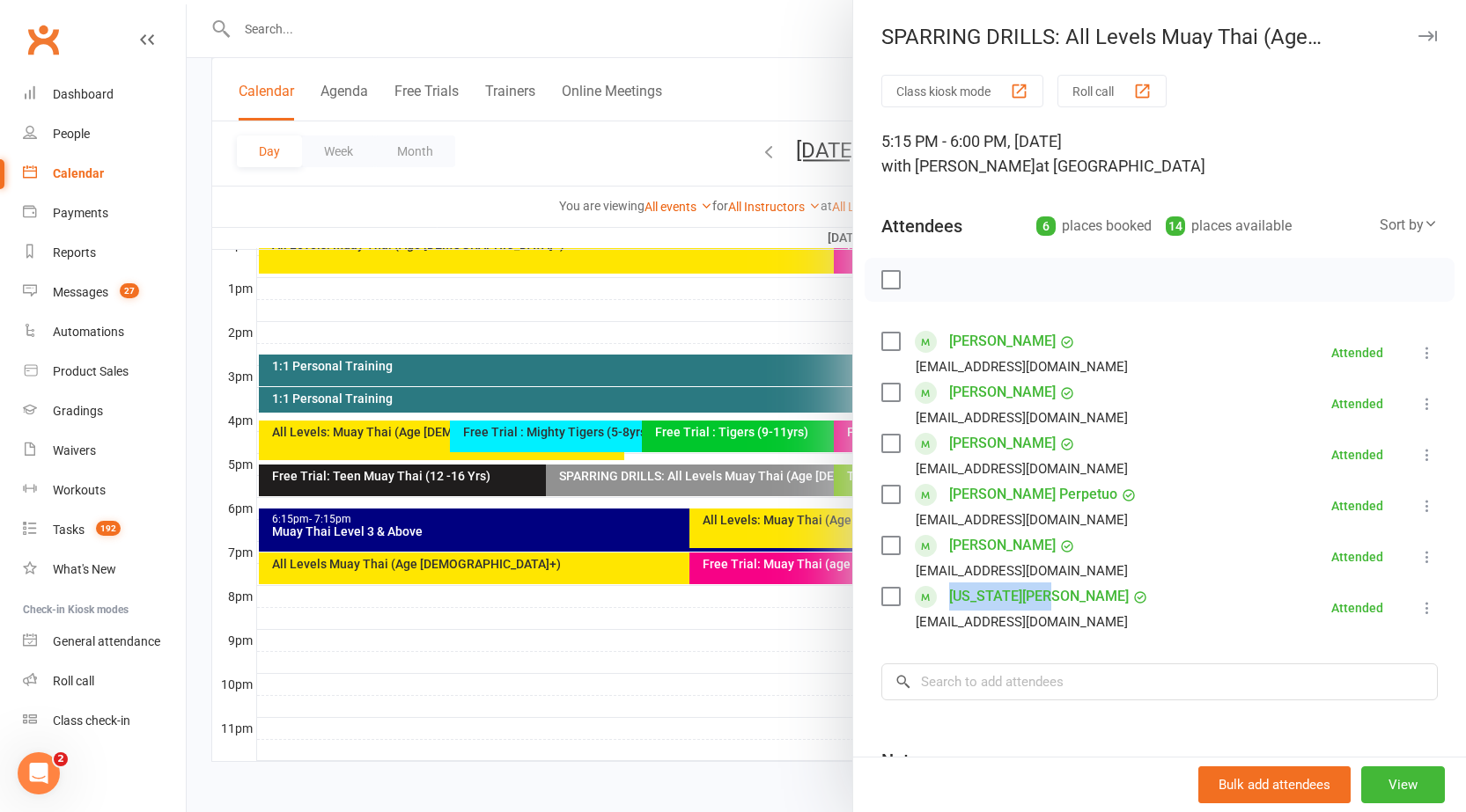
drag, startPoint x: 1087, startPoint y: 604, endPoint x: 933, endPoint y: 603, distance: 154.0
click at [933, 603] on li "[US_STATE][PERSON_NAME] [EMAIL_ADDRESS][DOMAIN_NAME] Attended More info Remove …" at bounding box center [1159, 607] width 557 height 51
click at [1416, 37] on button "button" at bounding box center [1427, 37] width 21 height 21
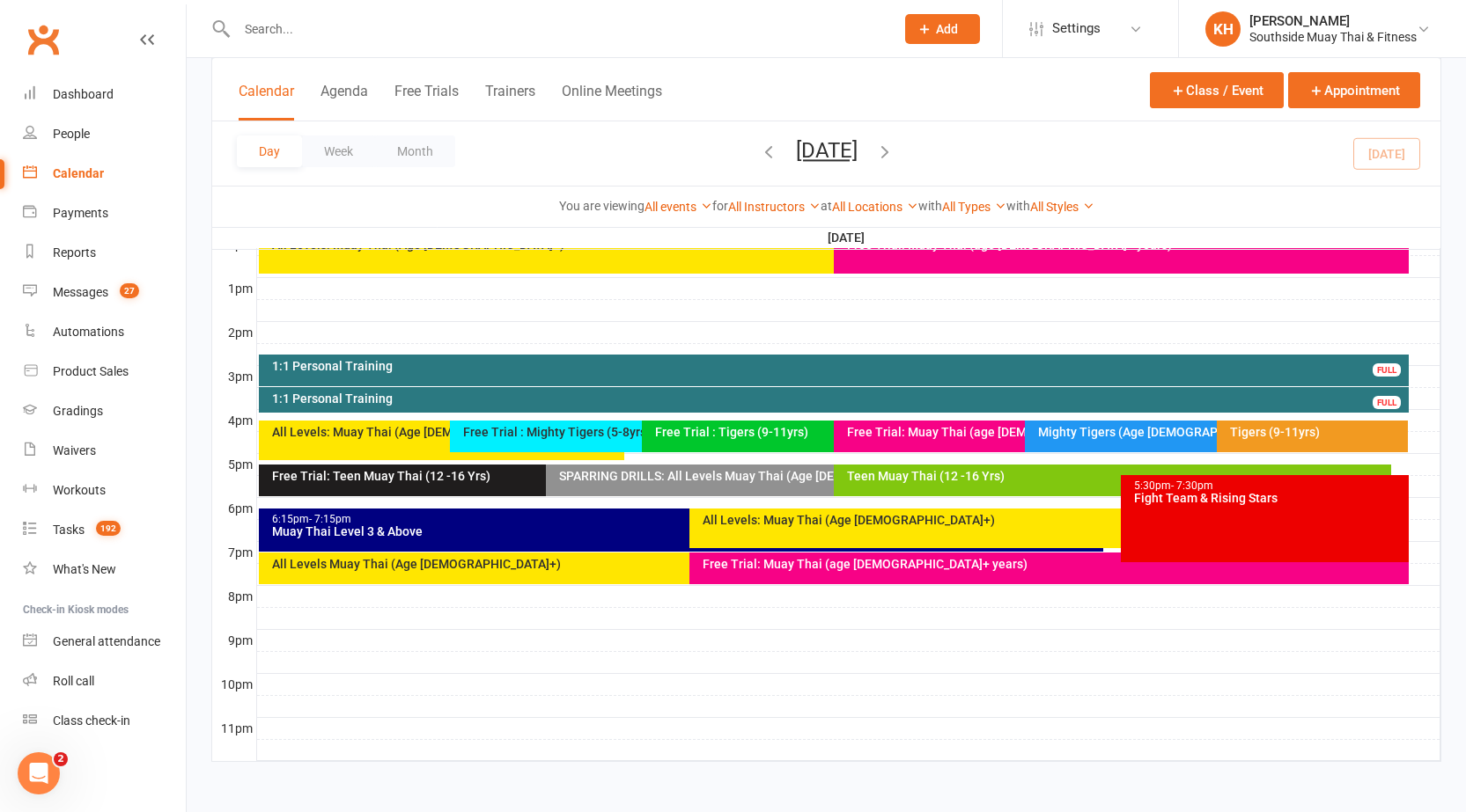
click at [639, 542] on div "6:15pm - 7:15pm Muay Thai Level 3 & Above" at bounding box center [681, 530] width 845 height 43
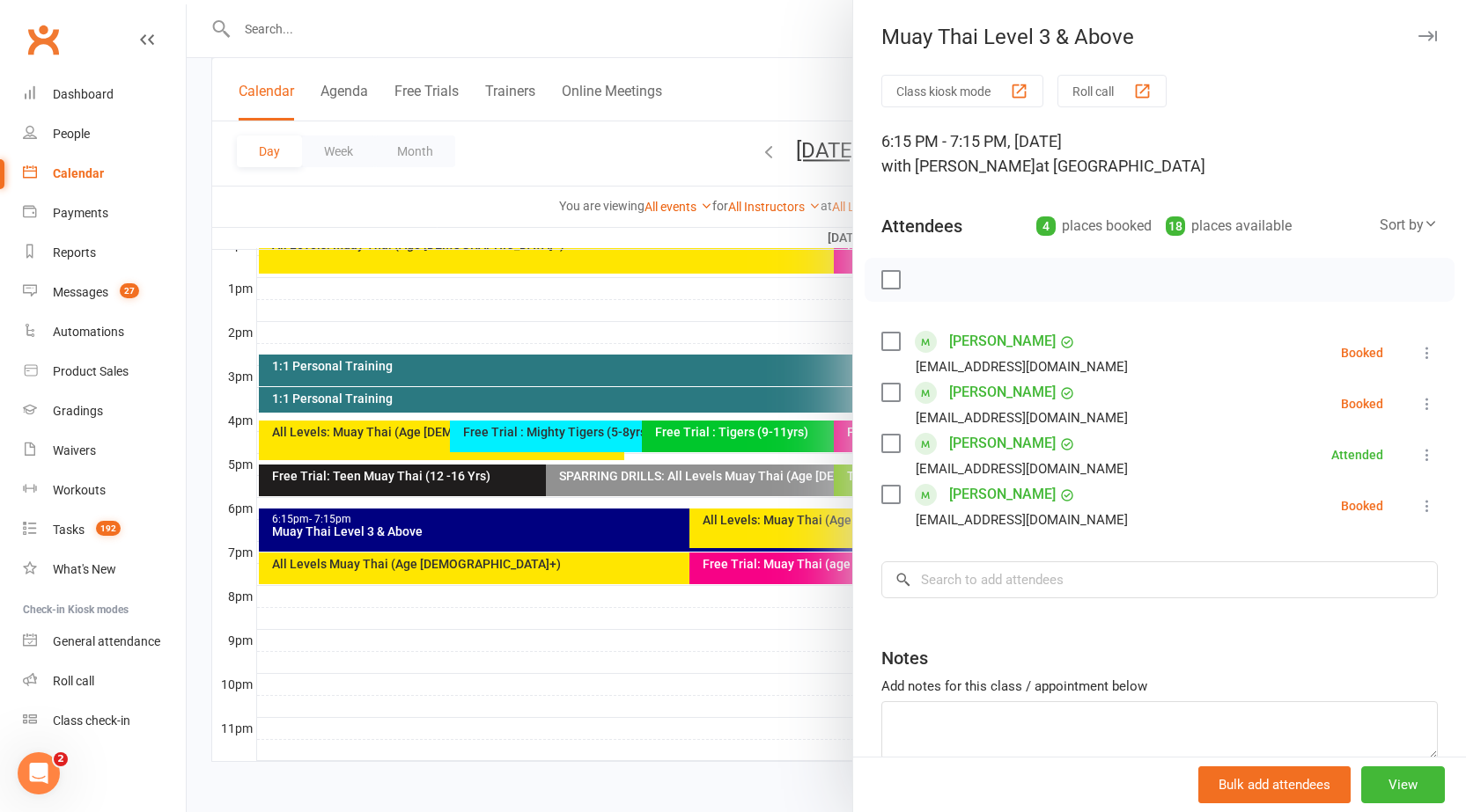
click at [652, 587] on div at bounding box center [827, 406] width 1279 height 812
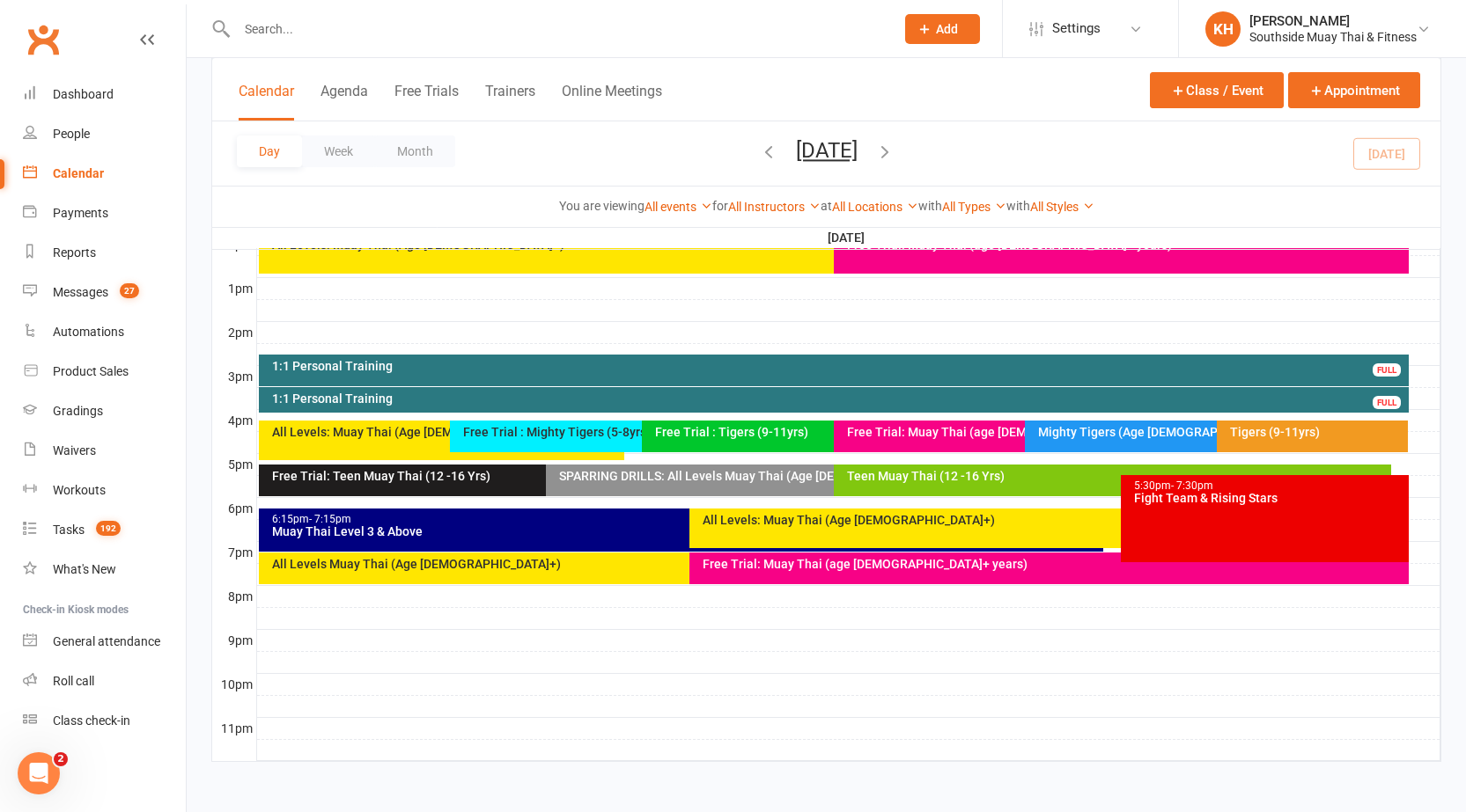
click at [1211, 513] on div "5:30pm - 7:30pm Fight Team & Rising Stars" at bounding box center [1264, 519] width 288 height 87
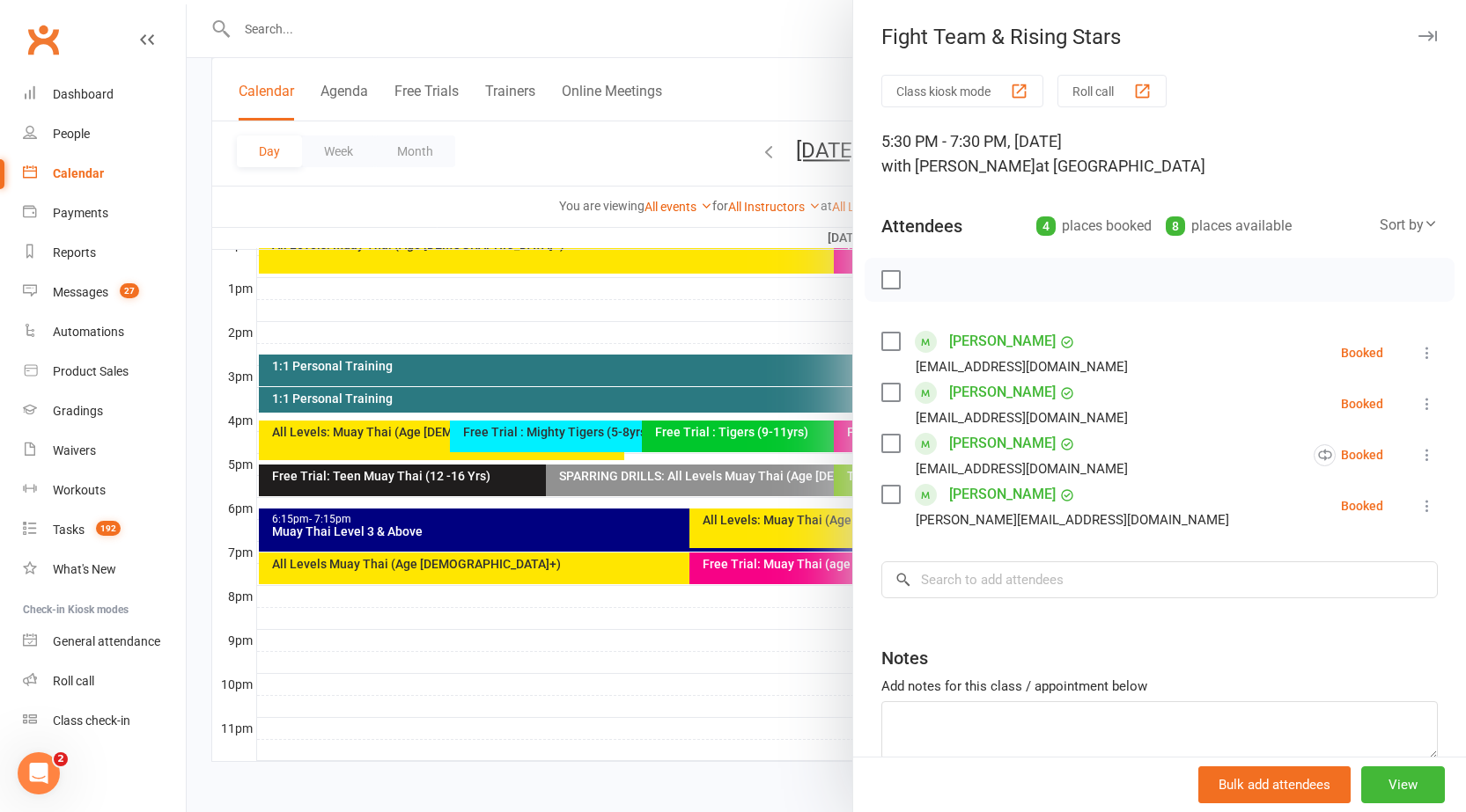
click at [735, 620] on div at bounding box center [827, 406] width 1279 height 812
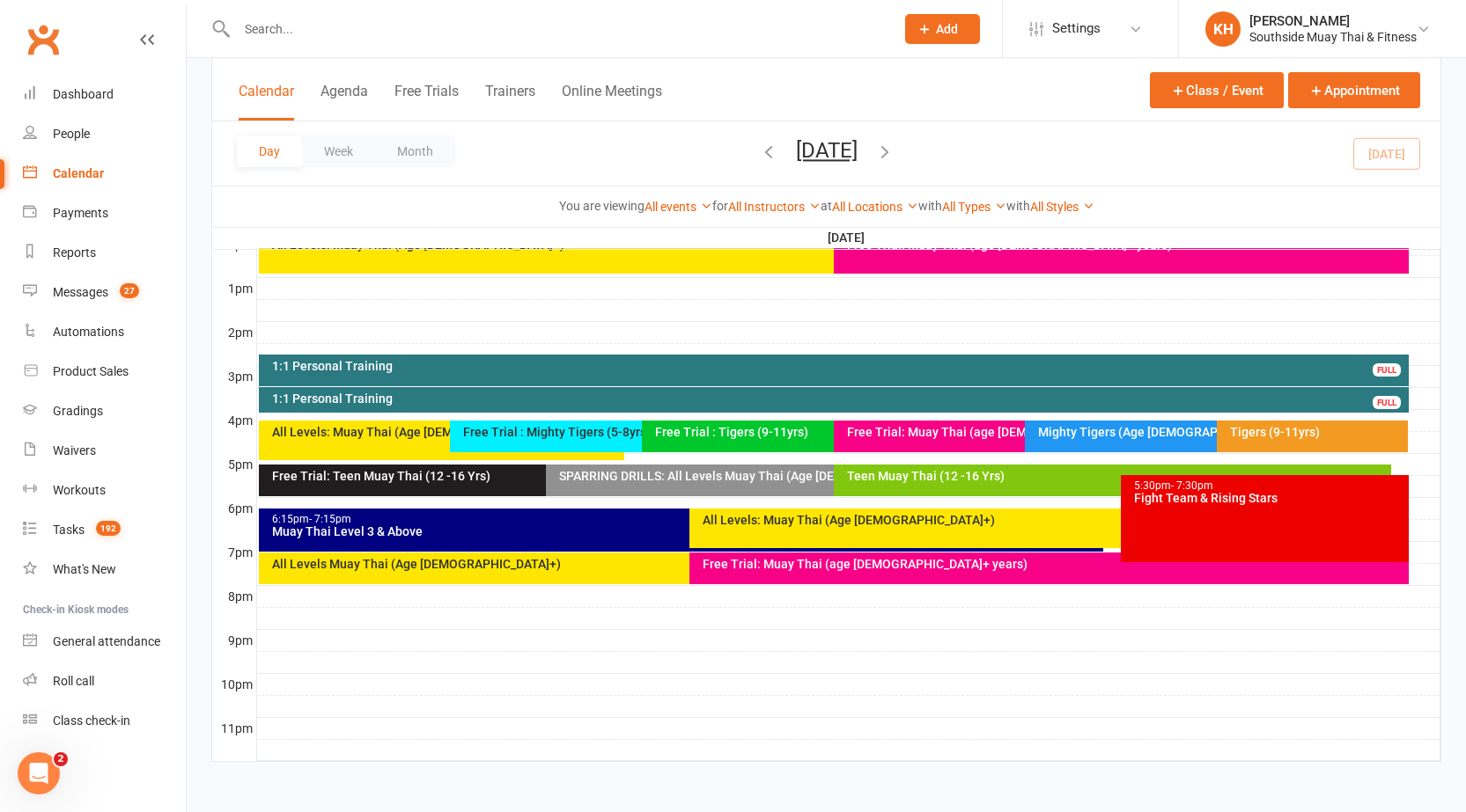
click at [884, 479] on div "Teen Muay Thai (12 -16 Yrs)" at bounding box center [1117, 476] width 542 height 12
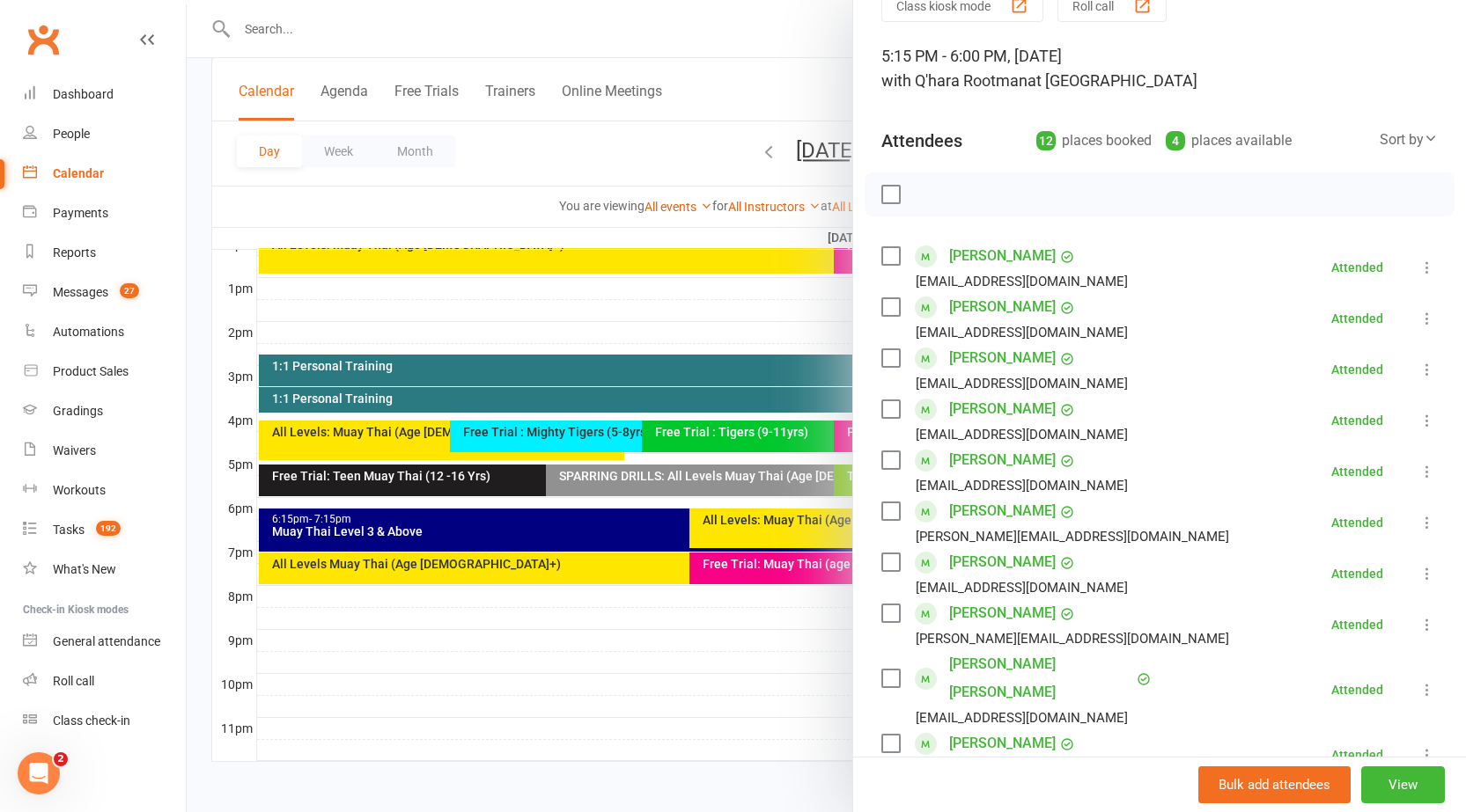
scroll to position [0, 0]
